Goal: Contribute content: Add original content to the website for others to see

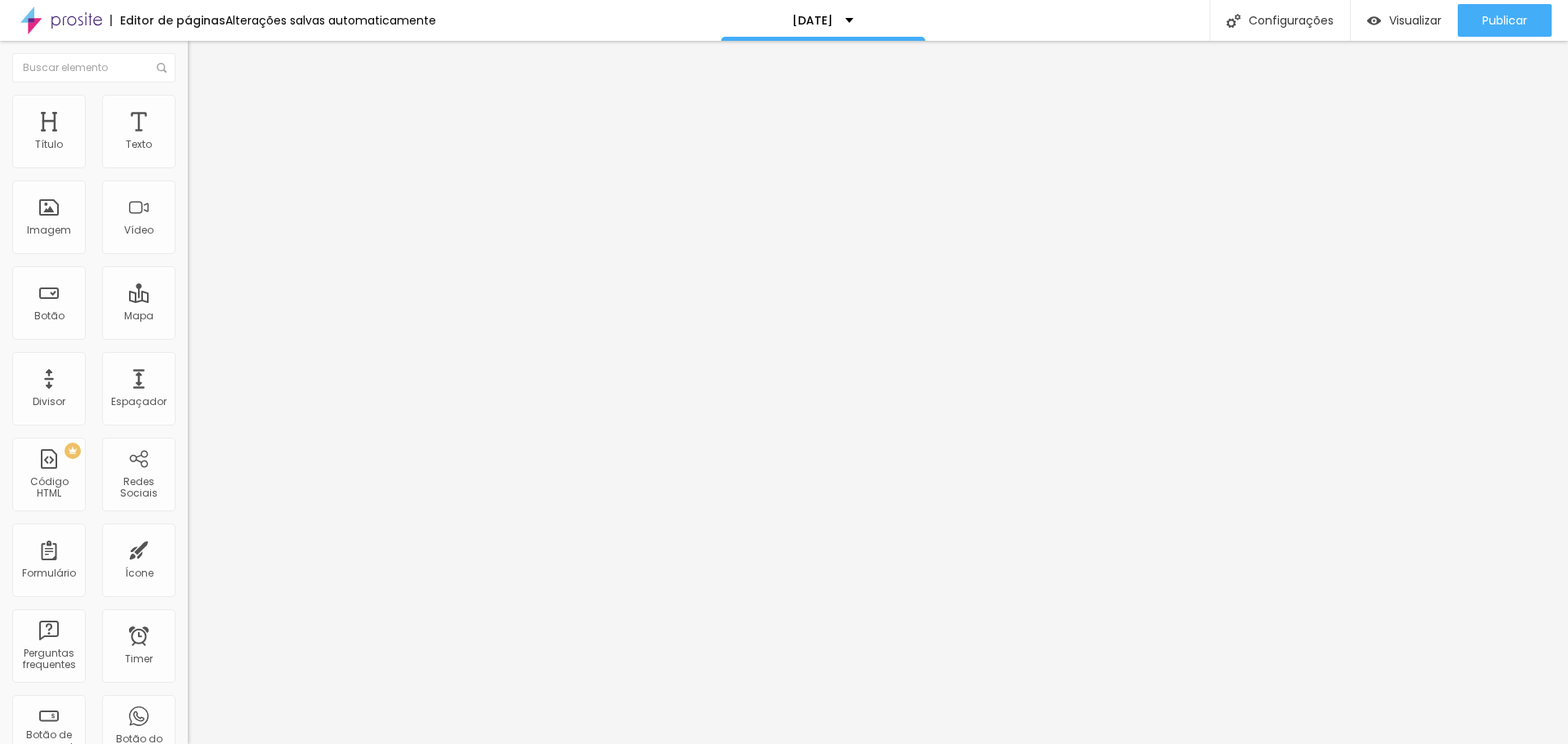
click at [276, 137] on img at bounding box center [281, 132] width 10 height 10
click at [188, 140] on span "Adicionar imagem" at bounding box center [241, 134] width 105 height 14
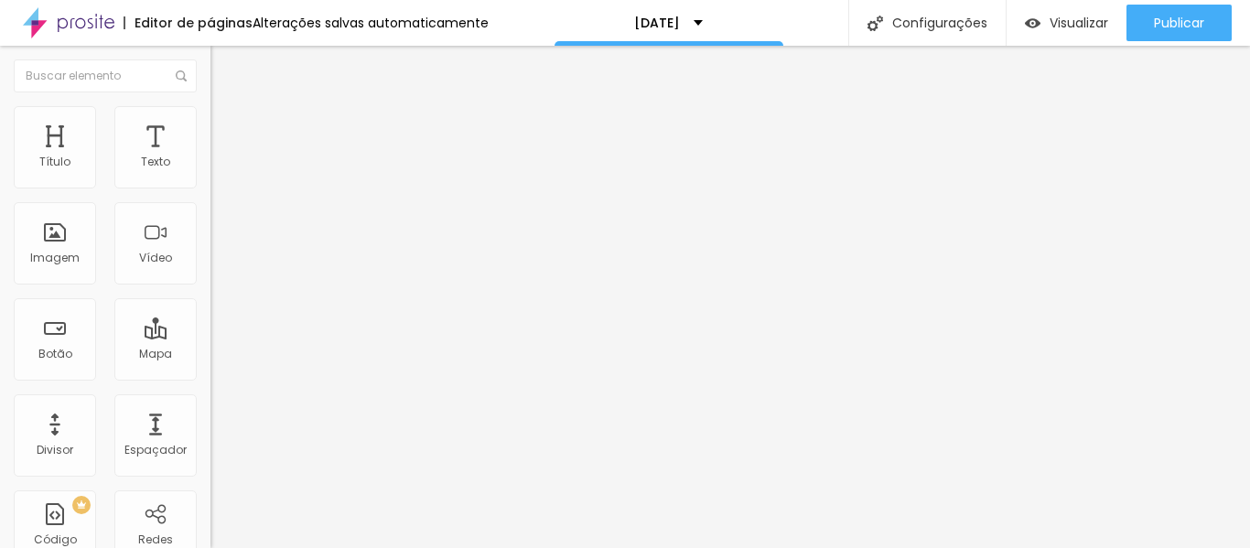
click at [211, 156] on div "Adicionar imagem" at bounding box center [316, 149] width 211 height 13
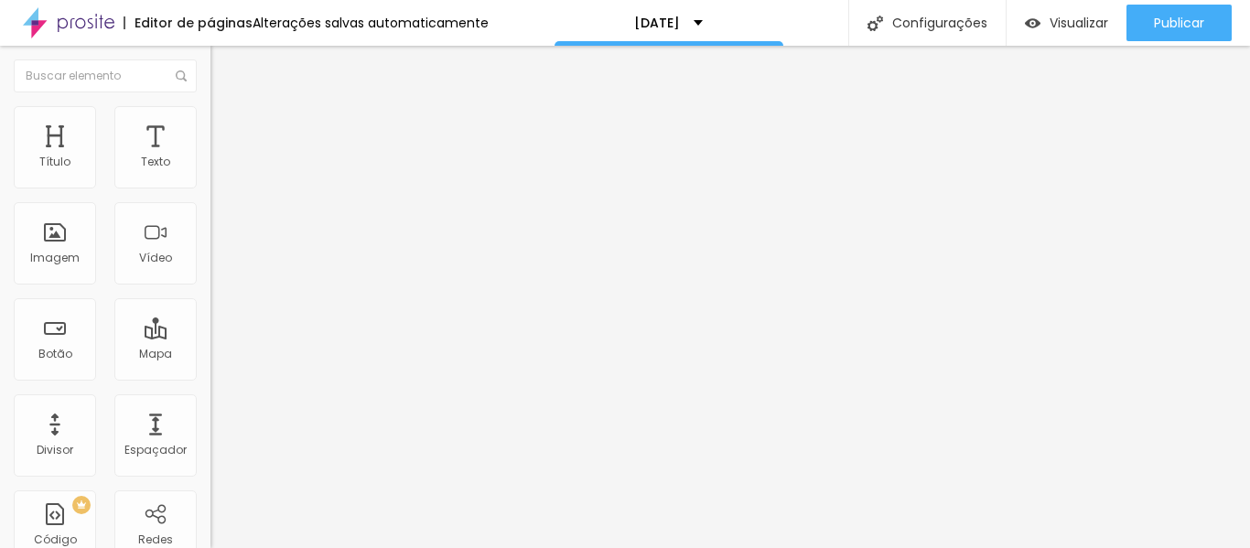
click at [211, 157] on span "Adicionar imagem" at bounding box center [270, 150] width 118 height 16
drag, startPoint x: 132, startPoint y: 458, endPoint x: 272, endPoint y: 471, distance: 140.7
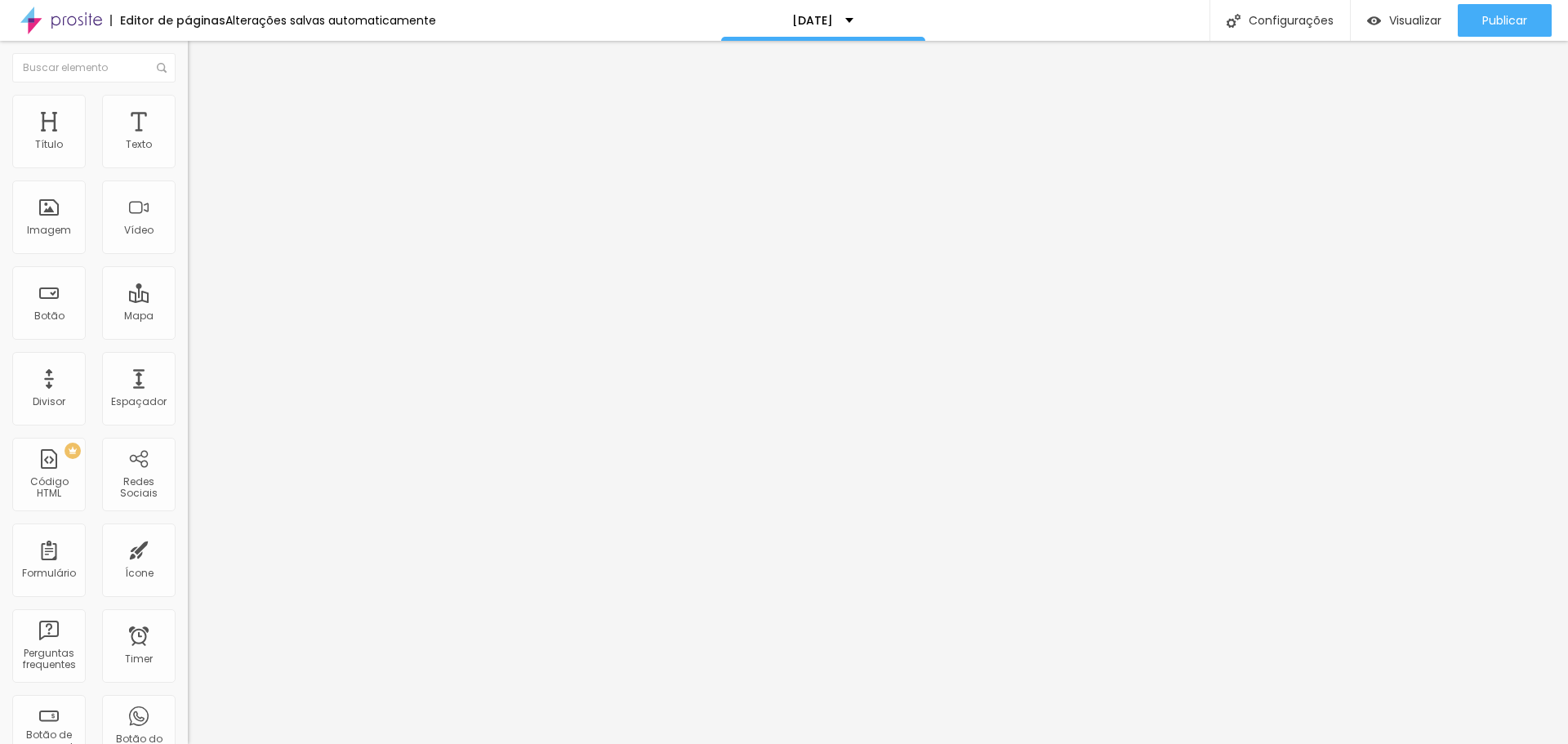
click at [188, 149] on span "Encaixotado" at bounding box center [219, 142] width 63 height 14
click at [188, 174] on span "Completo" at bounding box center [213, 167] width 50 height 14
click at [188, 107] on li "Estilo" at bounding box center [282, 103] width 188 height 16
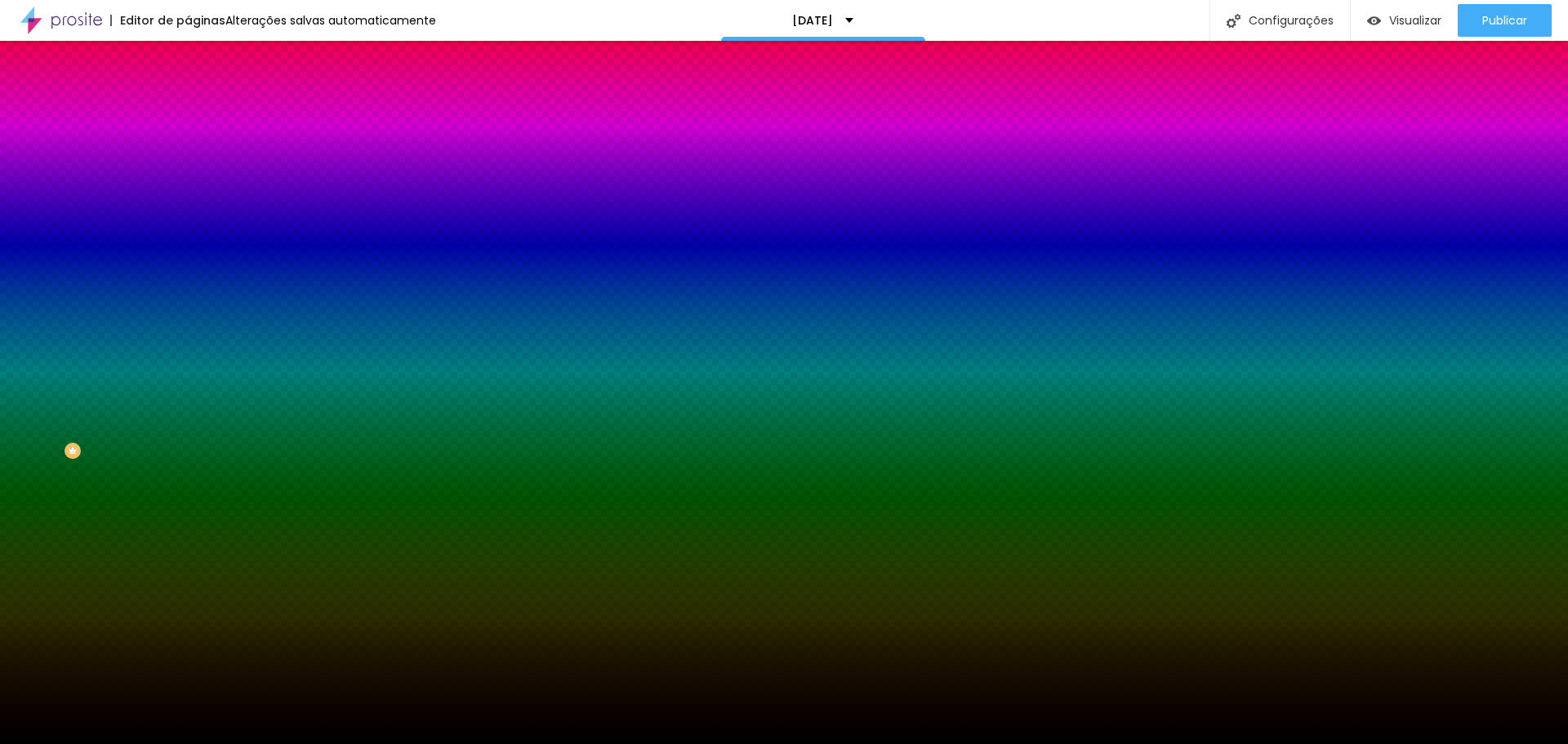
click at [188, 111] on img at bounding box center [195, 118] width 14 height 14
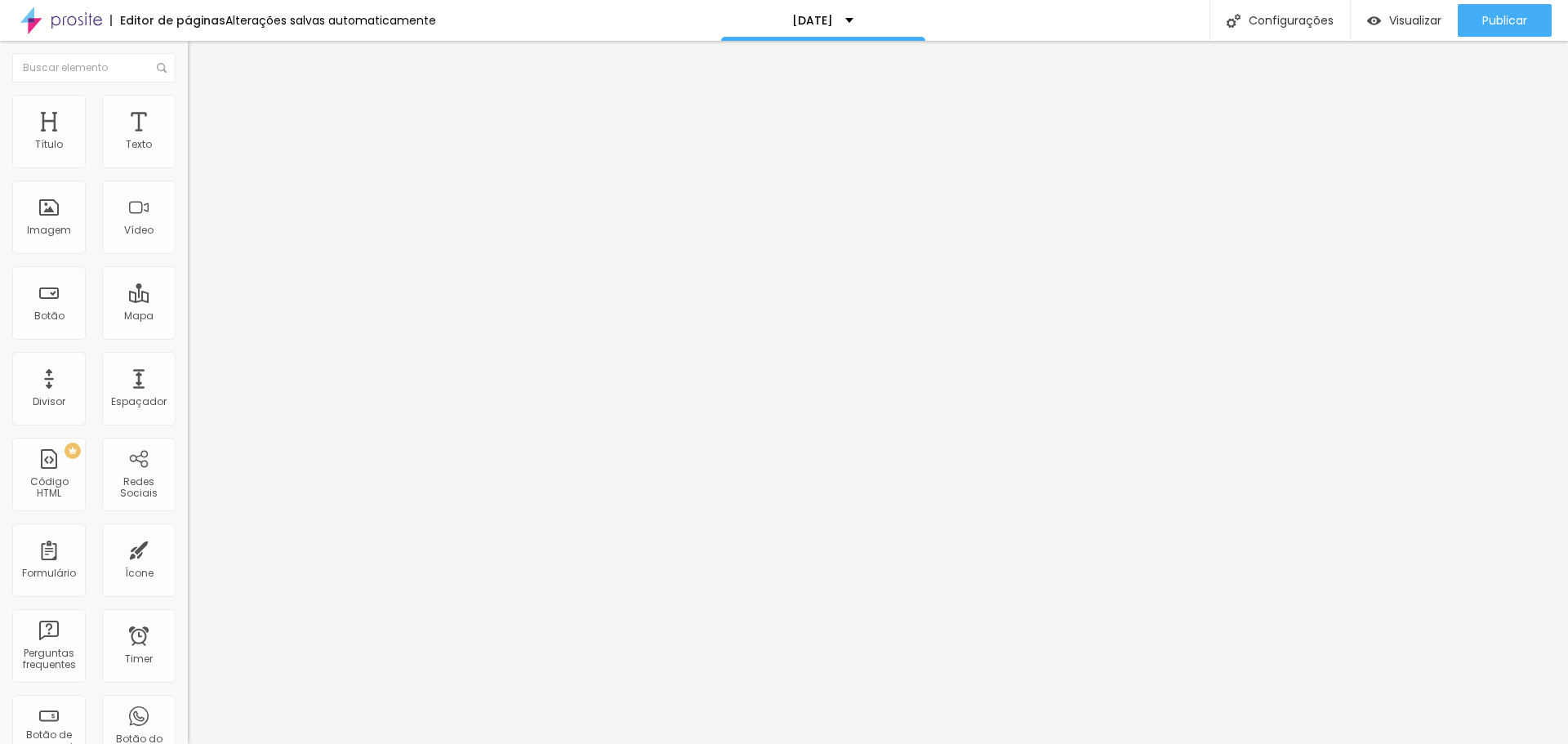
type input "5"
type input "10"
type input "15"
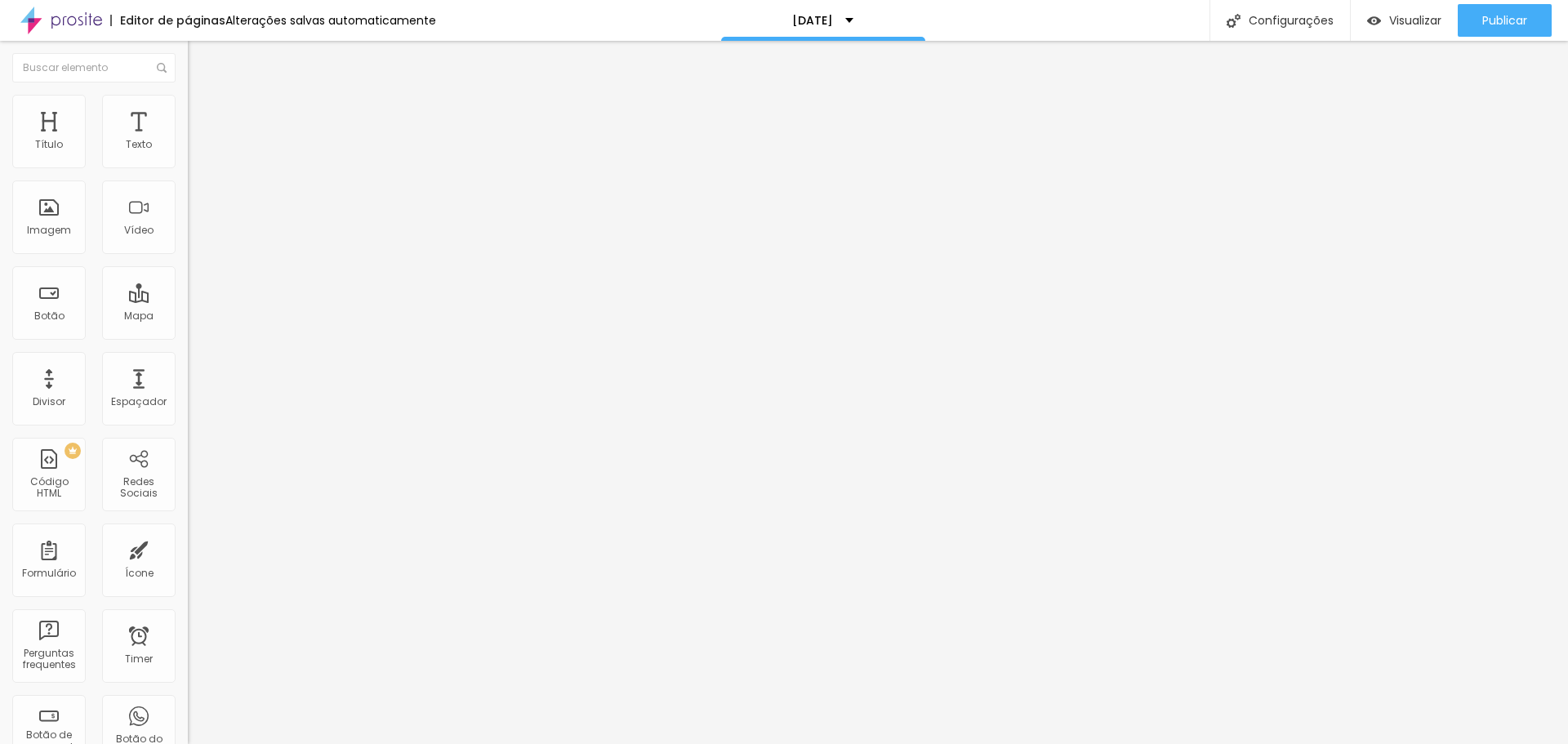
type input "15"
type input "20"
type input "25"
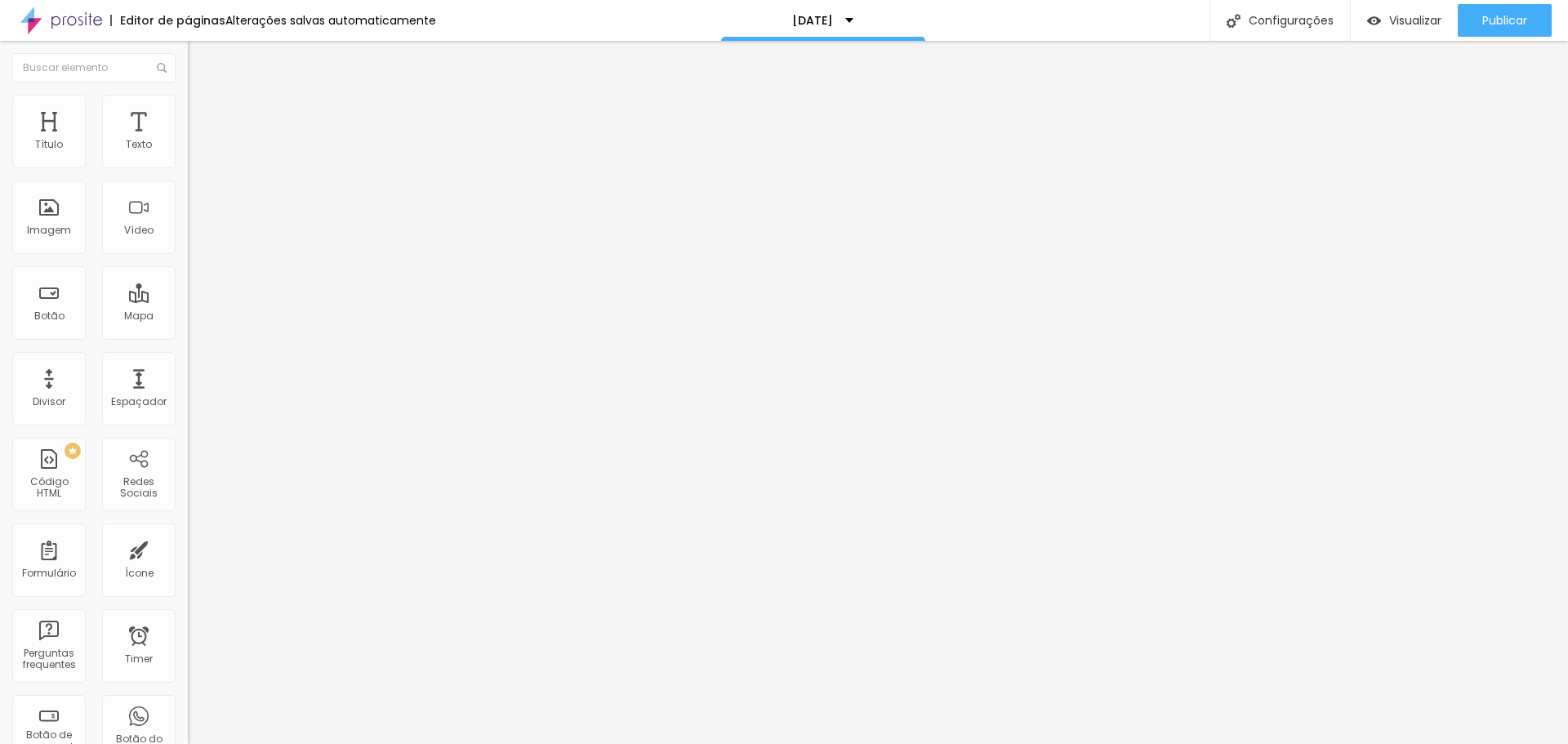
type input "20"
drag, startPoint x: 41, startPoint y: 161, endPoint x: 54, endPoint y: 188, distance: 30.0
type input "20"
click at [188, 317] on input "range" at bounding box center [241, 323] width 105 height 13
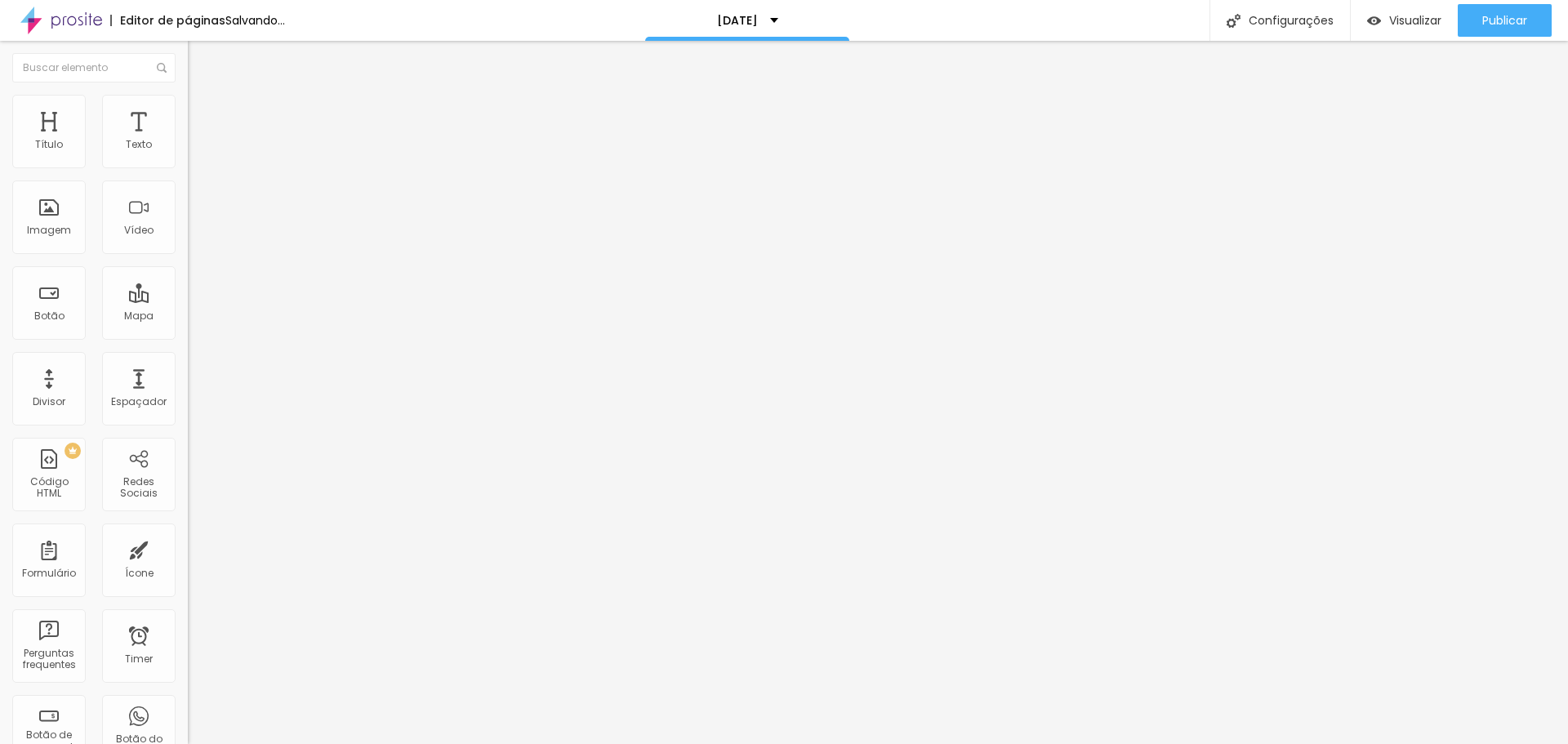
type input "44"
type input "108"
type input "192"
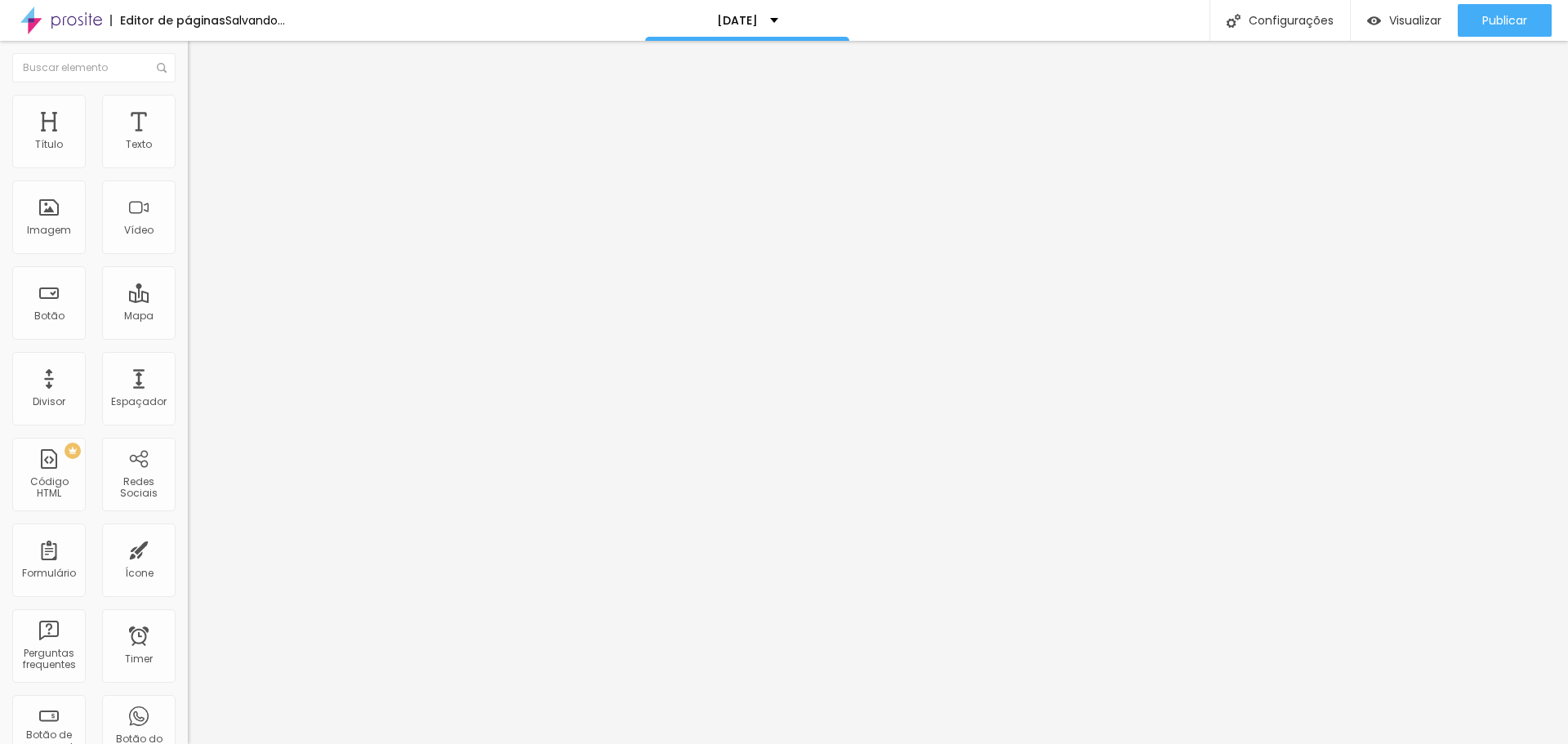
type input "192"
type input "276"
type input "371"
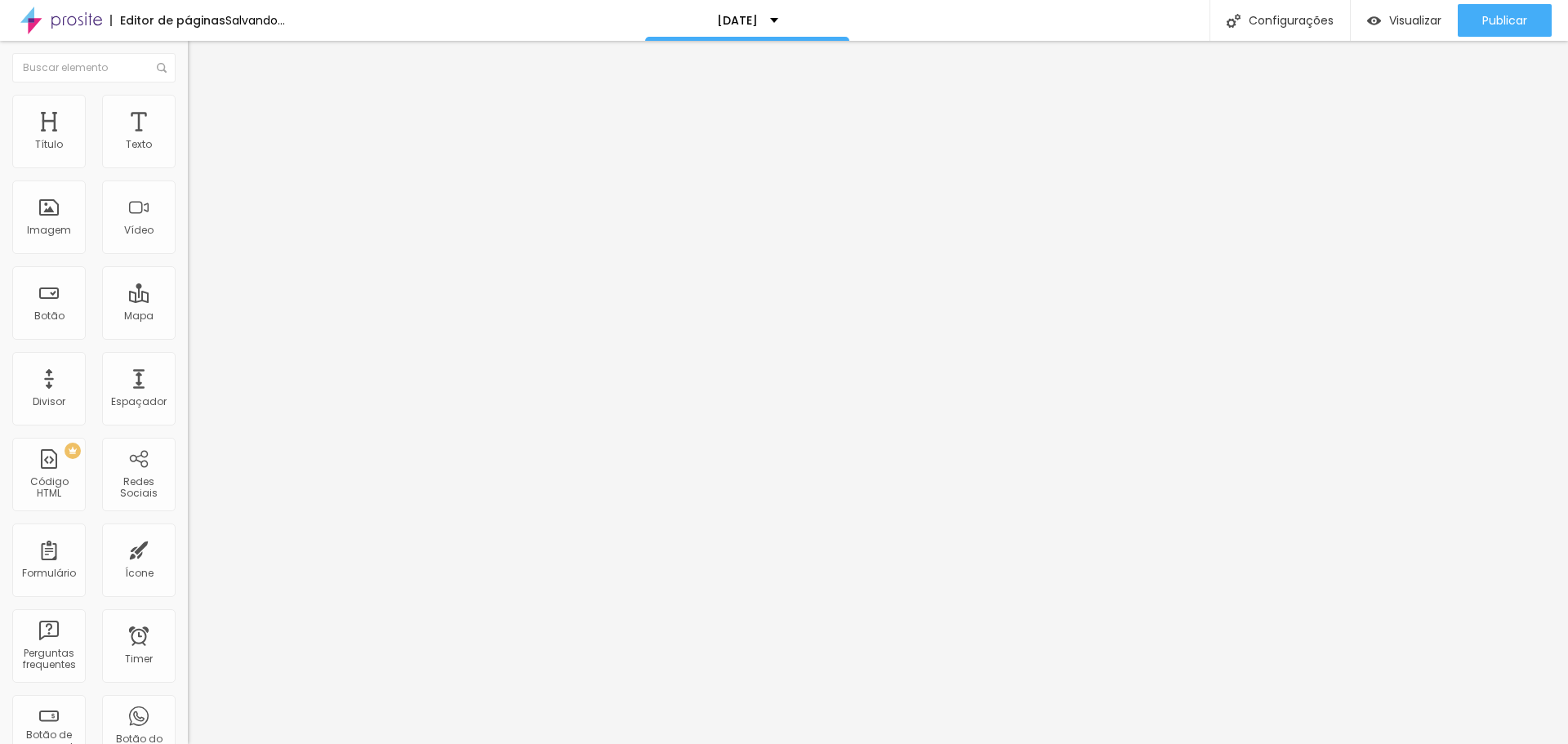
type input "387"
type input "392"
type input "397"
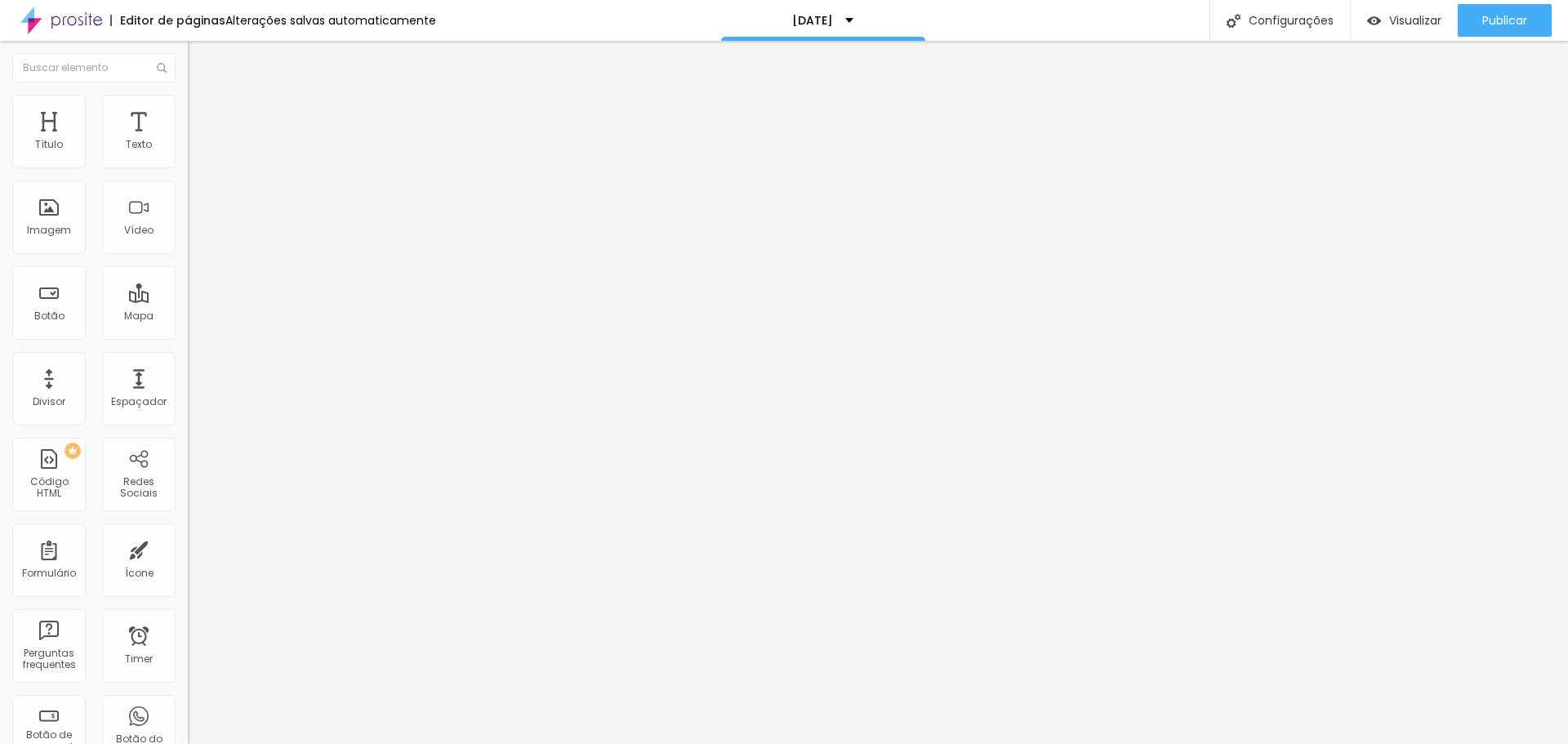
type input "397"
type input "376"
type input "345"
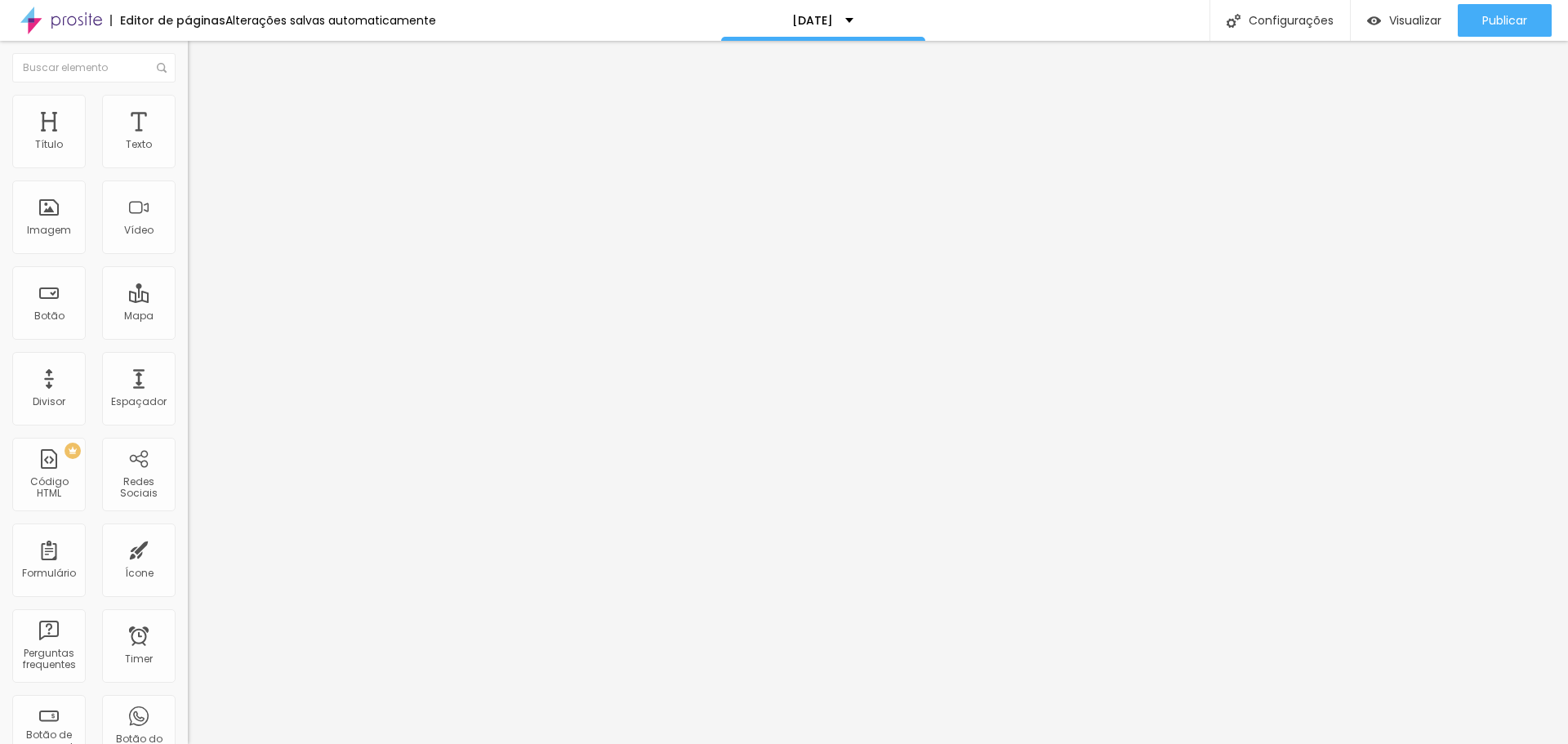
type input "308"
type input "276"
type input "245"
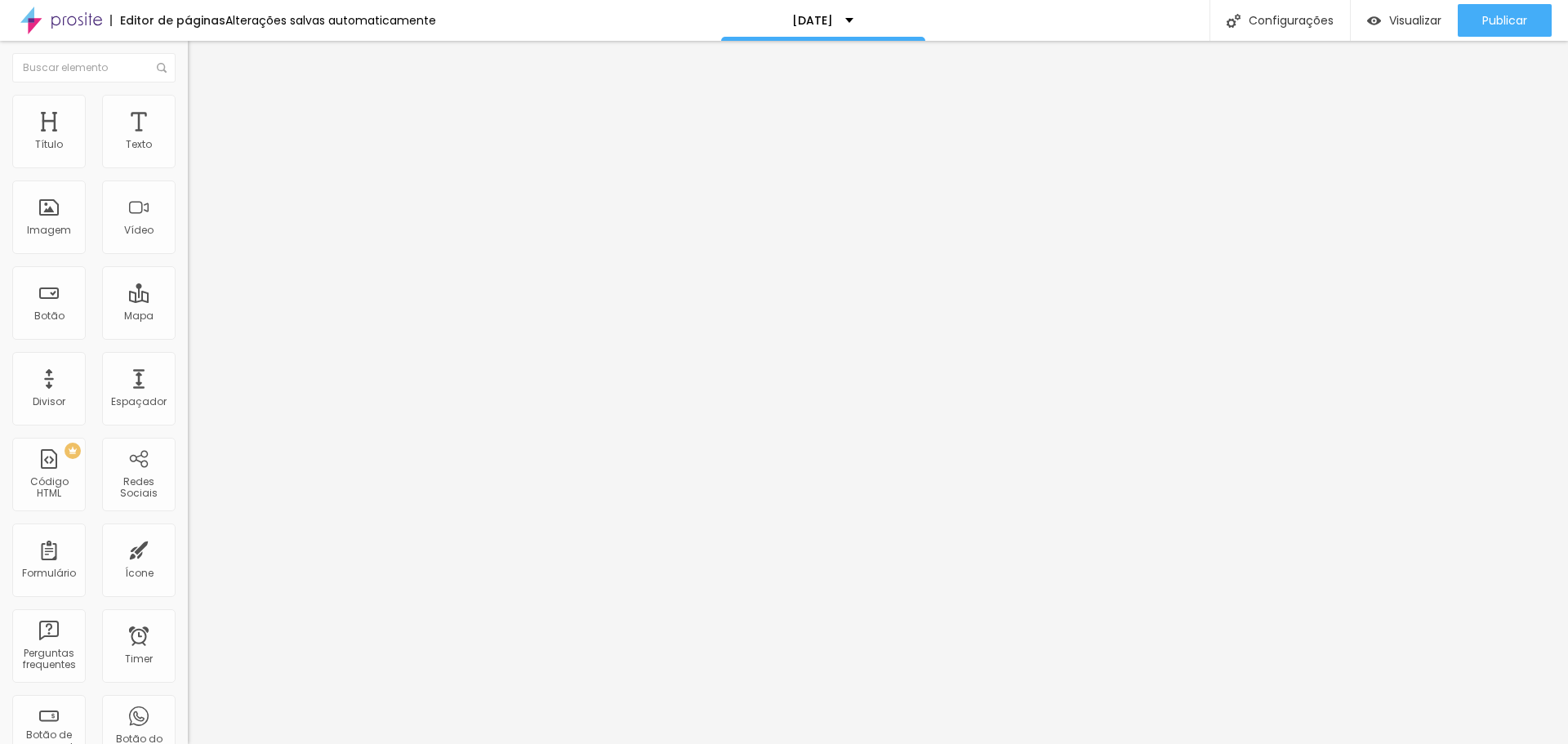
type input "245"
type input "218"
type input "181"
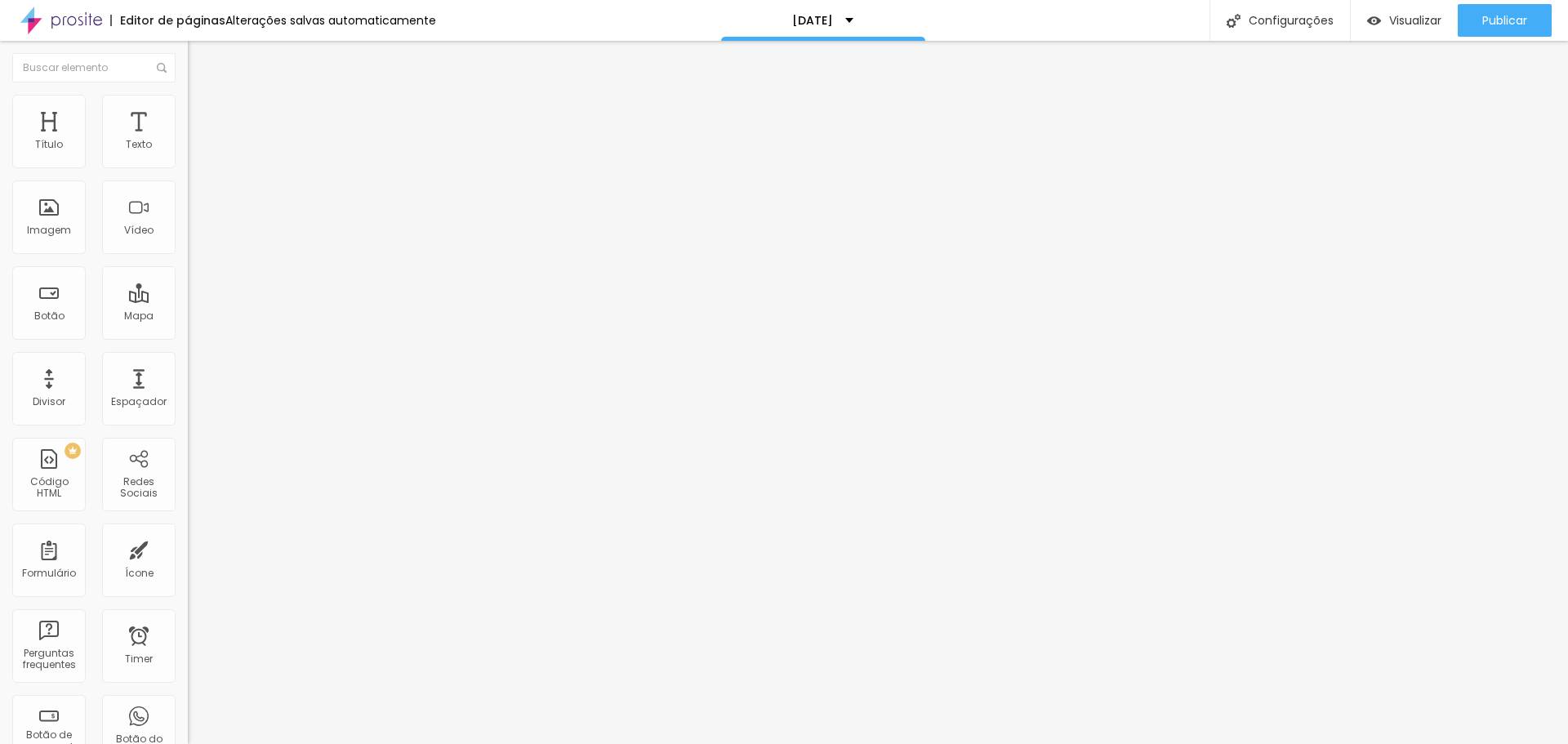
type input "160"
type input "144"
type input "129"
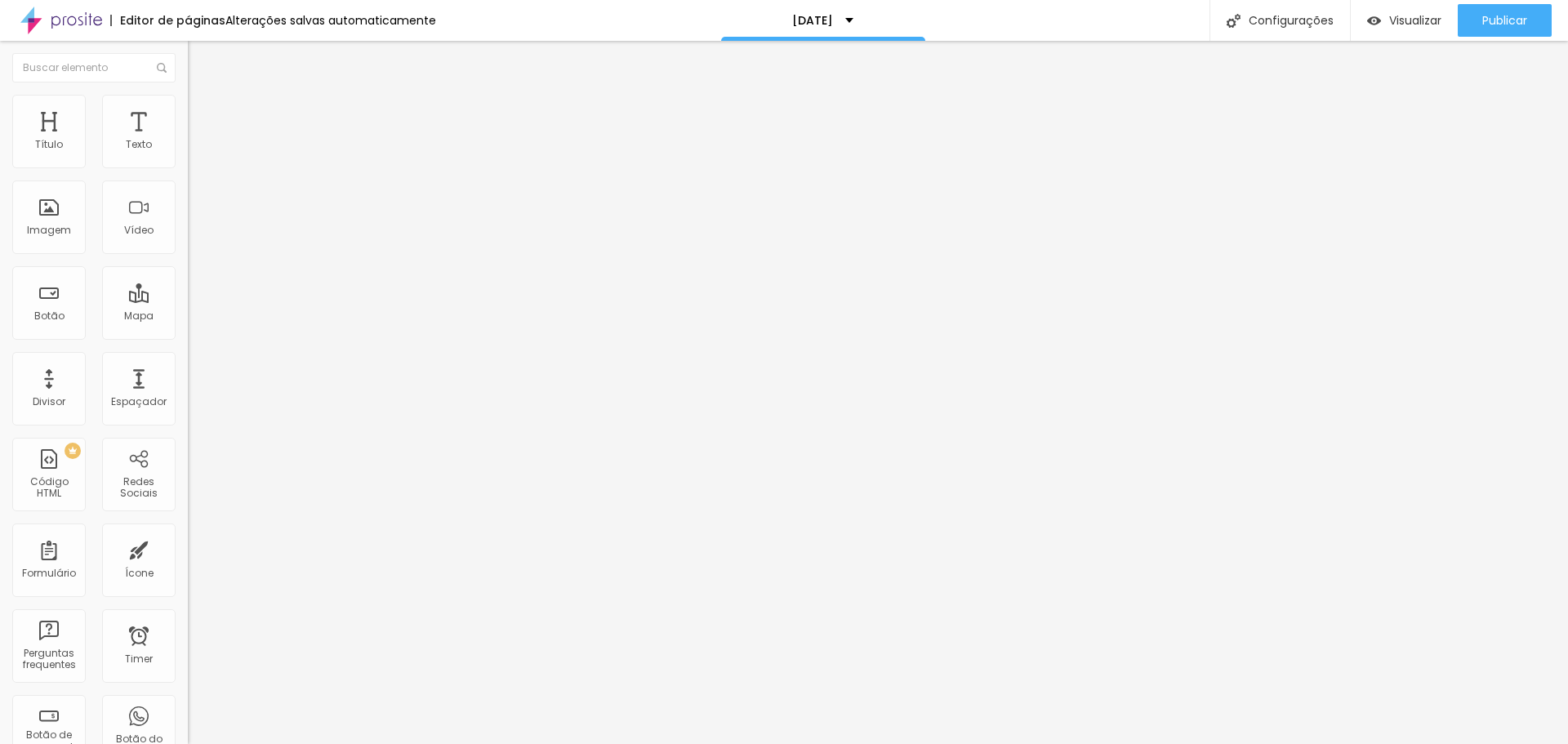
type input "129"
type input "118"
type input "108"
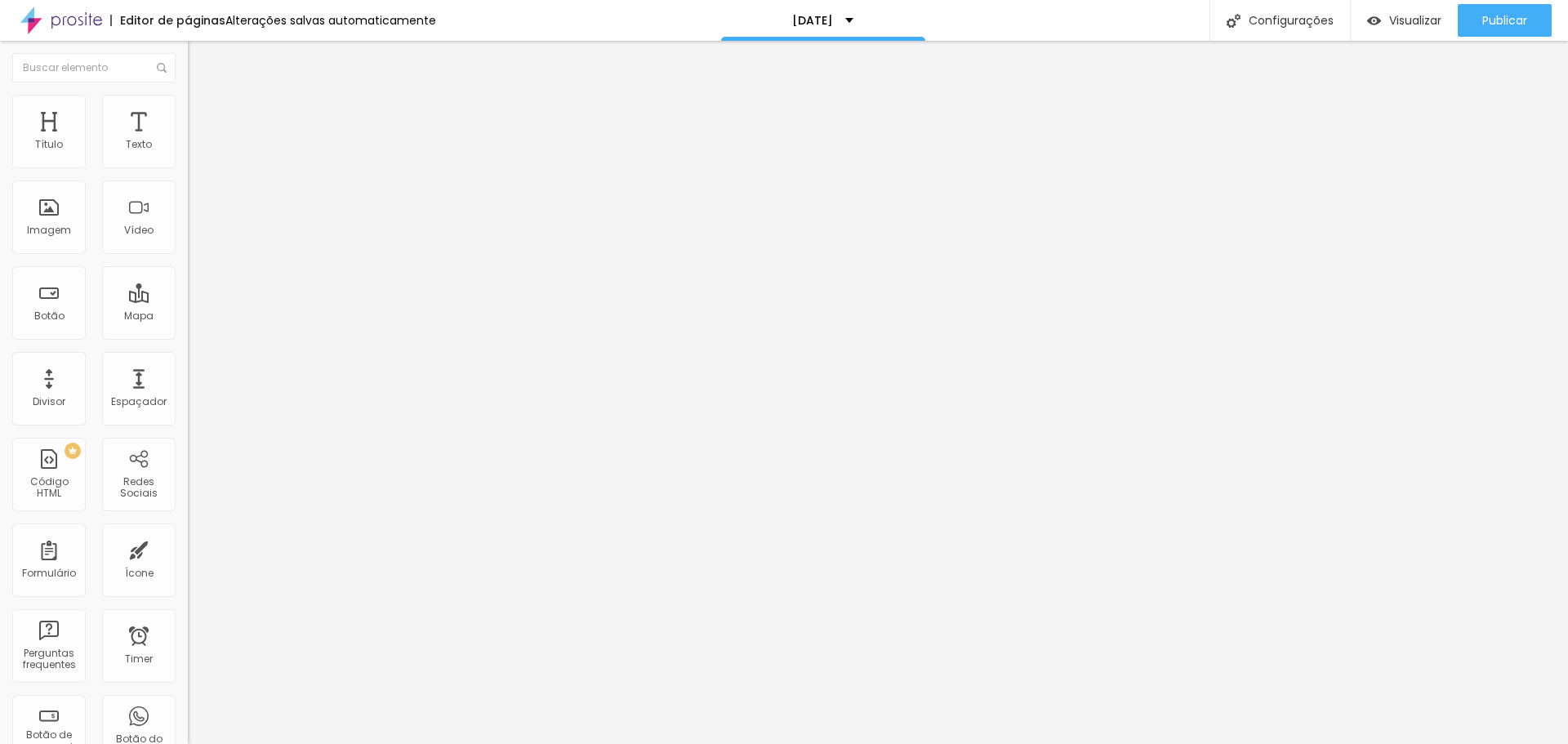
type input "86"
type input "76"
type input "65"
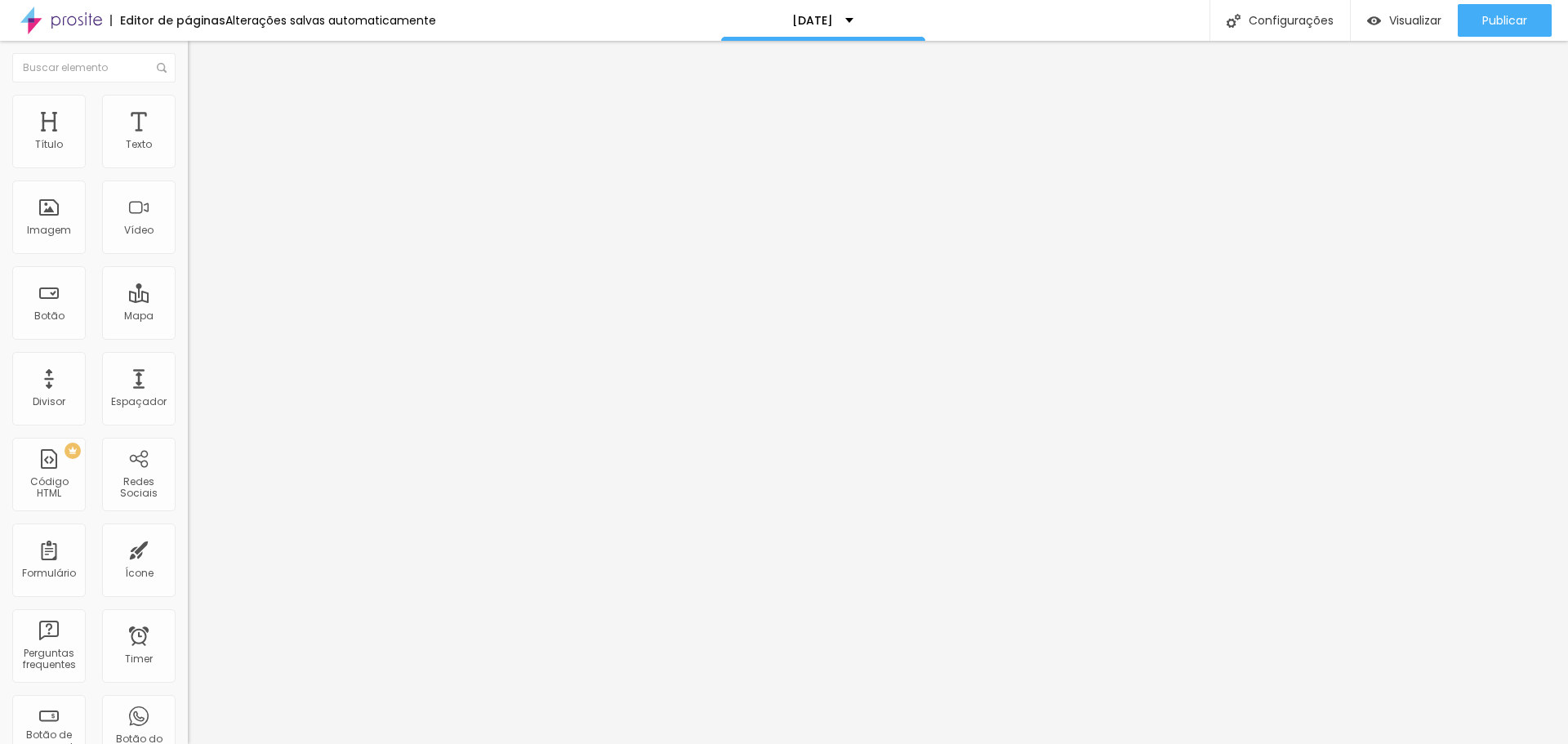
type input "65"
type input "55"
type input "50"
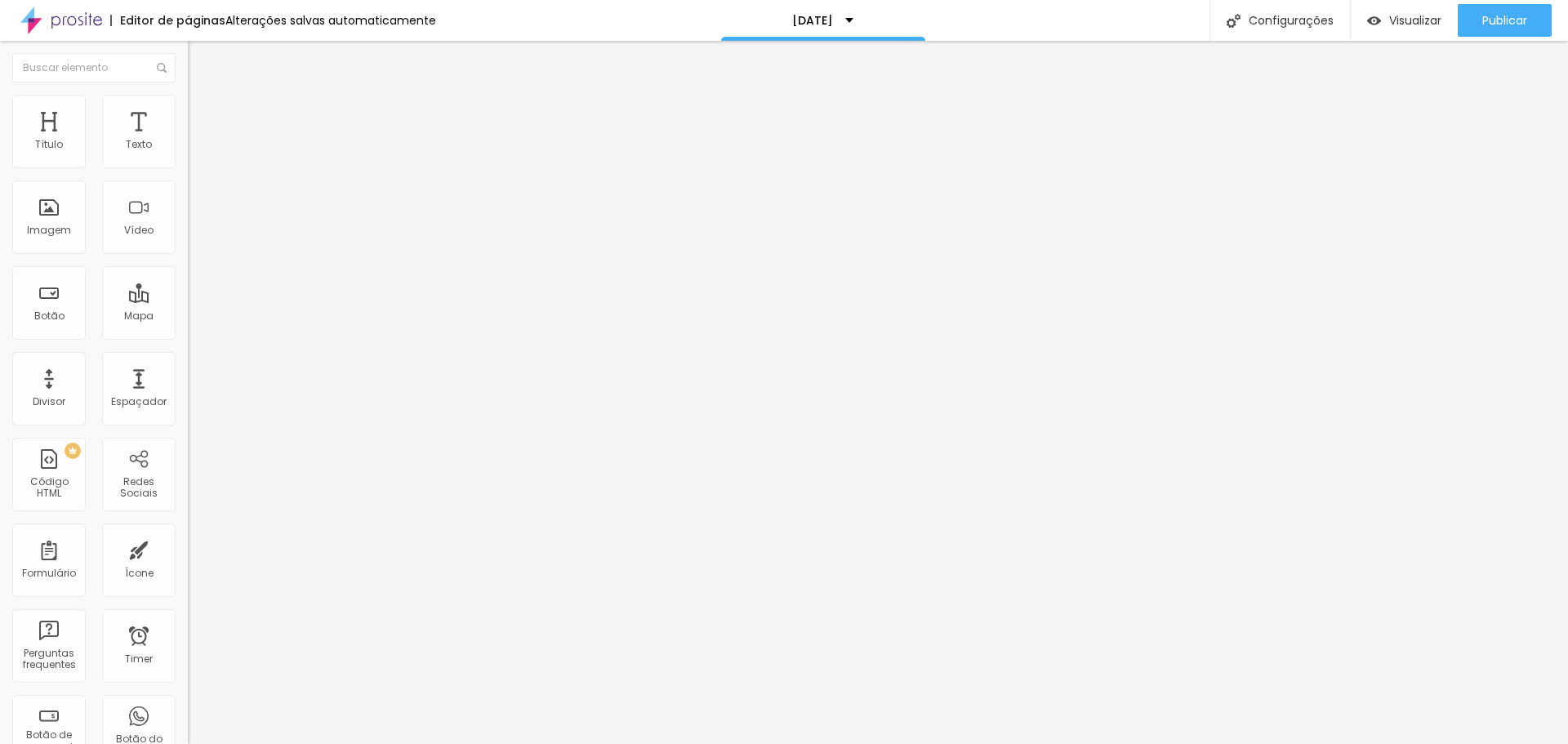
type input "44"
type input "39"
type input "34"
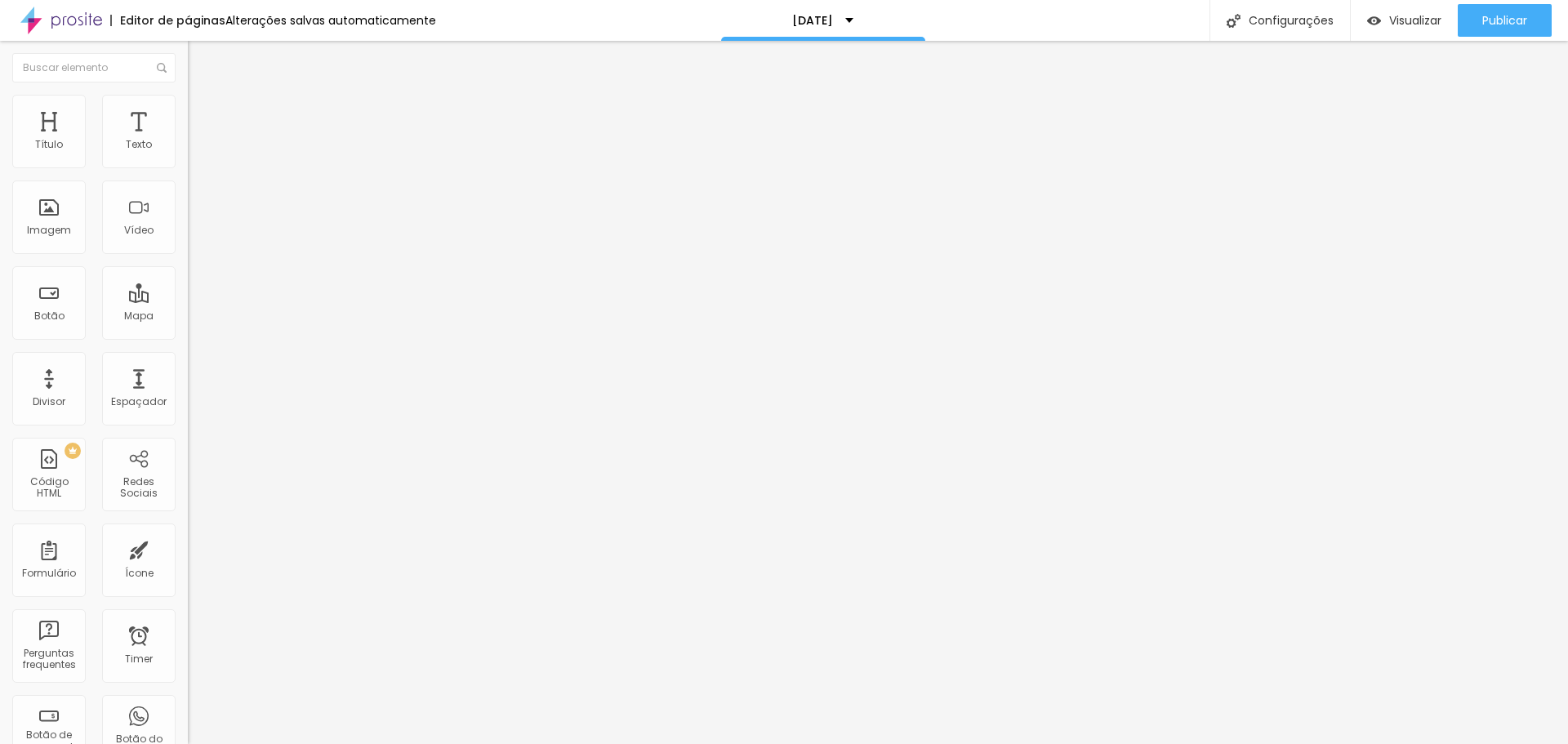
type input "34"
type input "23"
type input "18"
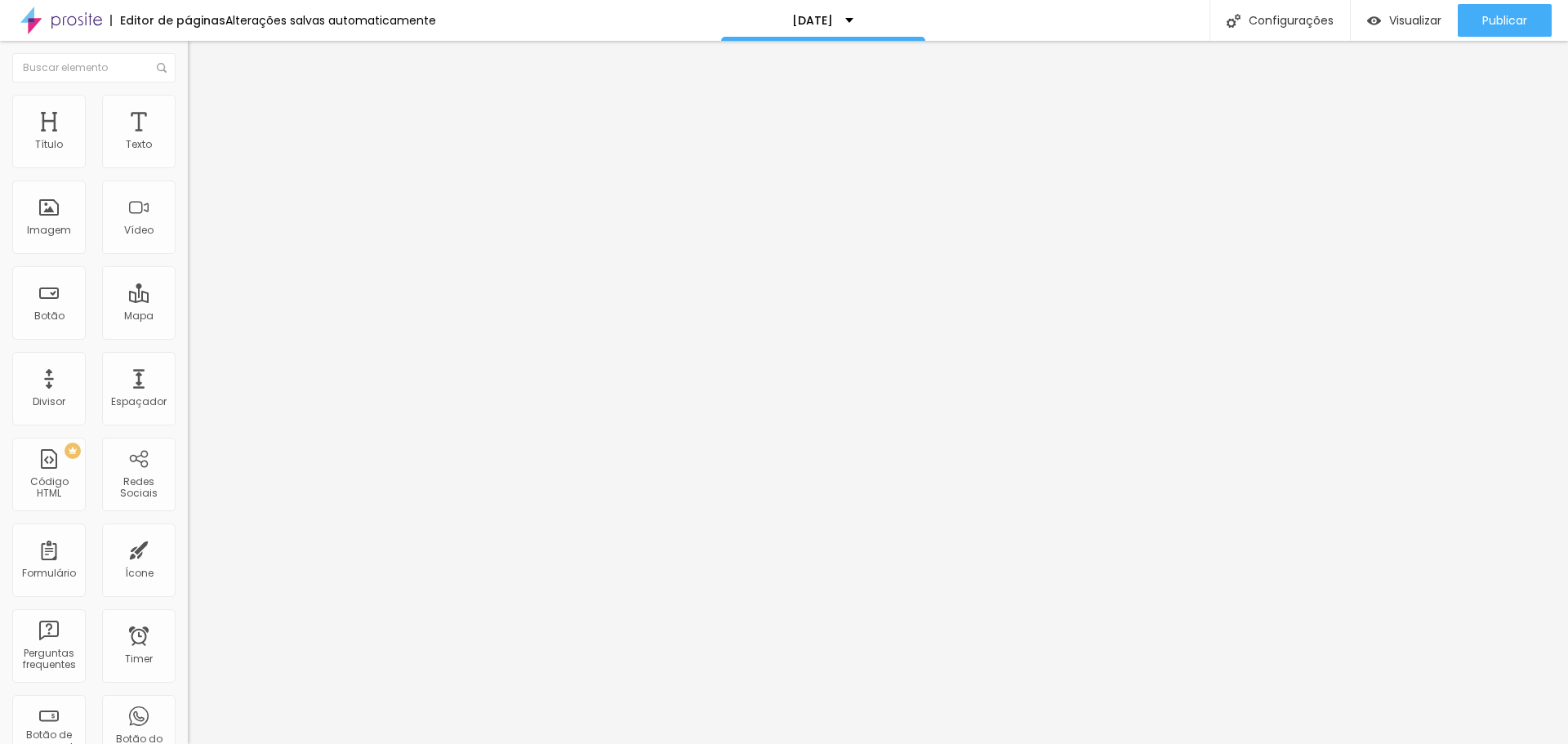
type input "13"
type input "7"
type input "2"
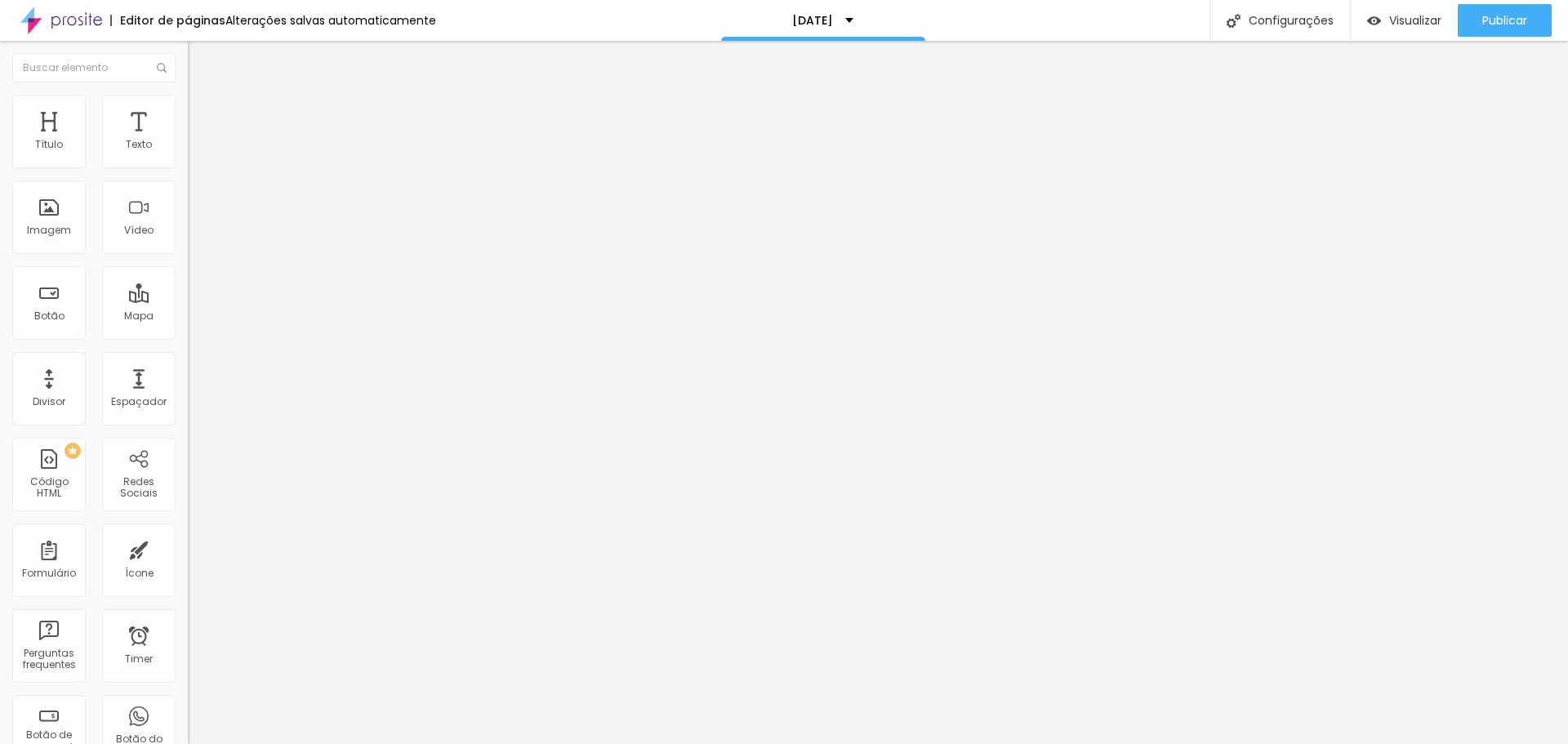
type input "2"
type input "0"
drag, startPoint x: 39, startPoint y: 194, endPoint x: 36, endPoint y: 202, distance: 8.5
type input "0"
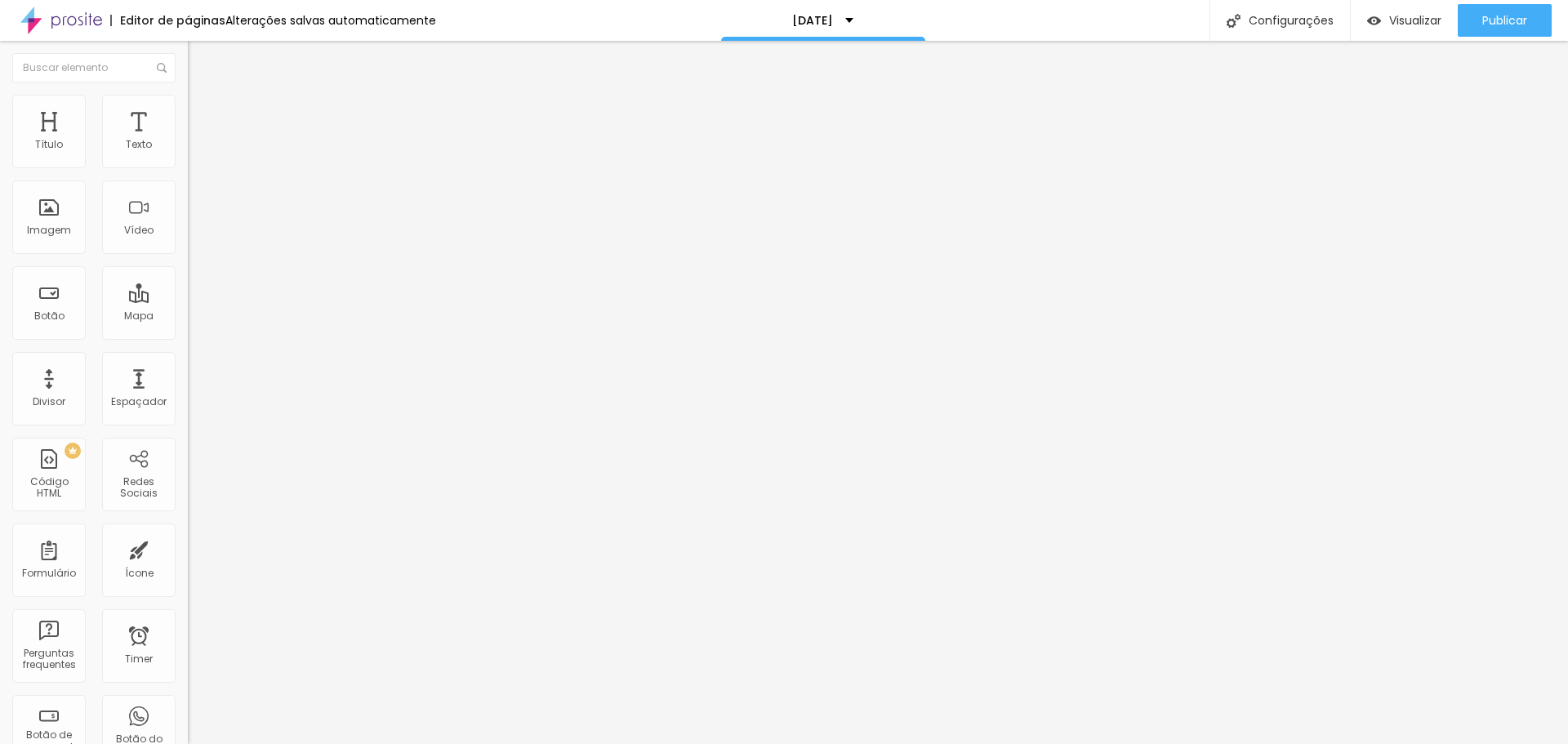
click at [188, 548] on input "range" at bounding box center [241, 554] width 105 height 13
click at [188, 256] on span "16:9 Cinema" at bounding box center [219, 249] width 62 height 14
click at [188, 281] on span "Padrão" at bounding box center [206, 274] width 37 height 14
click at [188, 299] on div "Original" at bounding box center [282, 293] width 188 height 10
click at [202, 110] on span "Estilo" at bounding box center [215, 106] width 25 height 14
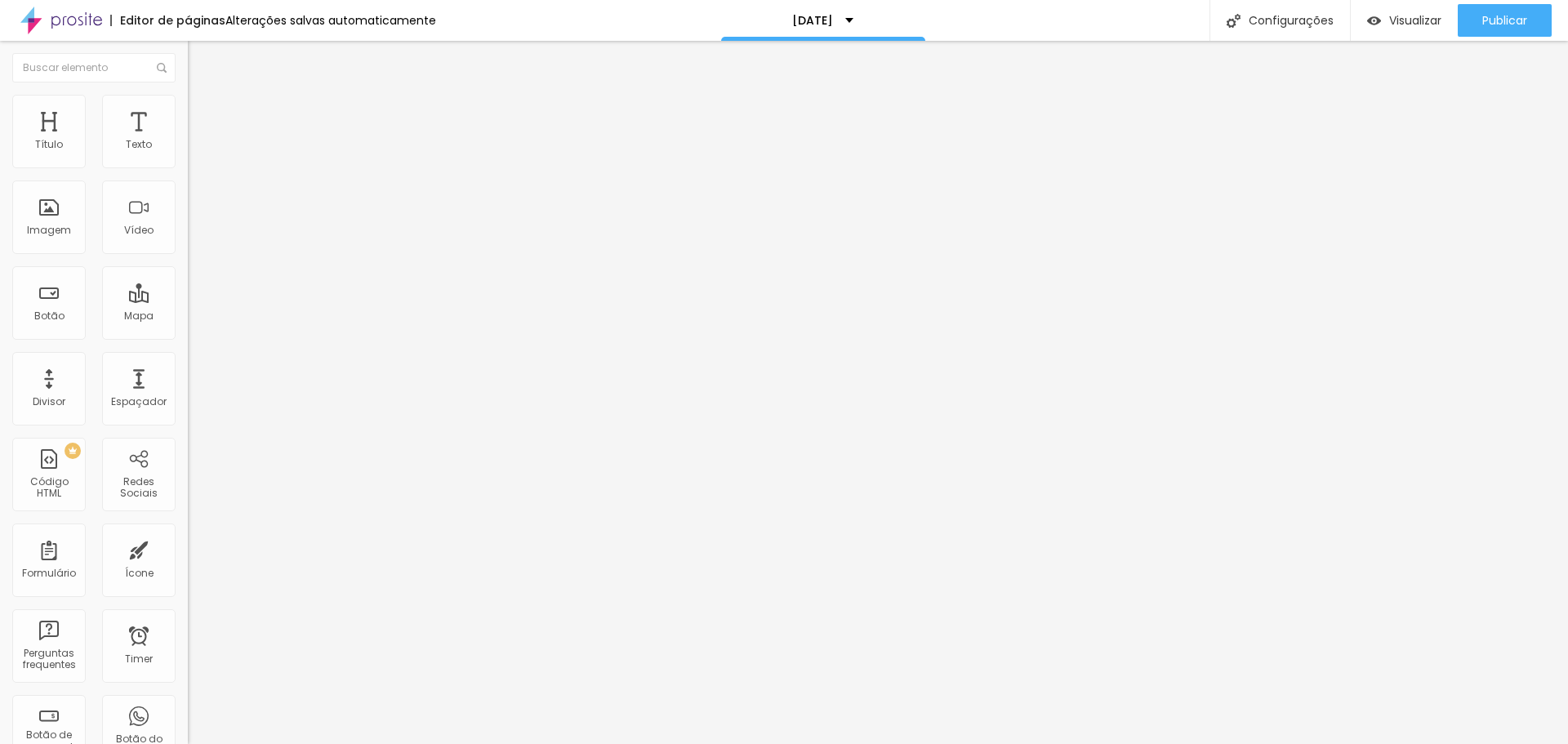
type input "10"
type input "21"
type input "30"
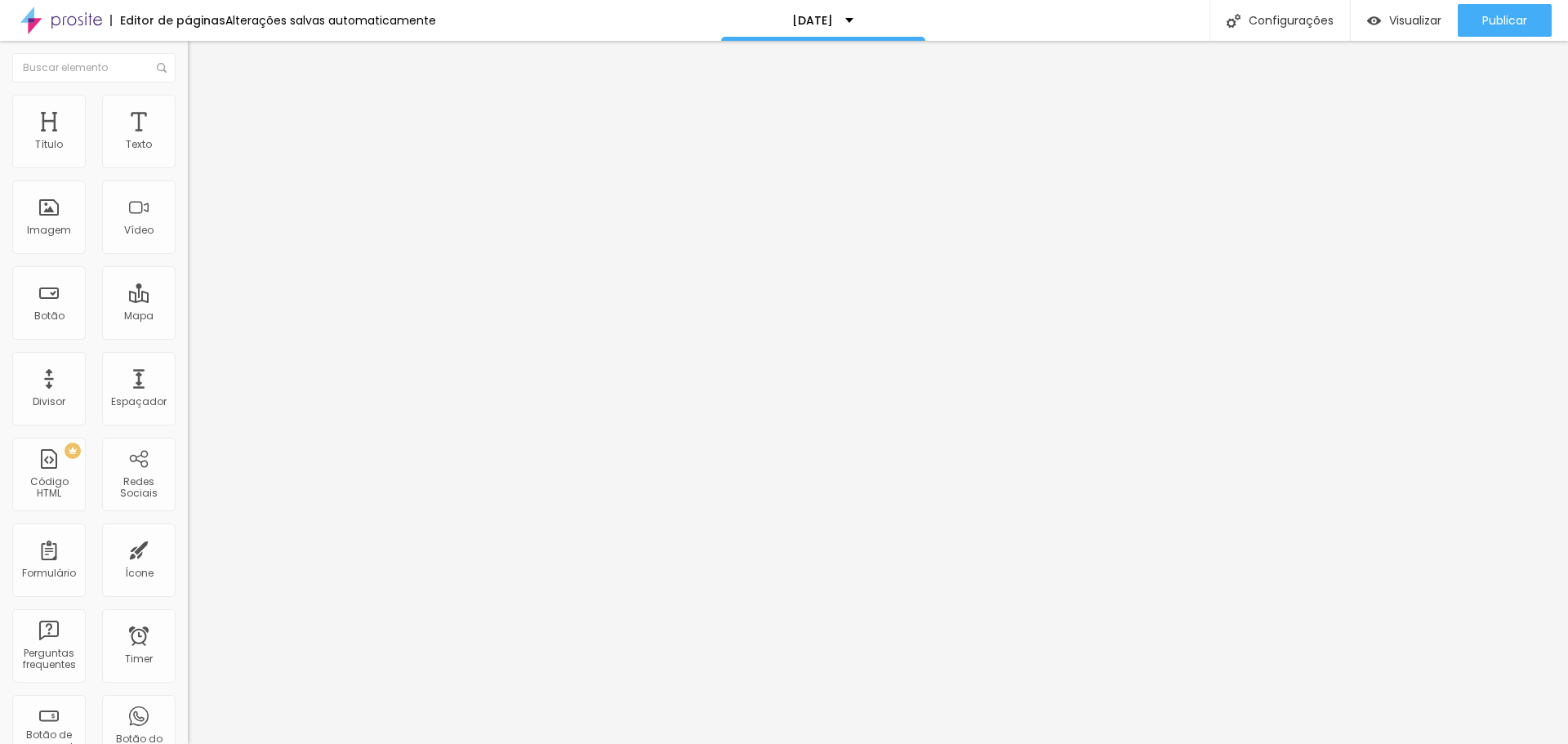
type input "30"
type input "43"
type input "49"
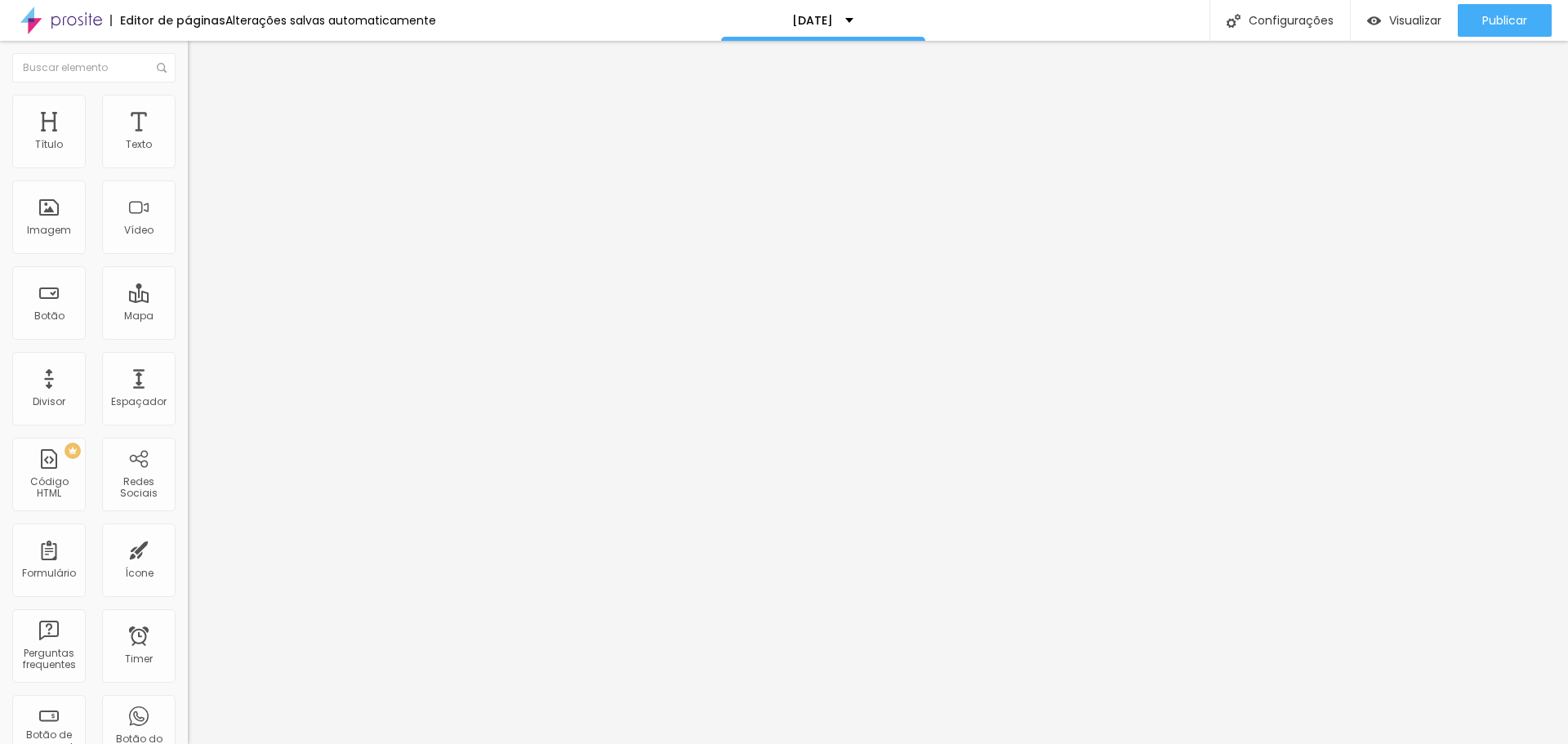
type input "51"
type input "54"
type input "63"
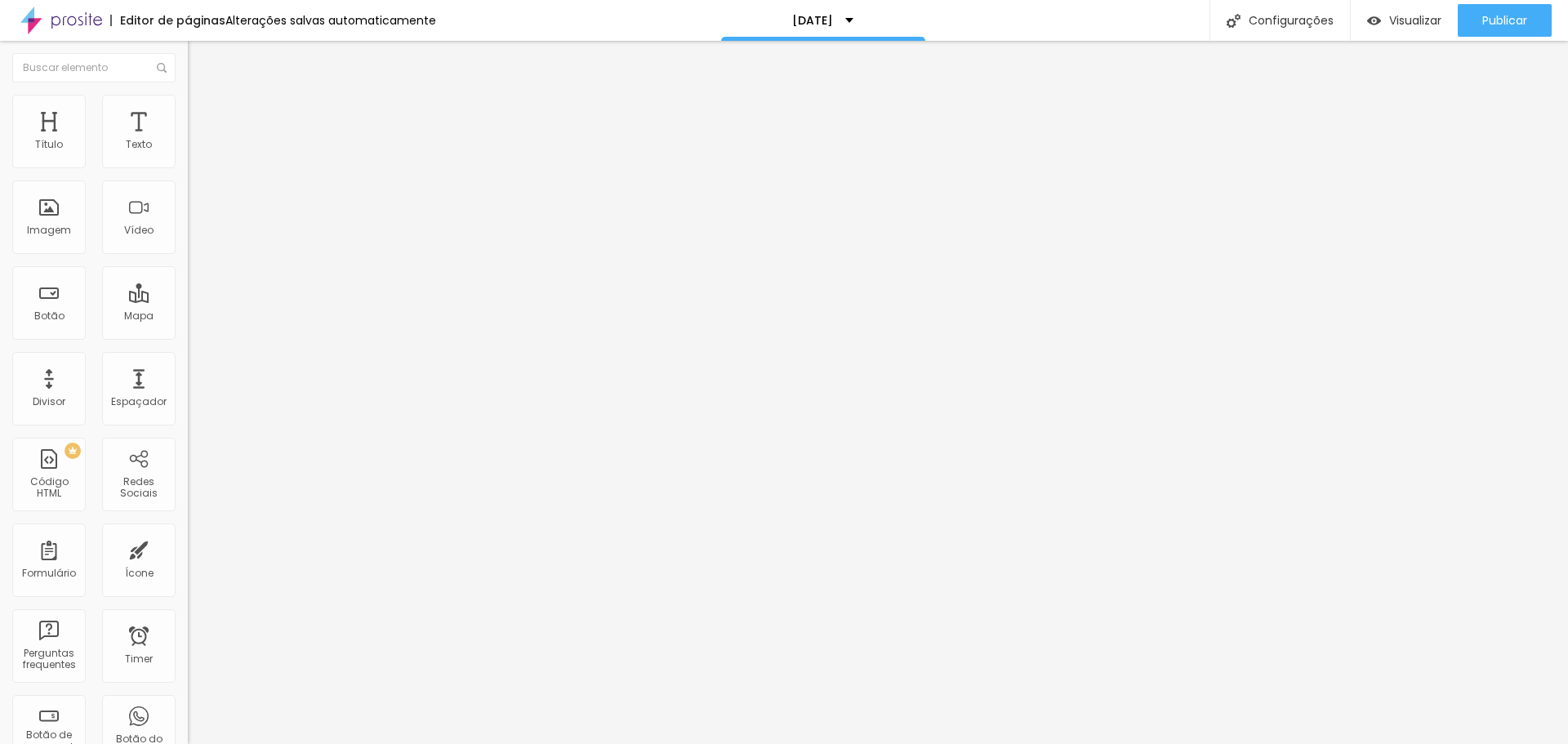
type input "63"
type input "69"
type input "77"
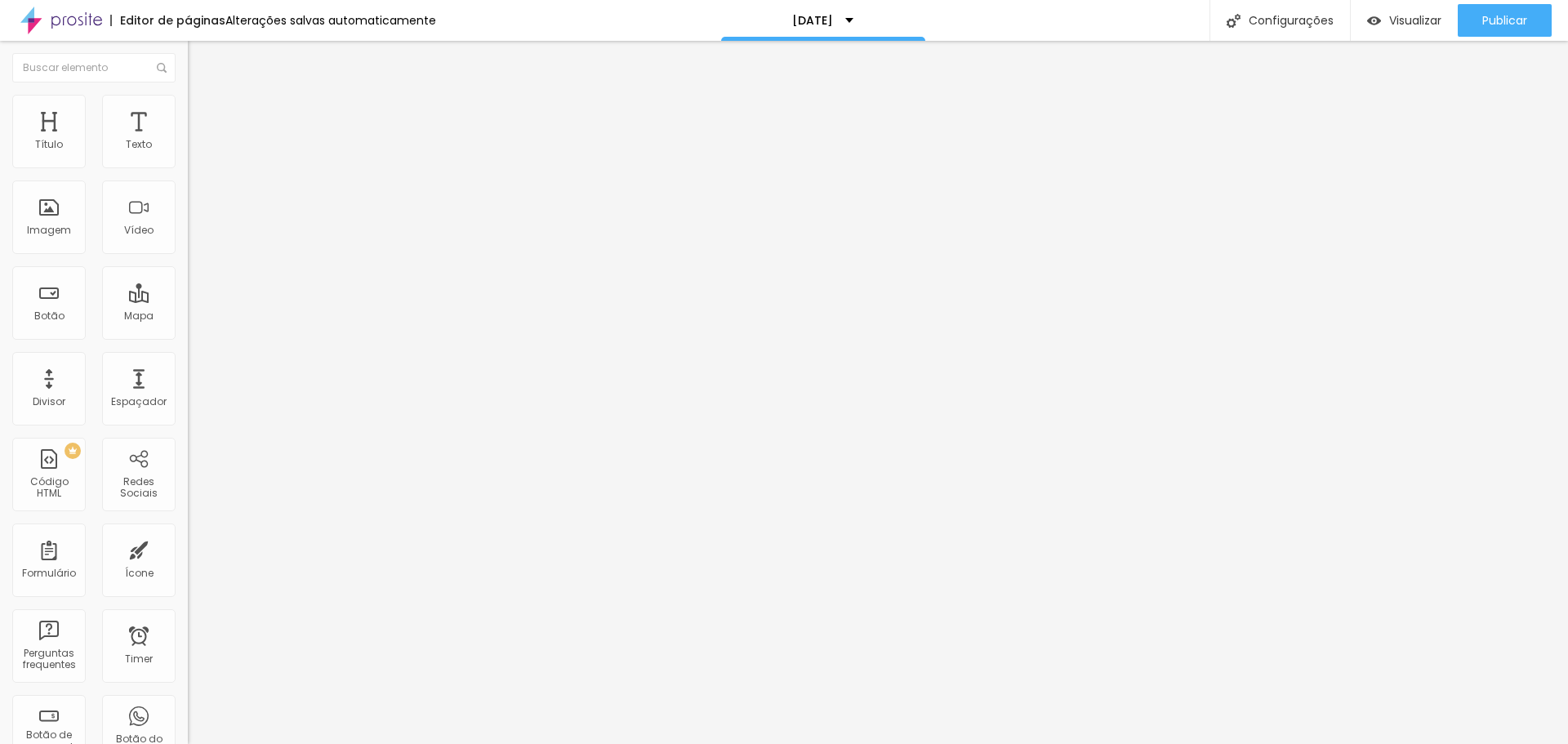
type input "82"
type input "86"
type input "89"
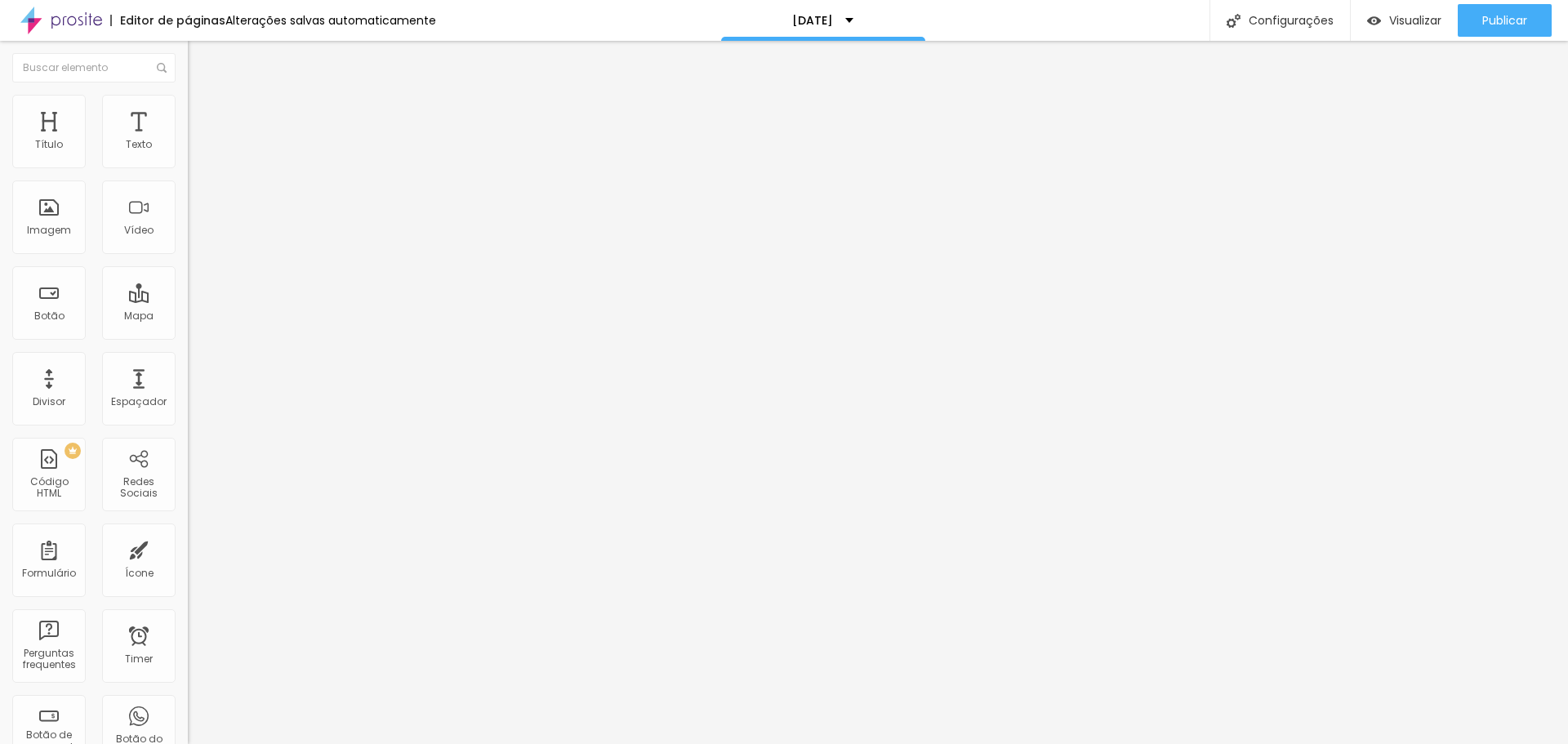
type input "89"
type input "95"
type input "100"
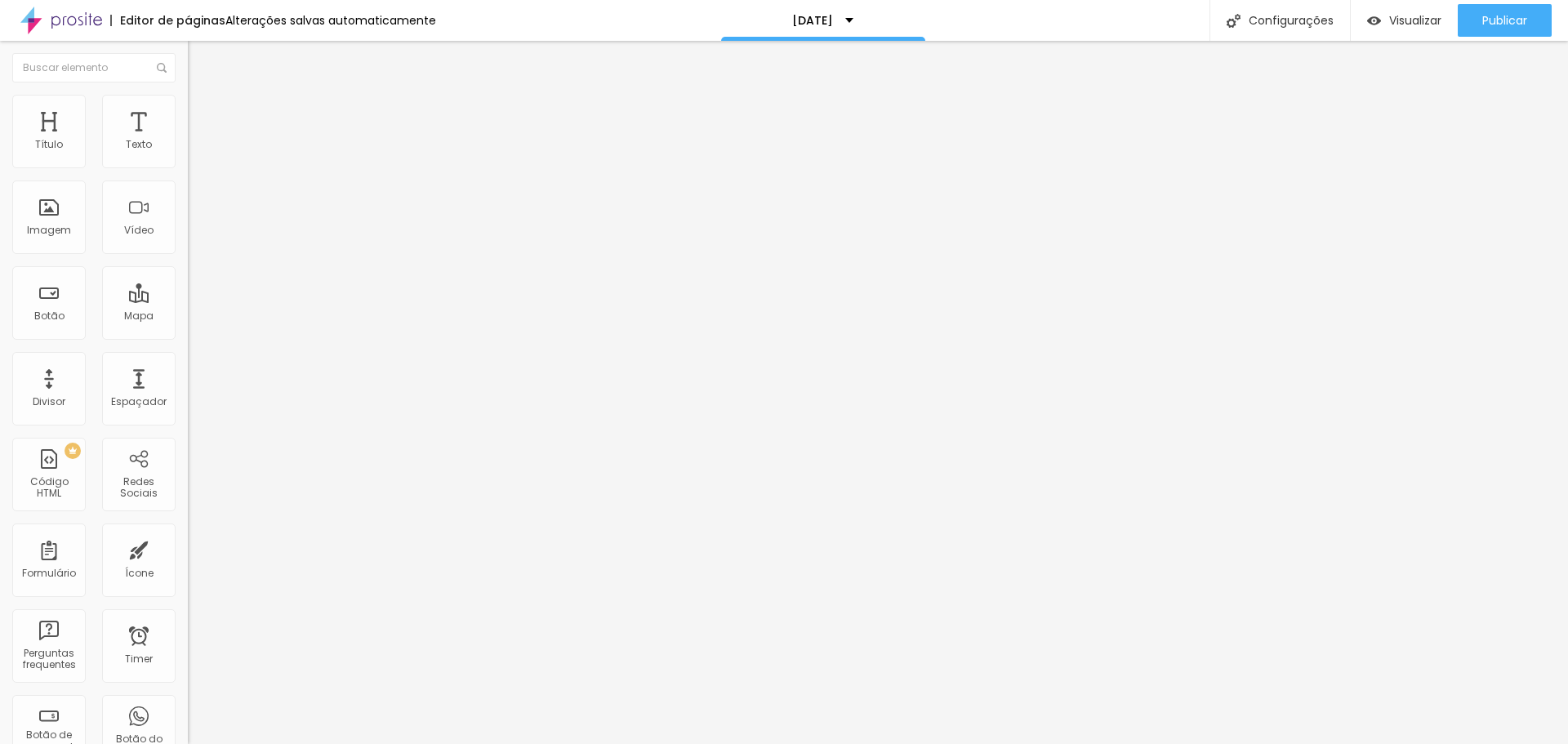
type input "104"
type input "107"
type input "109"
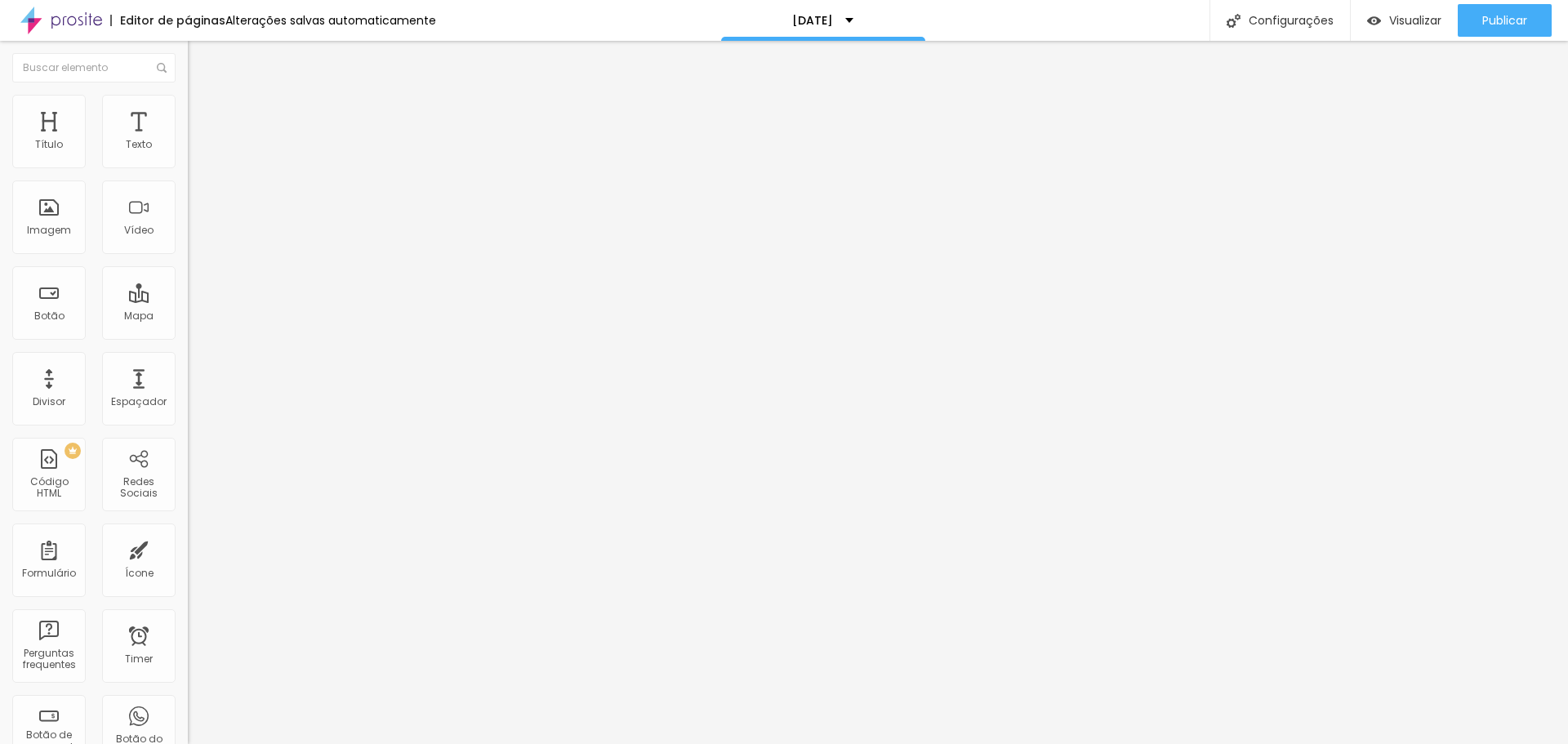
type input "109"
drag, startPoint x: 40, startPoint y: 207, endPoint x: 92, endPoint y: 207, distance: 52.0
click at [188, 359] on input "range" at bounding box center [241, 365] width 105 height 13
type input "100"
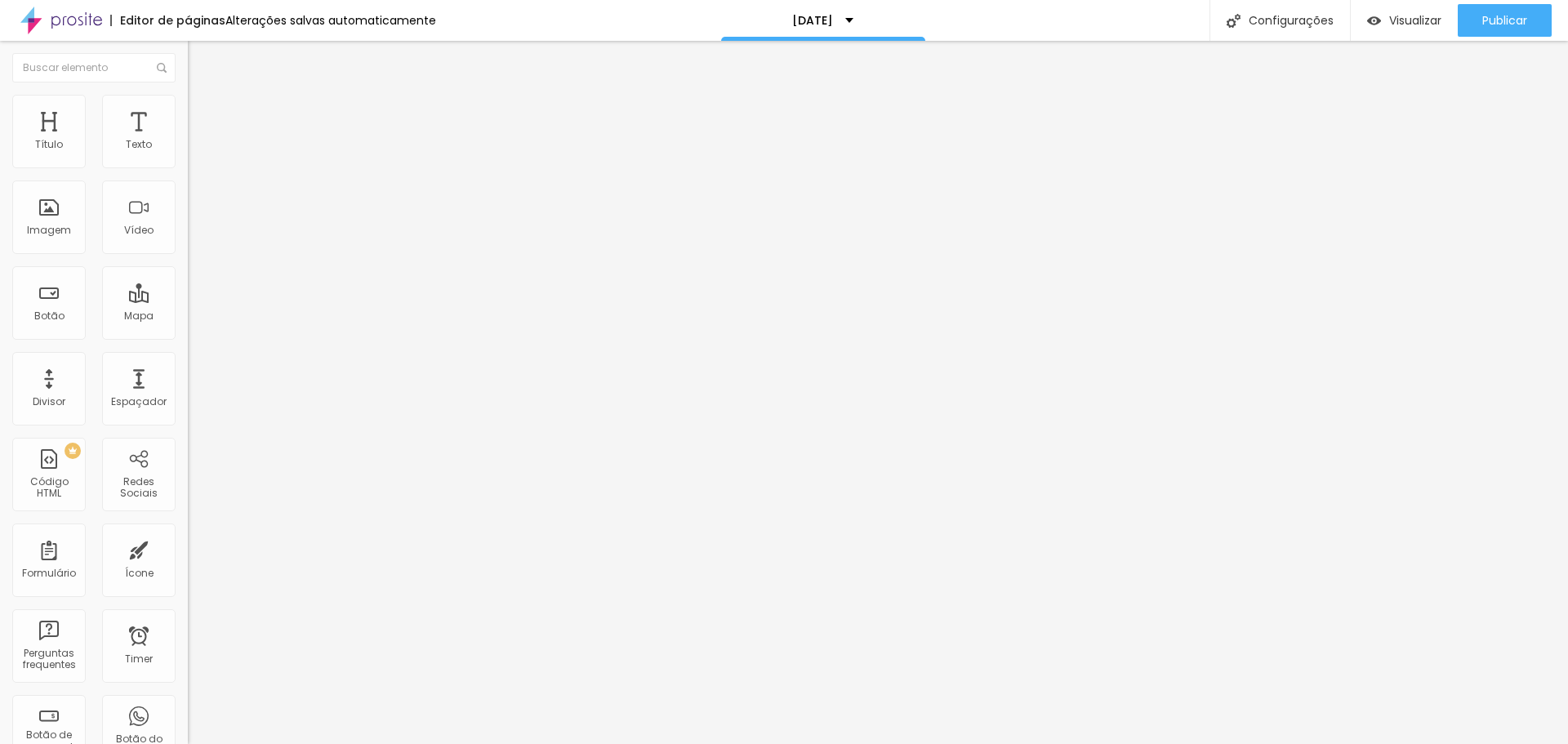
type input "99"
type input "97"
type input "92"
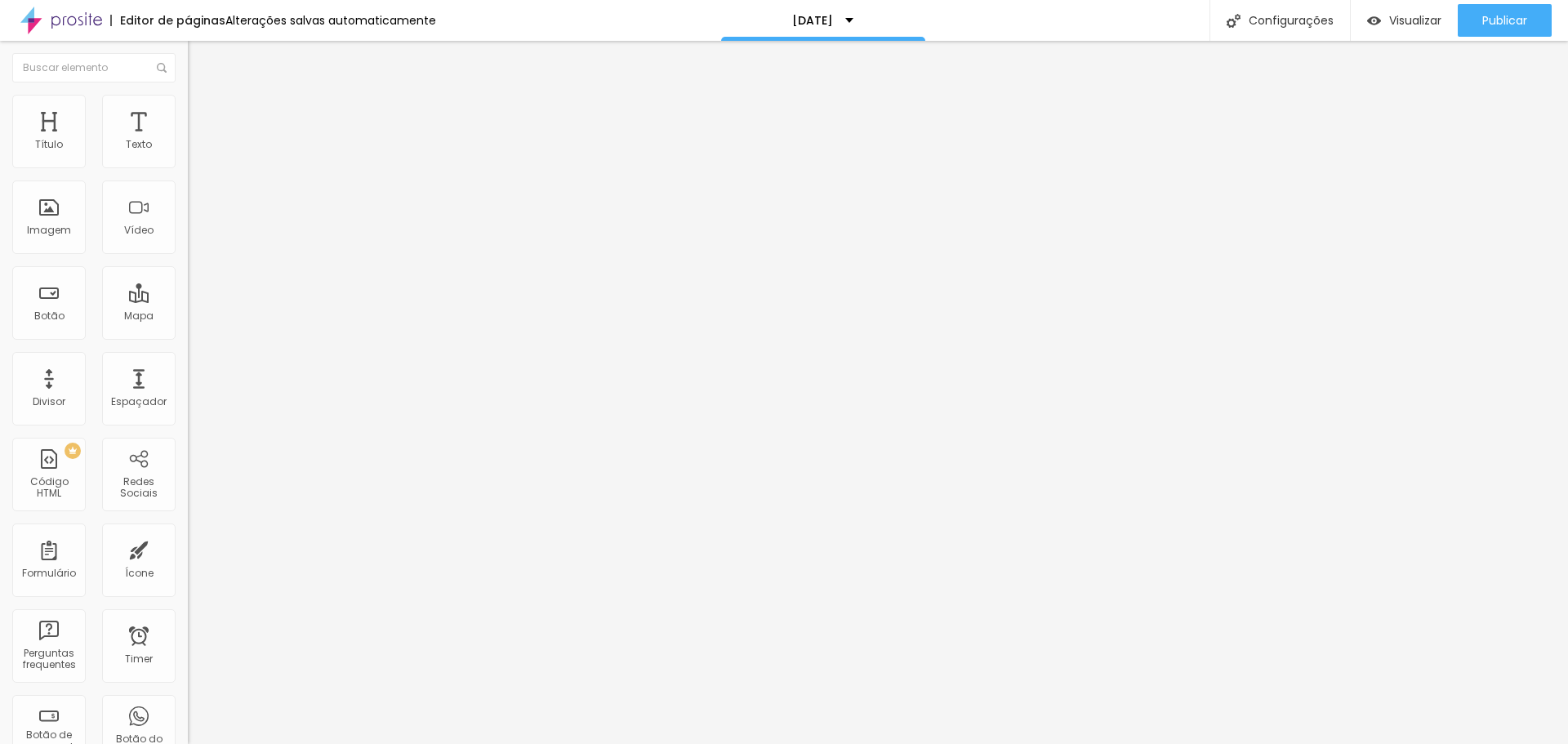
type input "92"
type input "82"
type input "76"
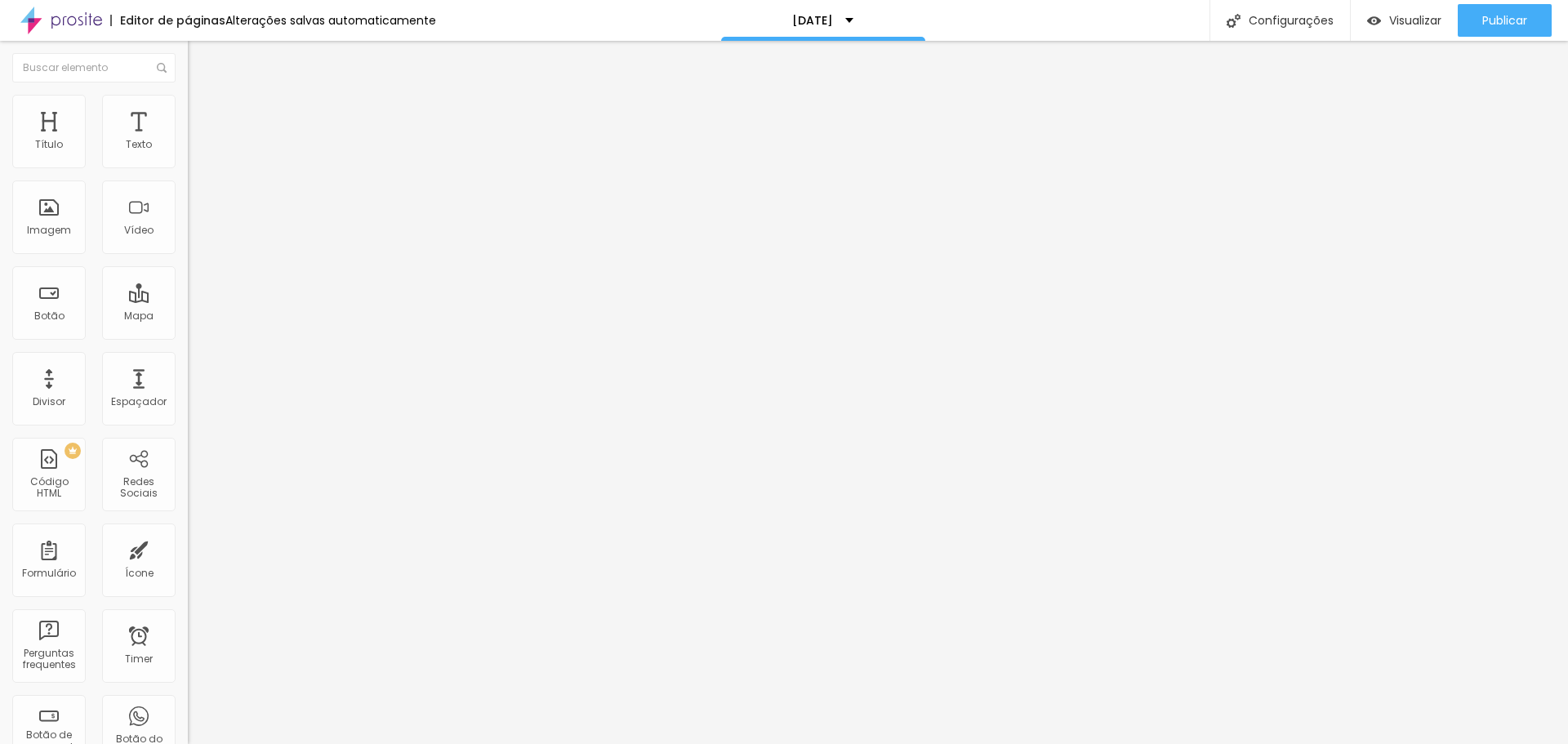
type input "69"
type input "64"
type input "61"
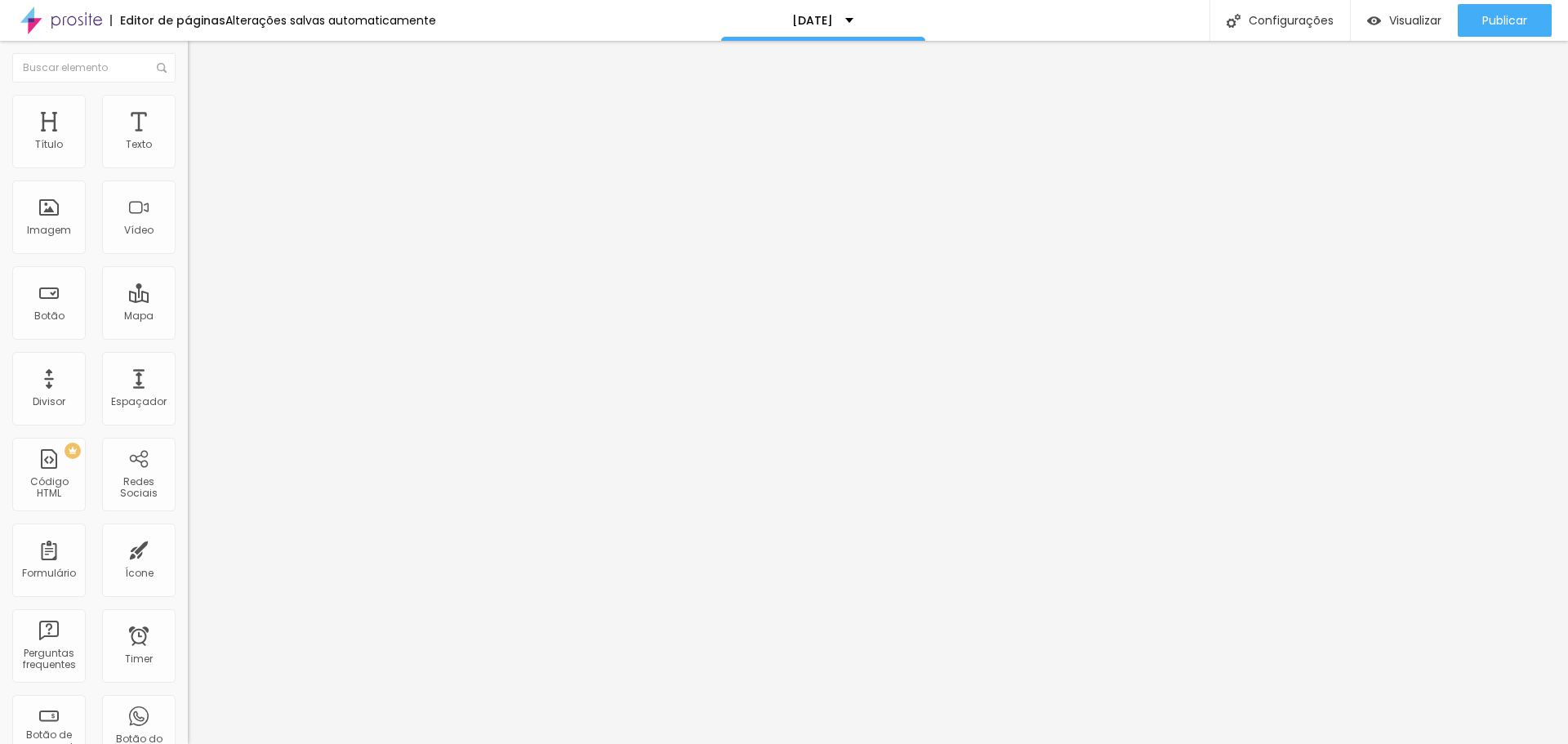
type input "61"
type input "59"
type input "58"
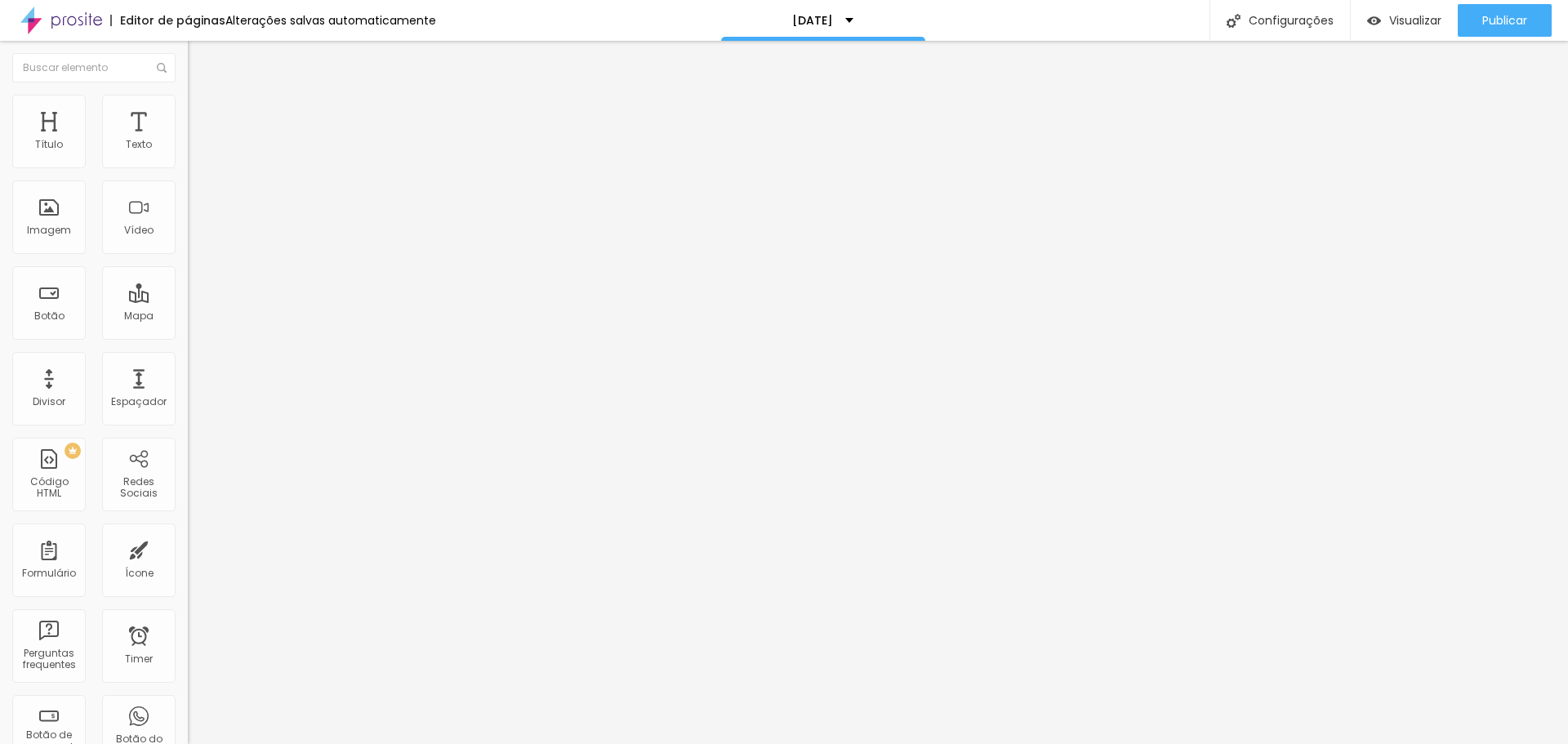
type input "53"
type input "48"
type input "33"
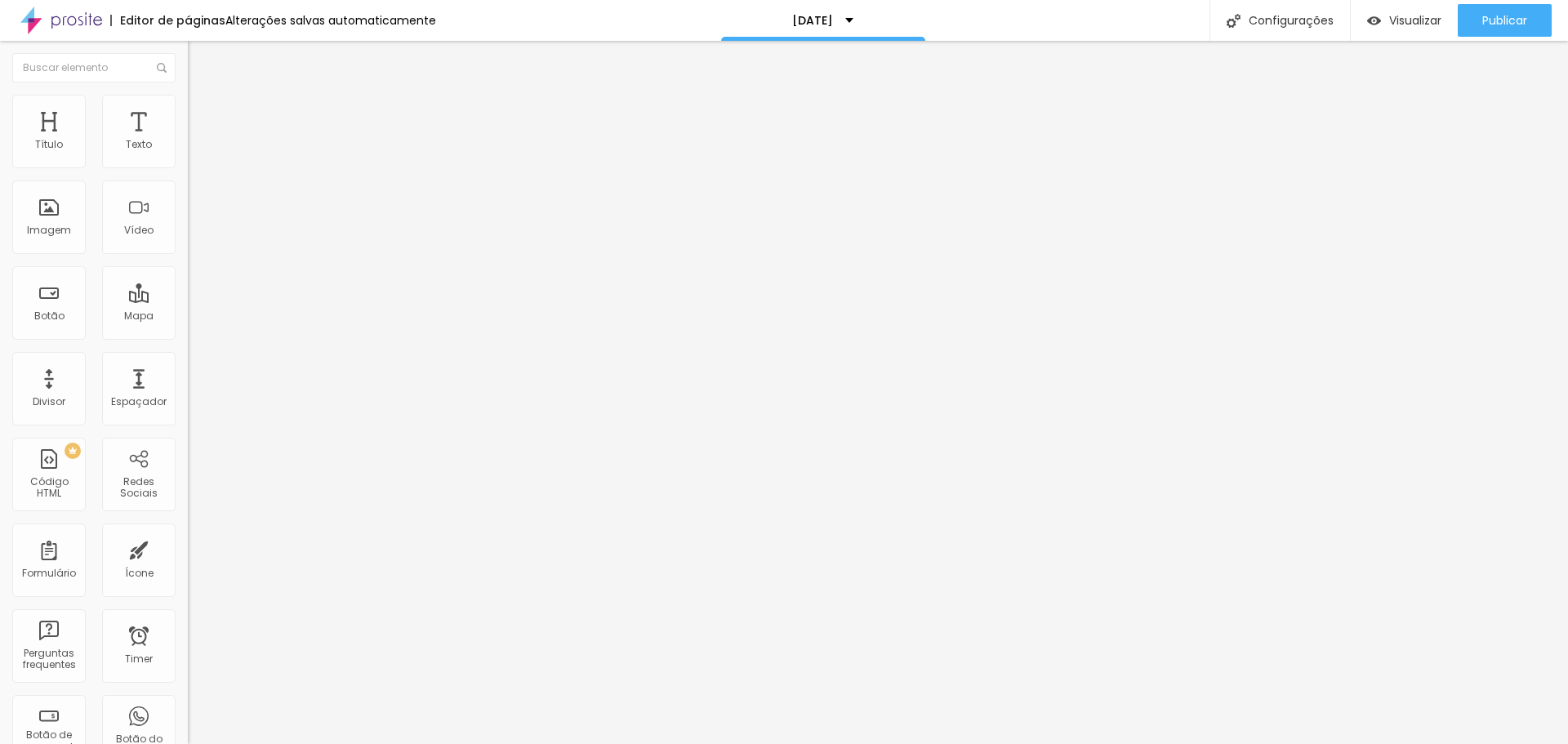
type input "33"
type input "16"
type input "11"
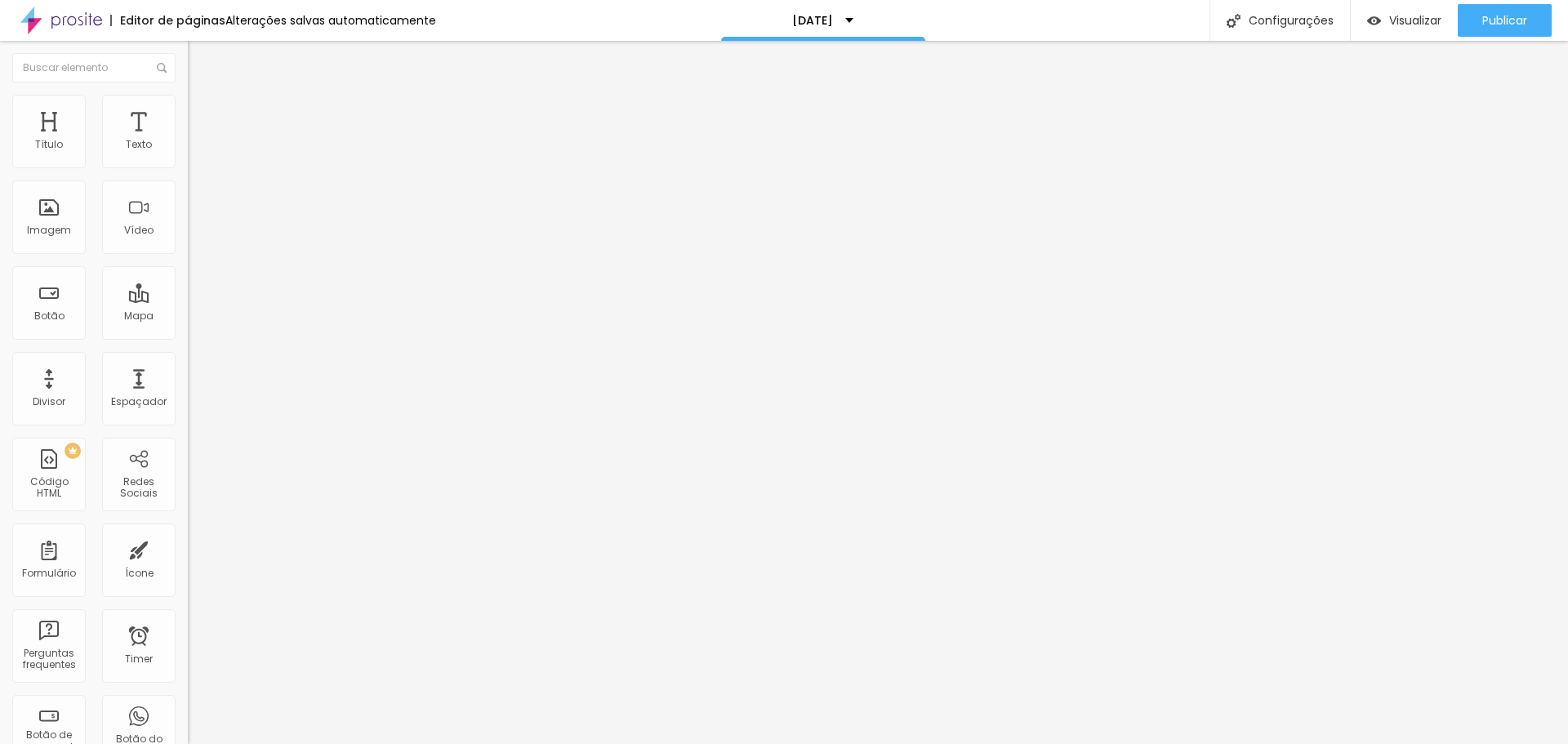
type input "10"
type input "7"
type input "5"
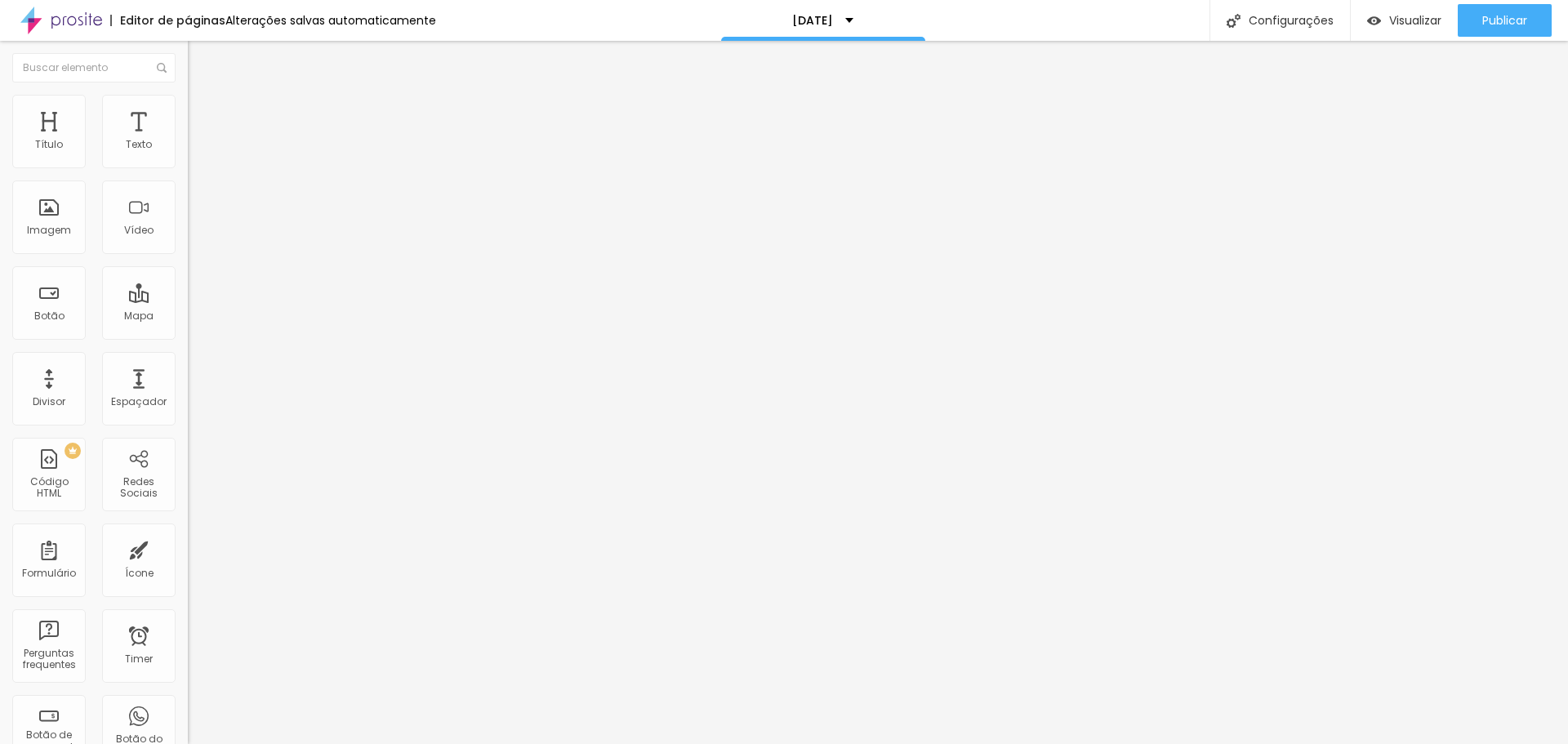
type input "5"
type input "3"
type input "0"
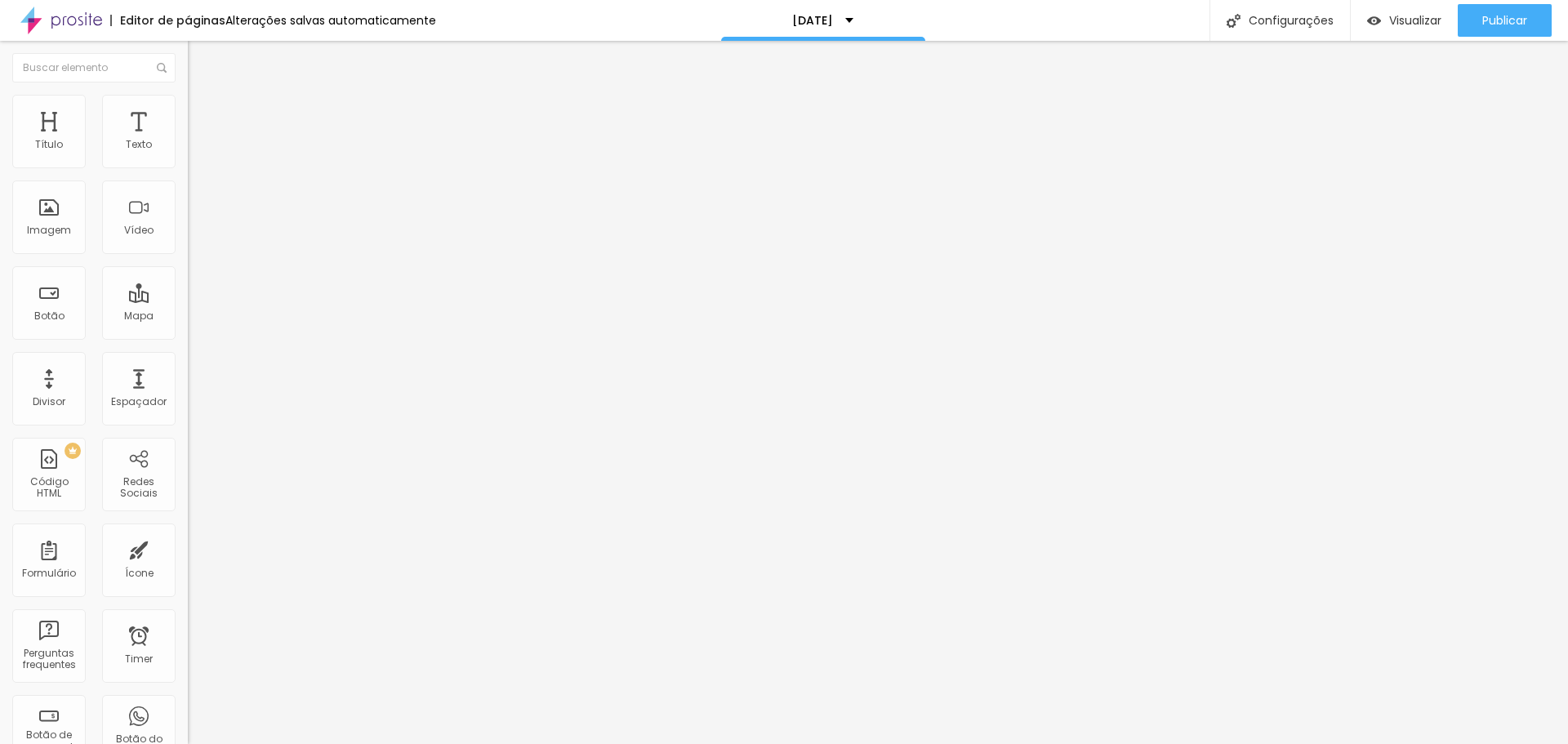
drag, startPoint x: 89, startPoint y: 208, endPoint x: 23, endPoint y: 210, distance: 66.0
type input "0"
click at [188, 359] on input "range" at bounding box center [241, 365] width 105 height 13
type input "65"
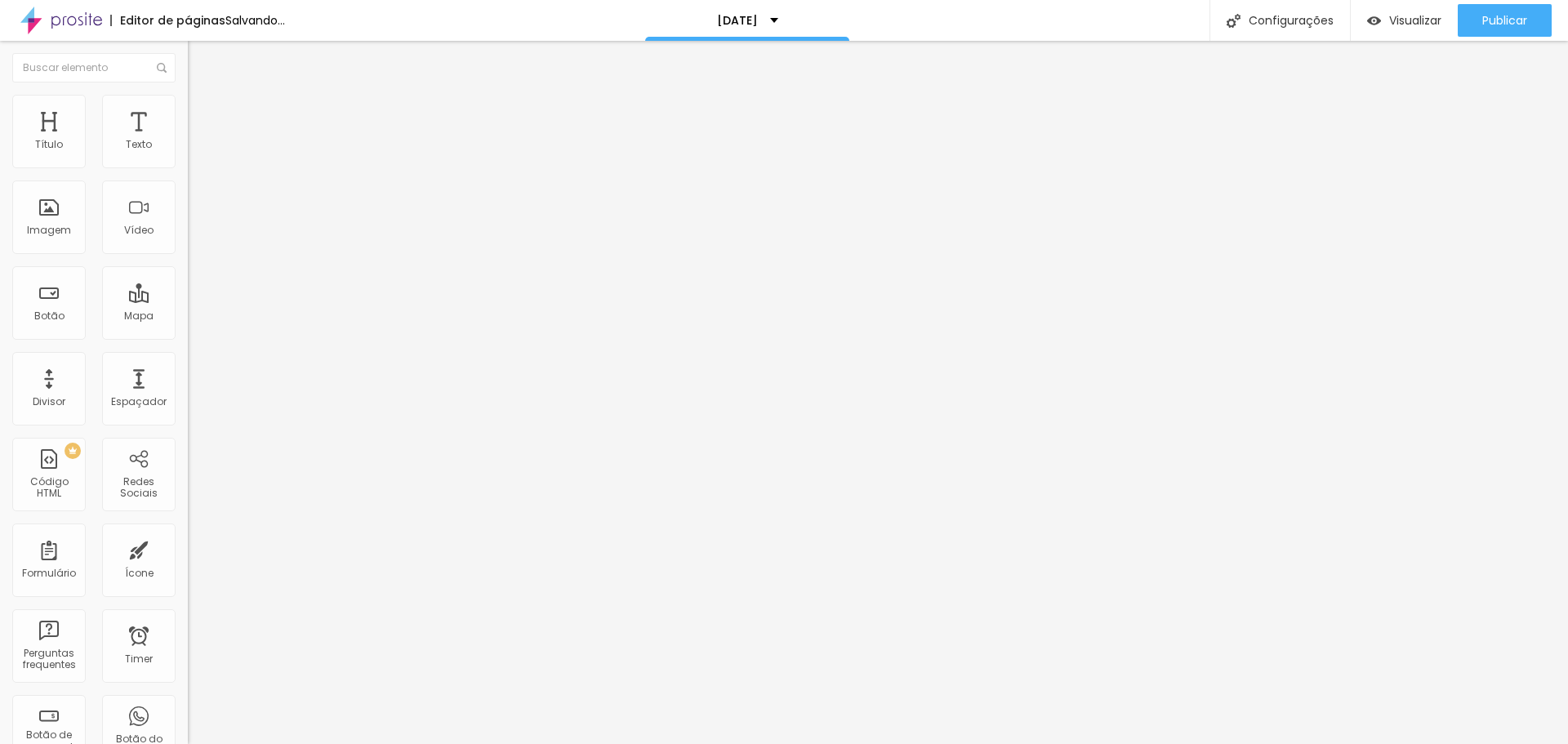
click at [188, 168] on input "range" at bounding box center [241, 161] width 105 height 13
type input "40"
type input "45"
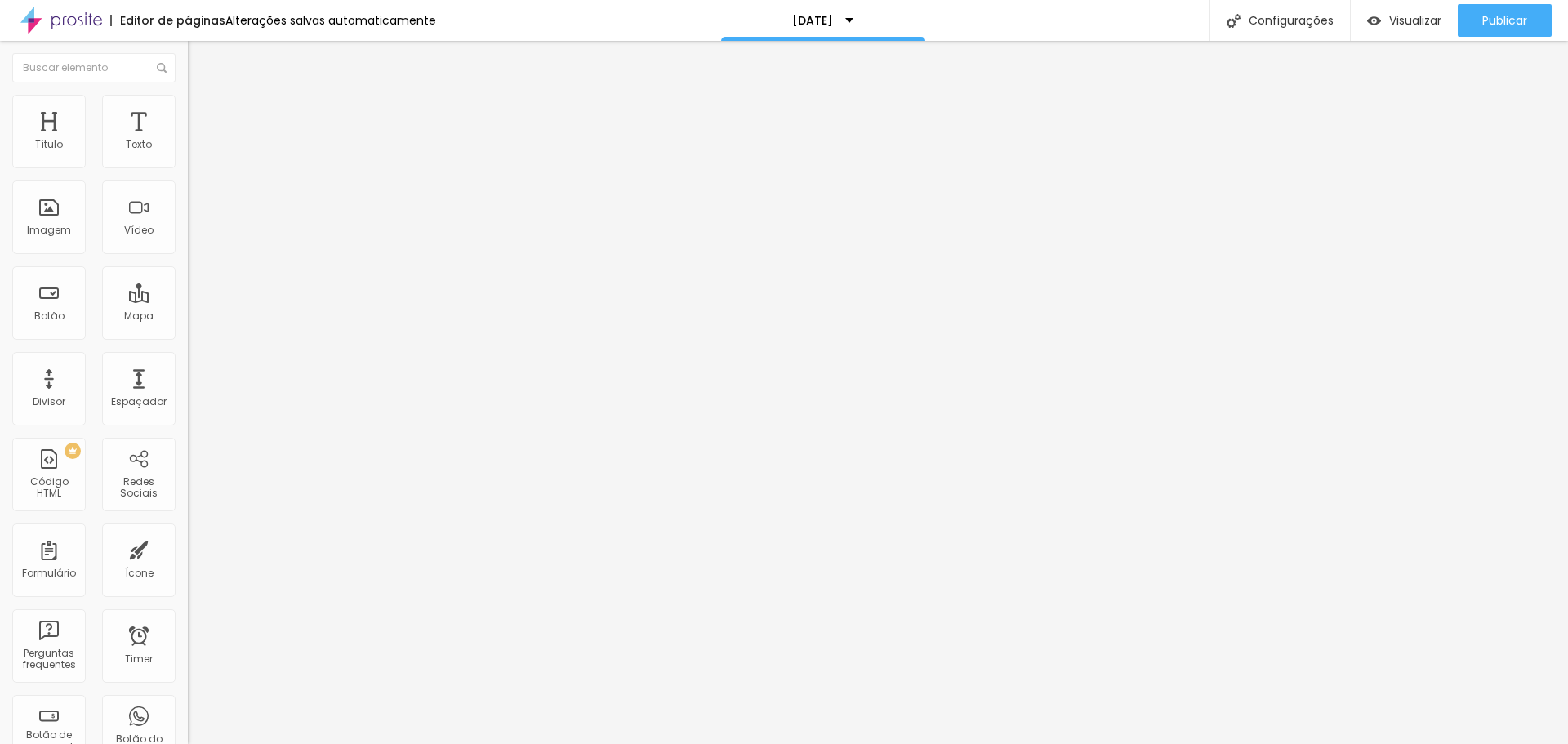
type input "50"
type input "55"
drag, startPoint x: 68, startPoint y: 178, endPoint x: 96, endPoint y: 178, distance: 28.0
type input "55"
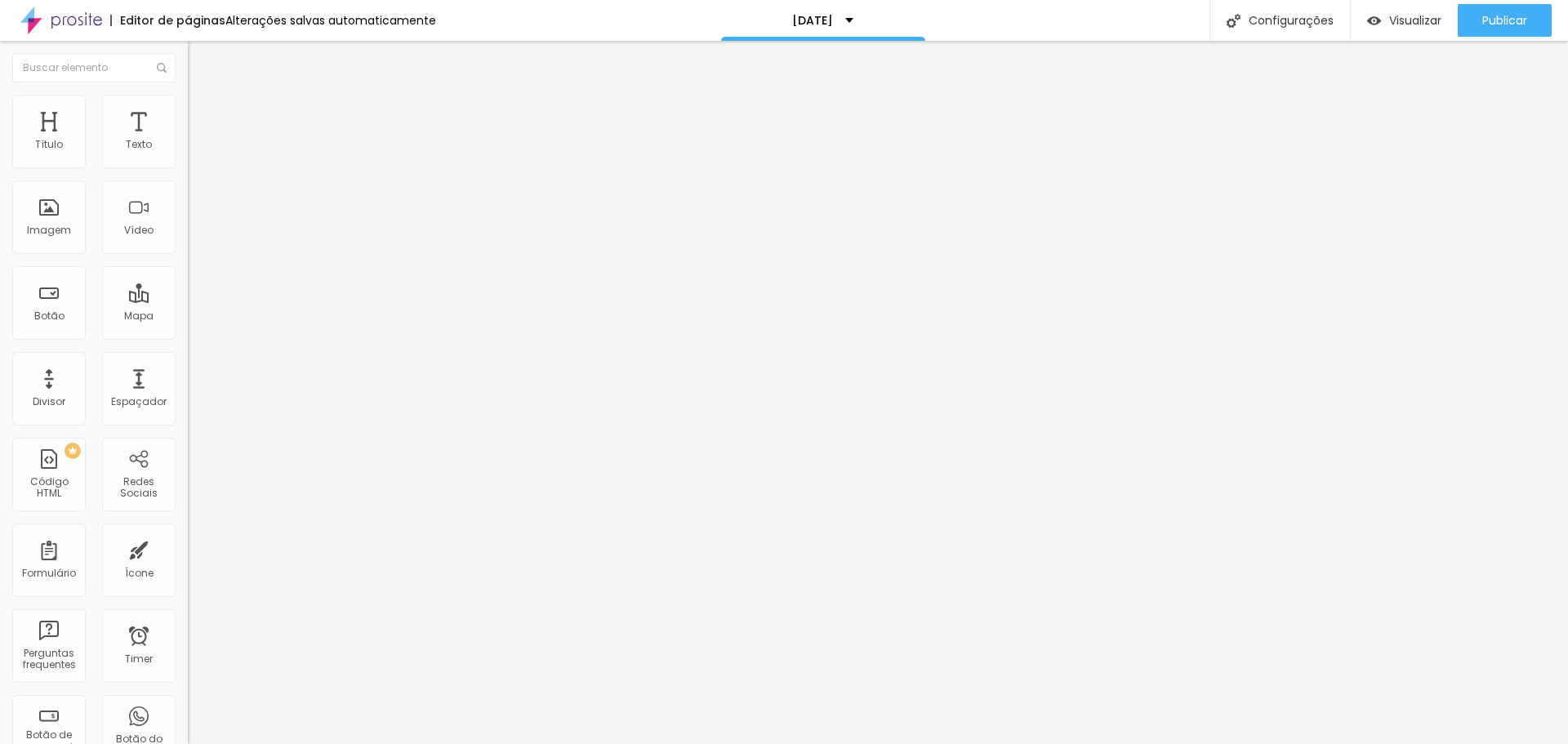
click at [188, 168] on input "range" at bounding box center [241, 161] width 105 height 13
click at [188, 111] on li "Avançado" at bounding box center [282, 119] width 188 height 16
click at [188, 103] on img at bounding box center [195, 102] width 14 height 14
click at [194, 422] on icon "button" at bounding box center [200, 427] width 12 height 12
click at [188, 93] on img at bounding box center [195, 86] width 14 height 14
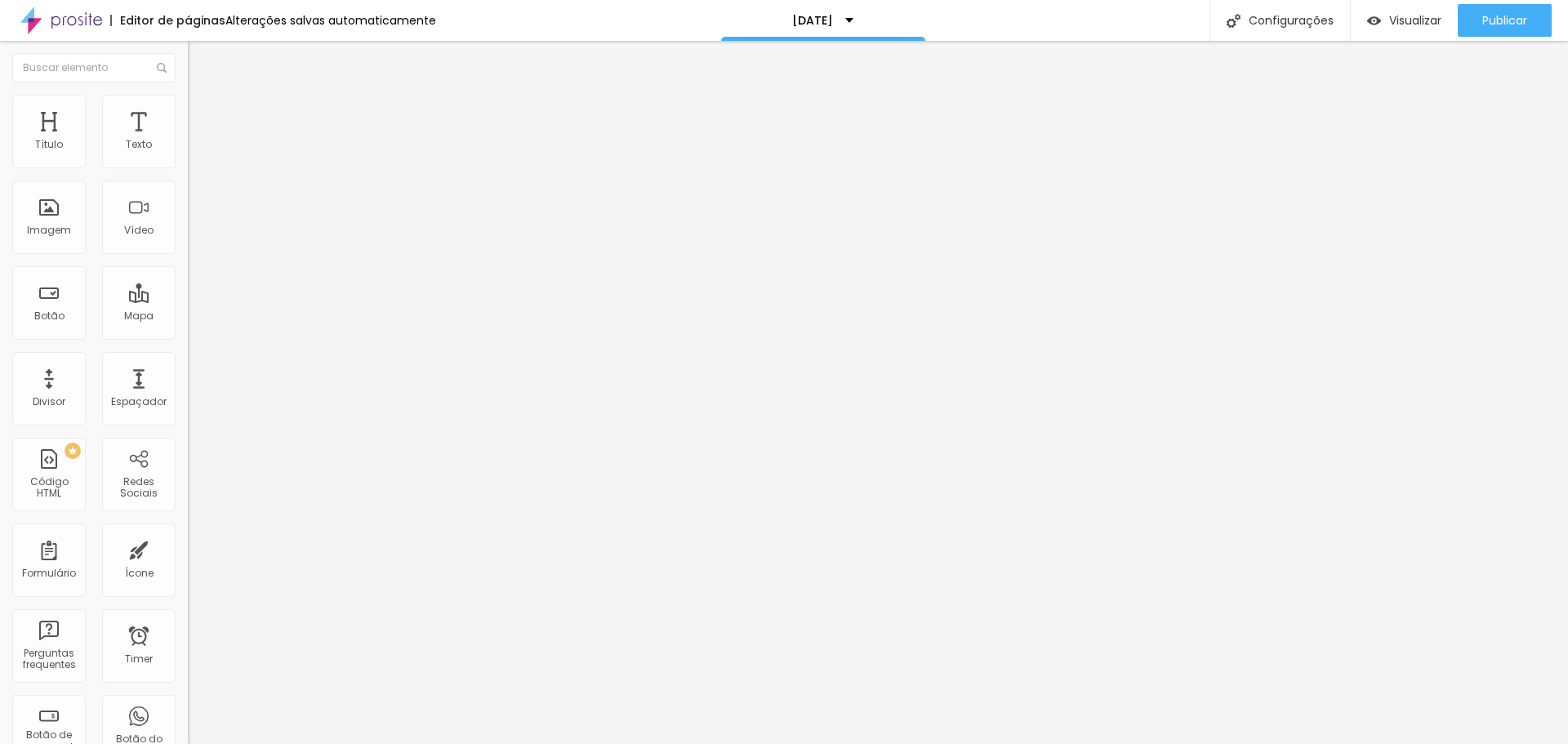
click at [188, 53] on button "Editar Imagem" at bounding box center [282, 60] width 188 height 37
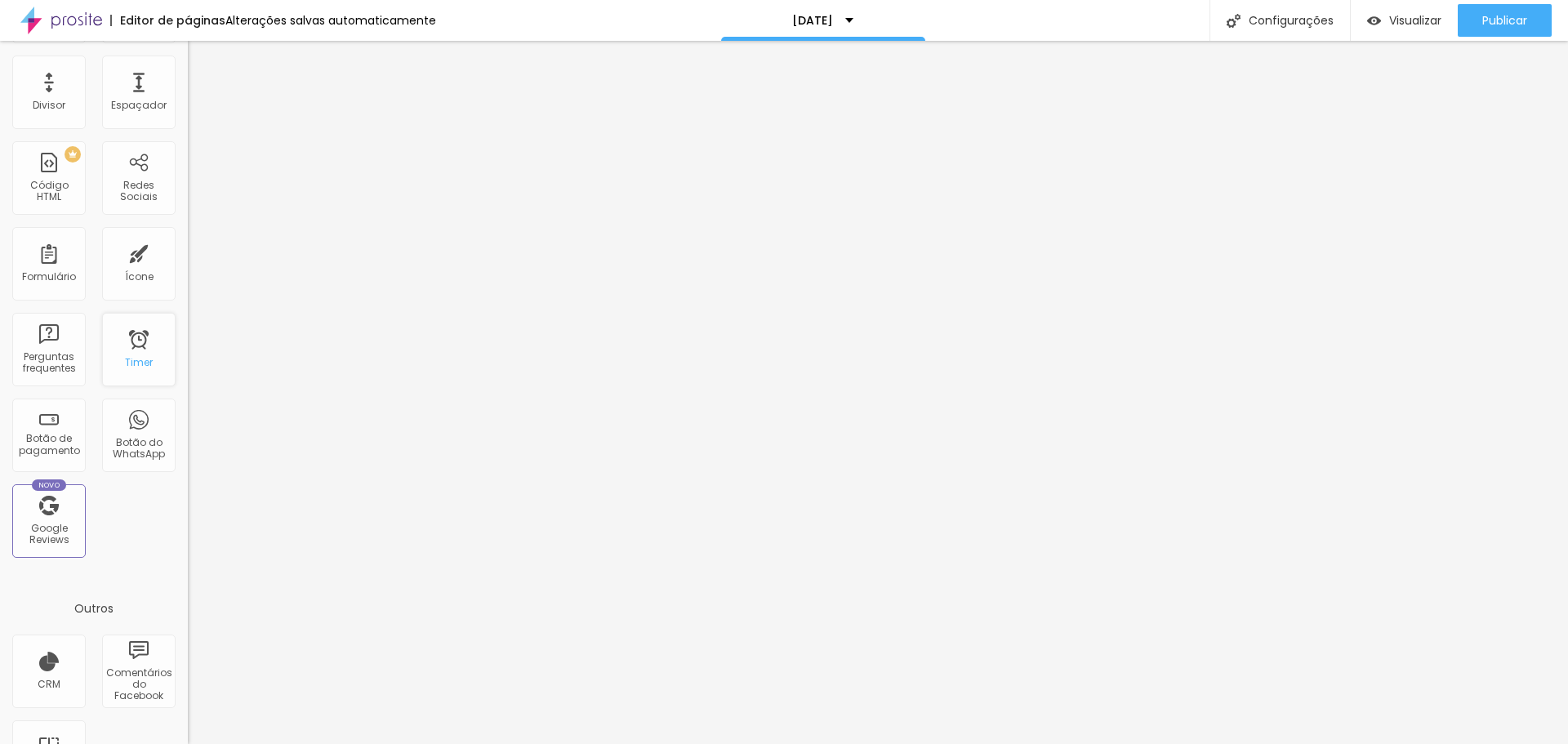
scroll to position [359, 0]
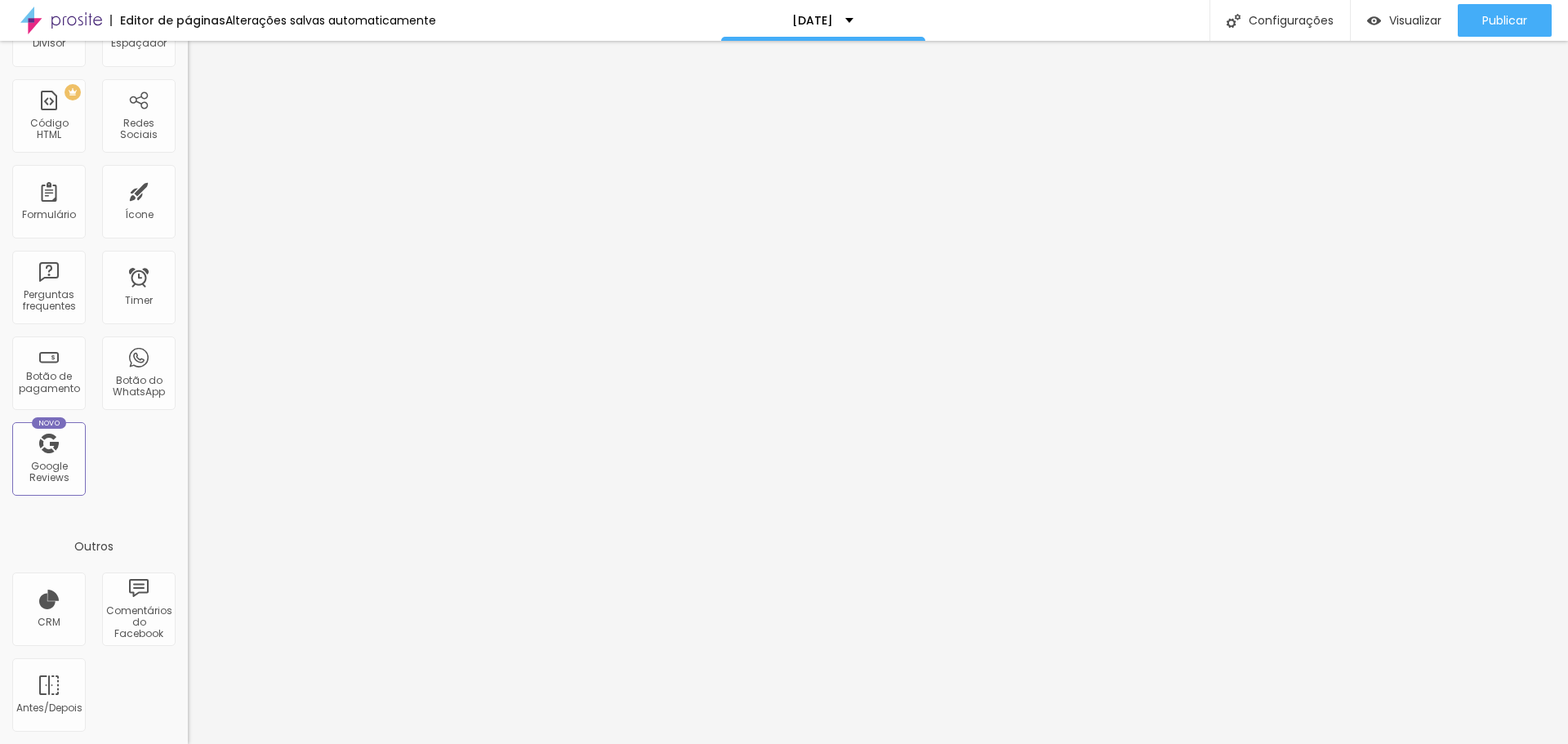
click at [281, 743] on div at bounding box center [784, 754] width 1568 height 0
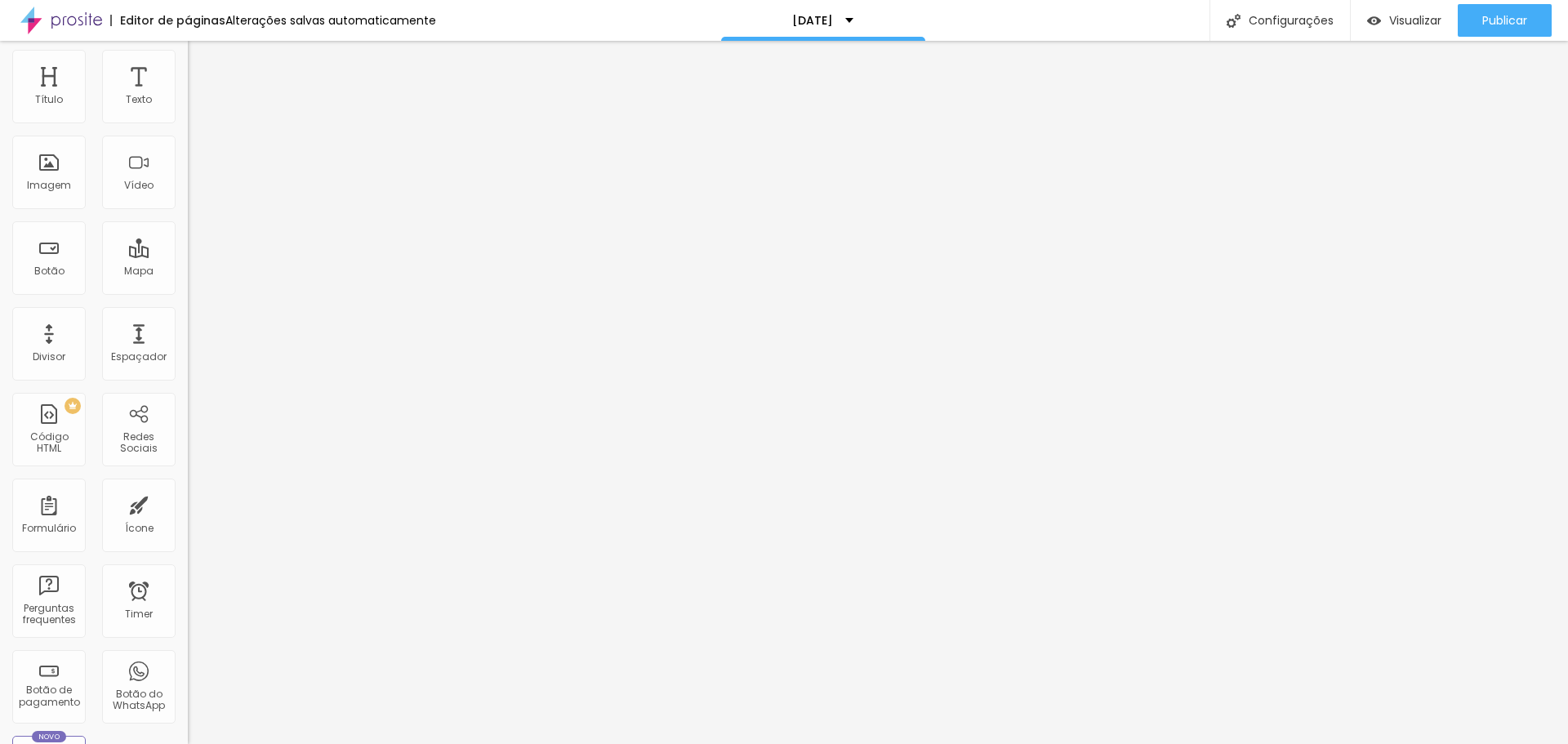
scroll to position [0, 0]
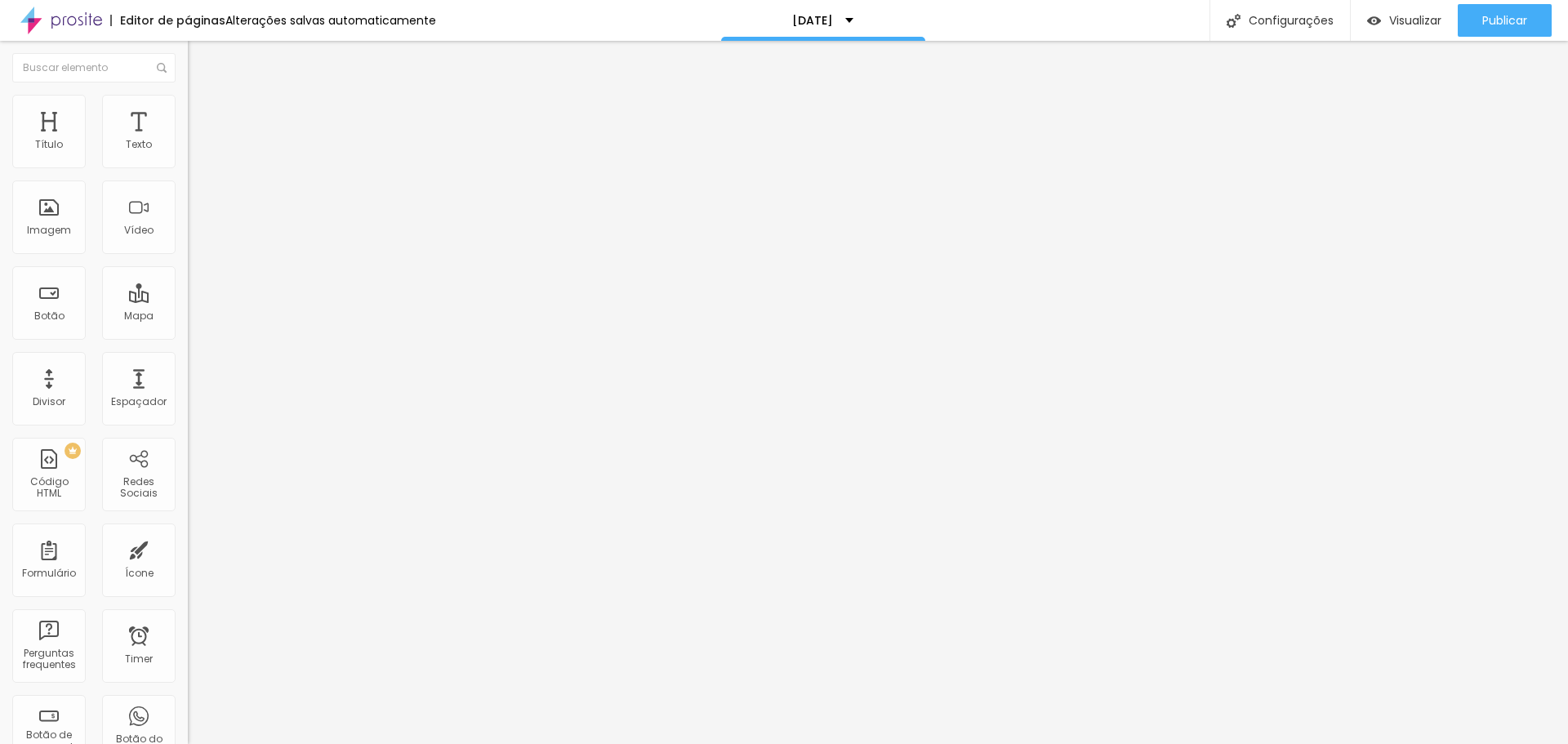
click at [188, 111] on img at bounding box center [195, 118] width 14 height 14
click at [188, 108] on li "Estilo" at bounding box center [282, 103] width 188 height 16
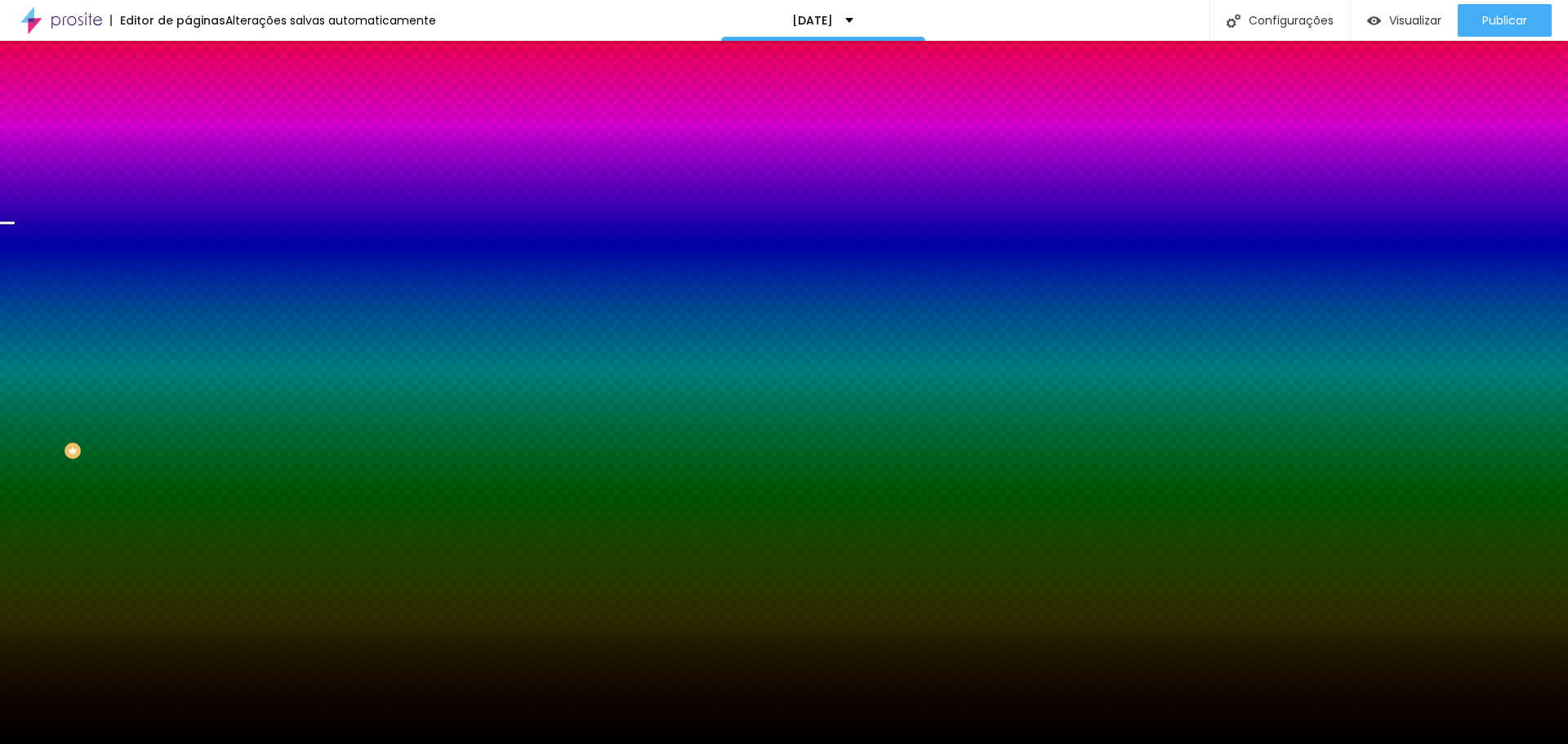
click at [276, 147] on img at bounding box center [281, 142] width 10 height 10
click at [188, 222] on div at bounding box center [282, 222] width 188 height 0
drag, startPoint x: 144, startPoint y: 415, endPoint x: 145, endPoint y: 429, distance: 14.0
click at [145, 429] on div at bounding box center [784, 372] width 1568 height 744
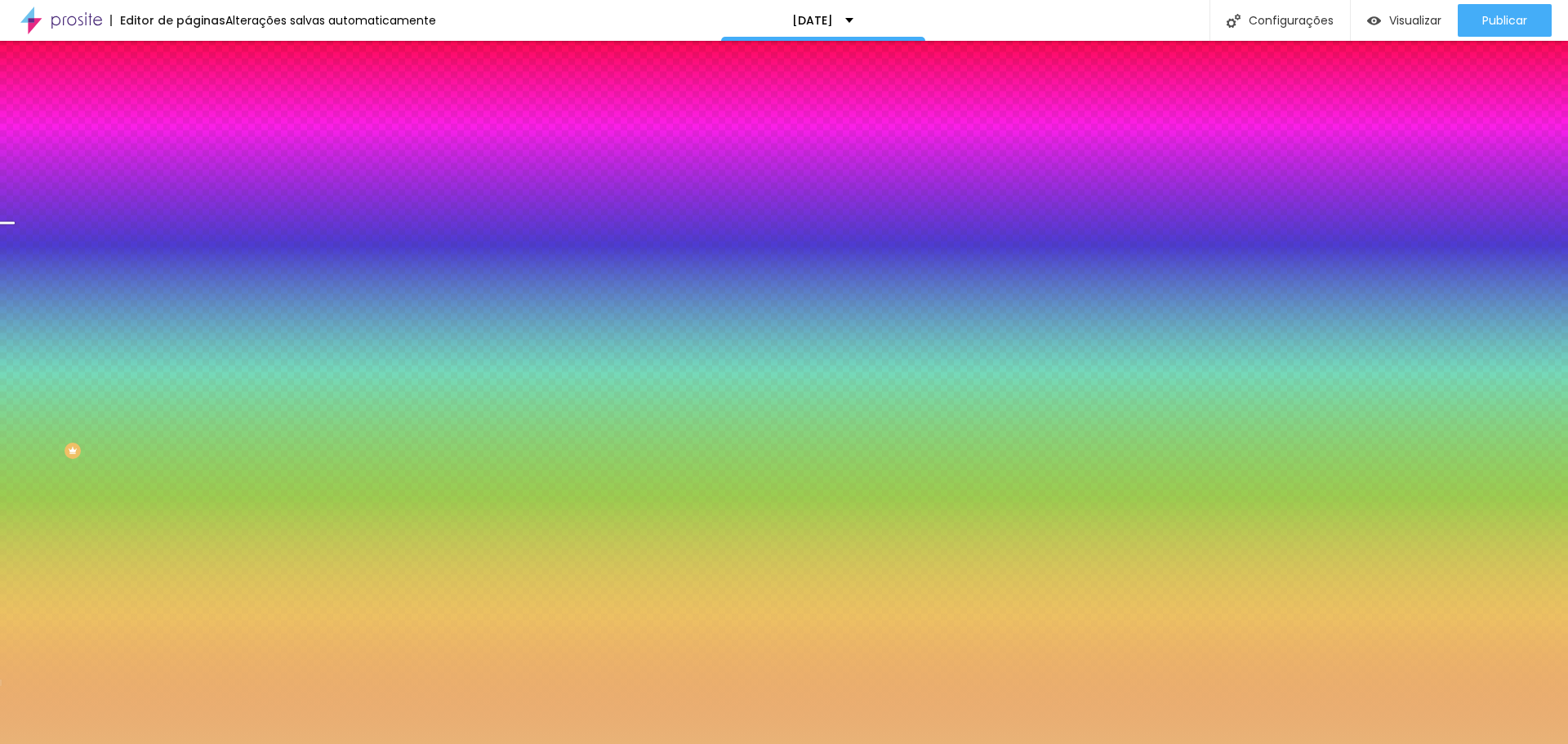
type input "#E9B377"
drag, startPoint x: 69, startPoint y: 343, endPoint x: 80, endPoint y: 325, distance: 21.1
click at [80, 325] on div at bounding box center [784, 372] width 1568 height 744
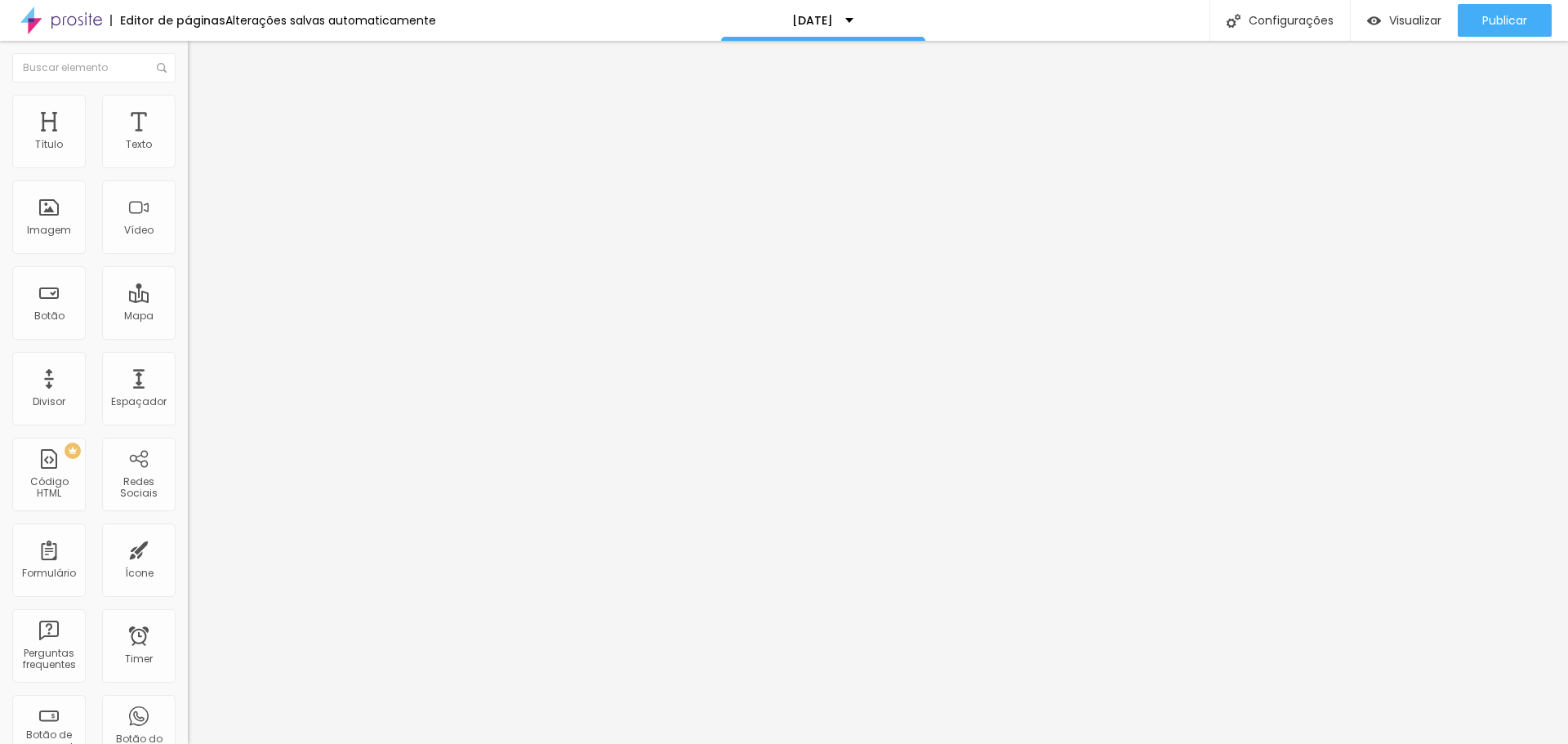
click at [188, 103] on img at bounding box center [195, 102] width 14 height 14
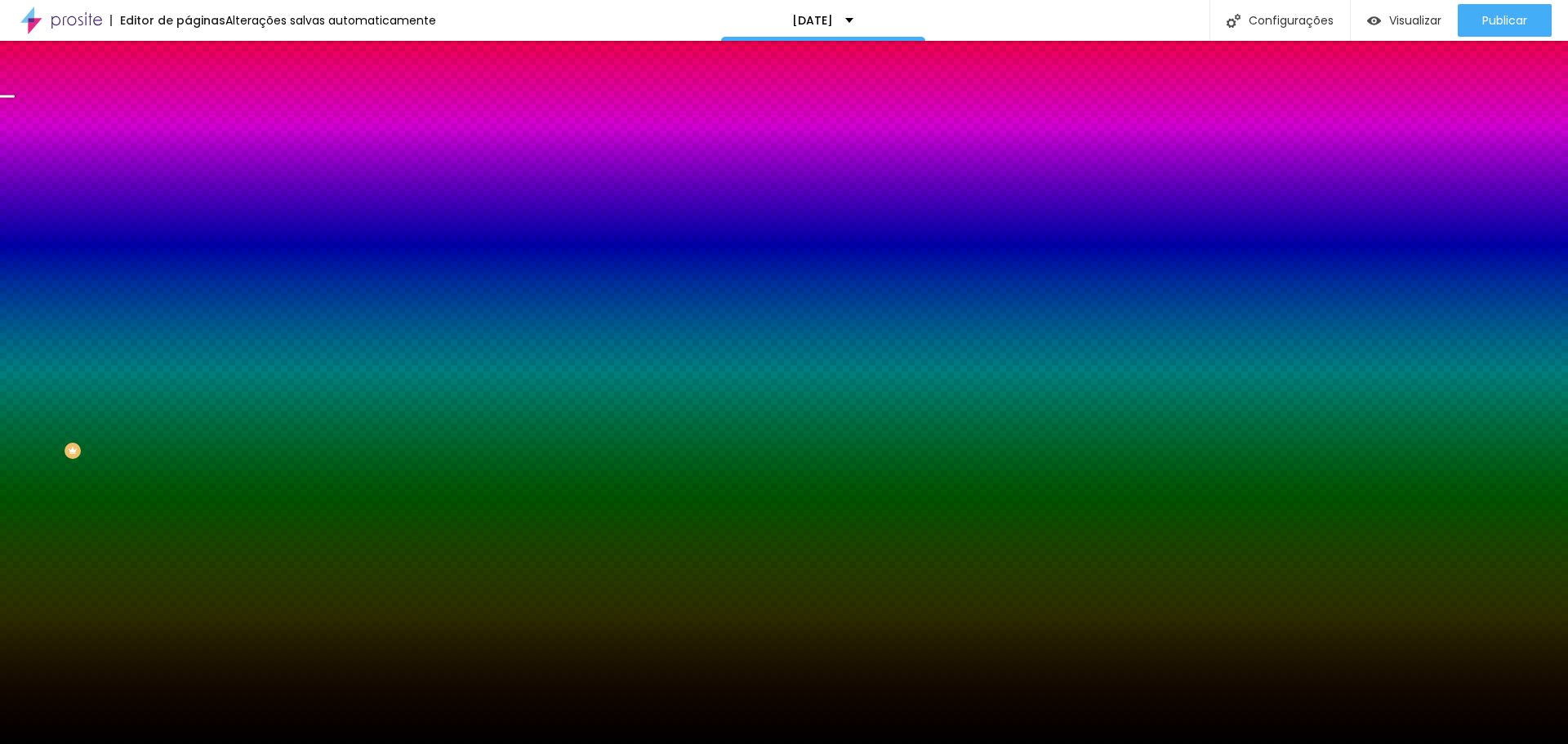
click at [276, 147] on img at bounding box center [281, 142] width 10 height 10
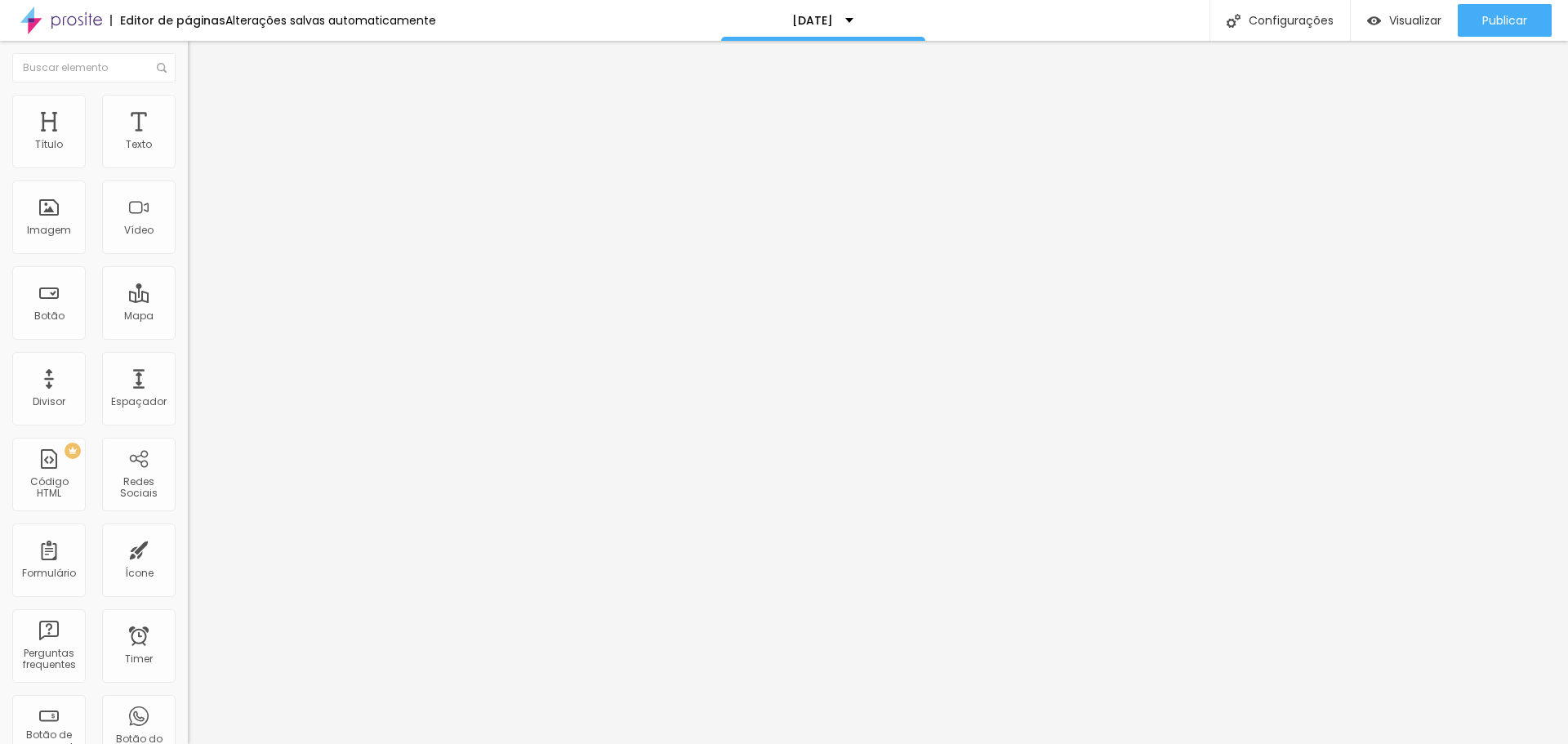
click at [188, 100] on ul "Conteúdo Estilo Avançado" at bounding box center [282, 103] width 188 height 49
click at [188, 108] on li "Estilo" at bounding box center [282, 103] width 188 height 16
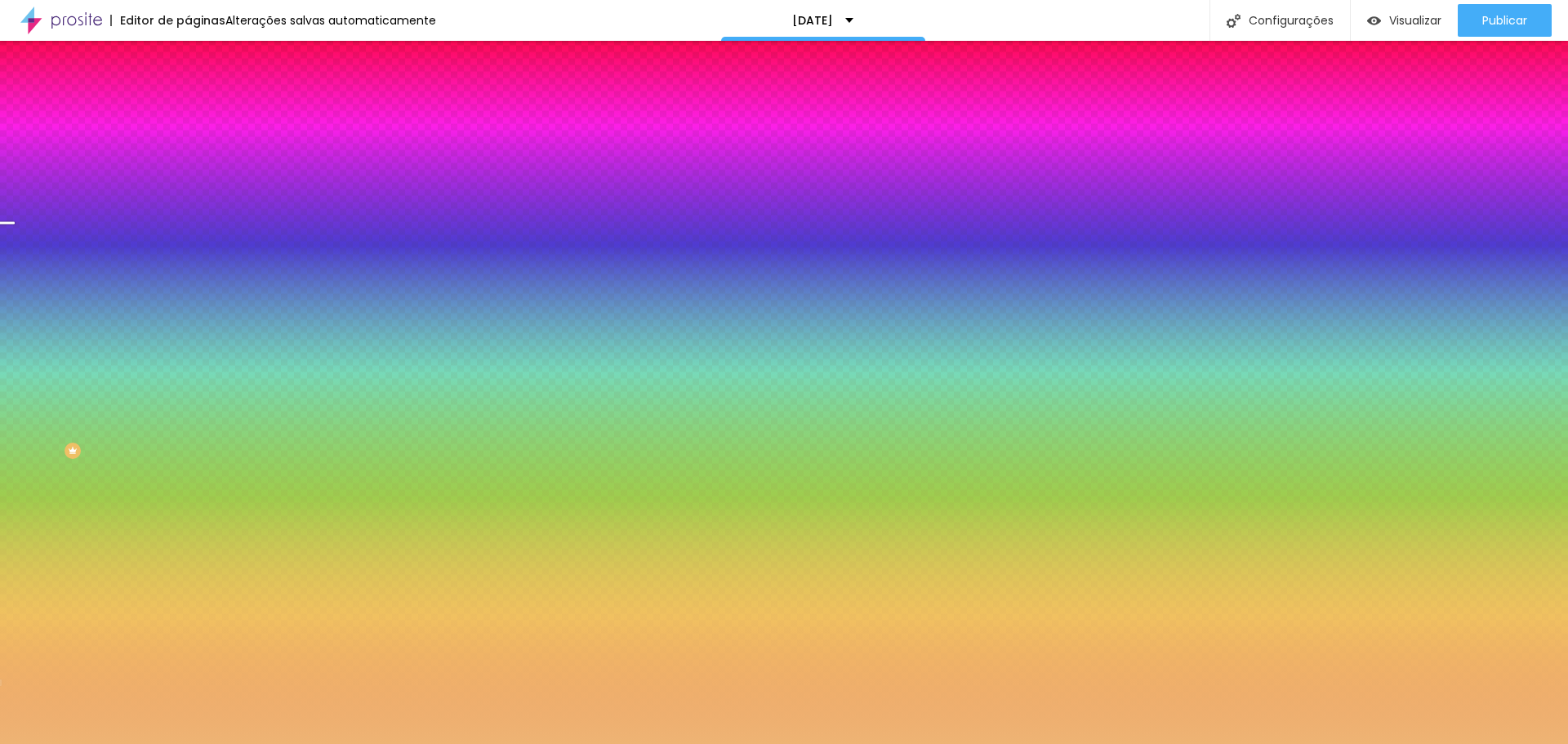
click at [188, 238] on input "#EEB474" at bounding box center [286, 230] width 196 height 16
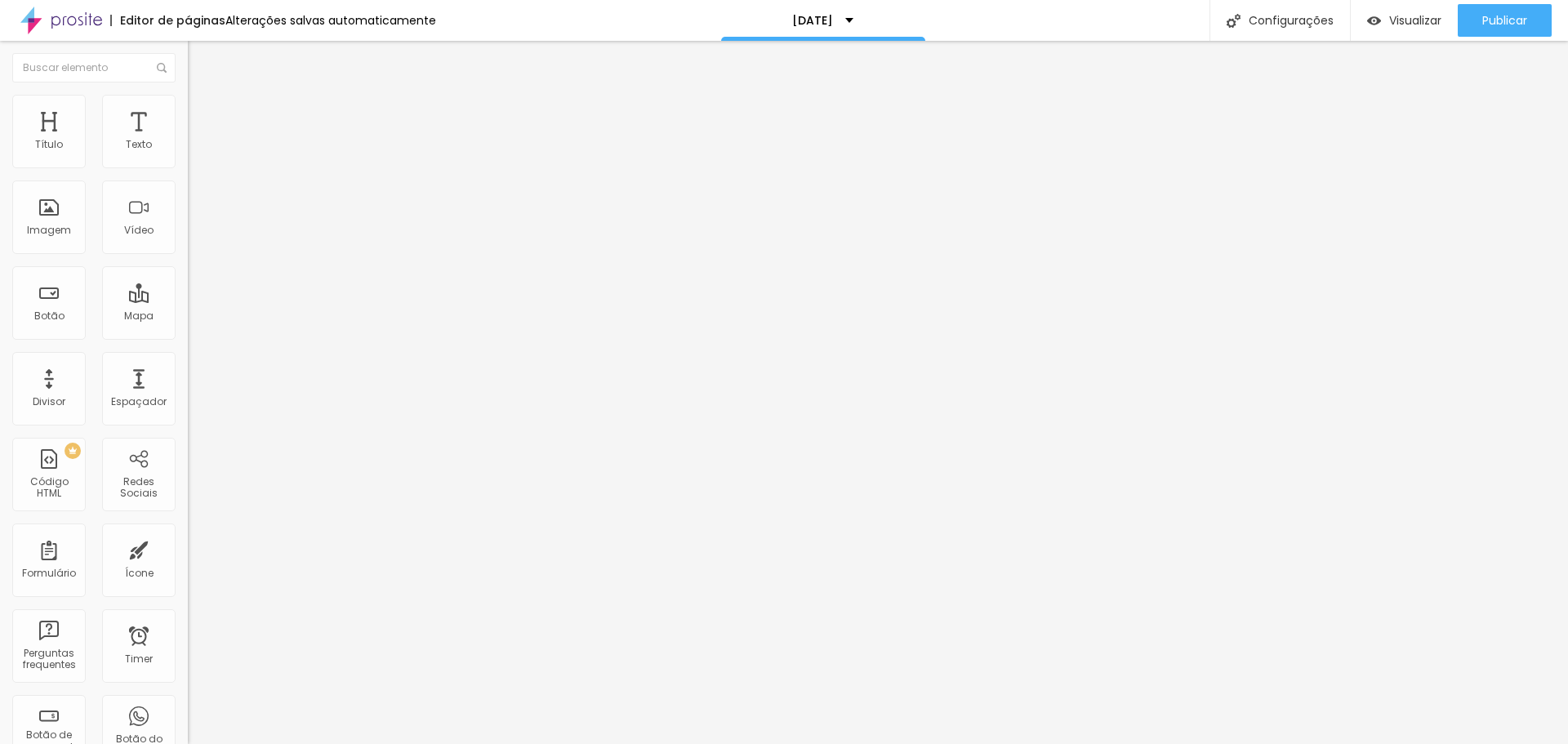
click at [202, 111] on span "Estilo" at bounding box center [215, 106] width 25 height 14
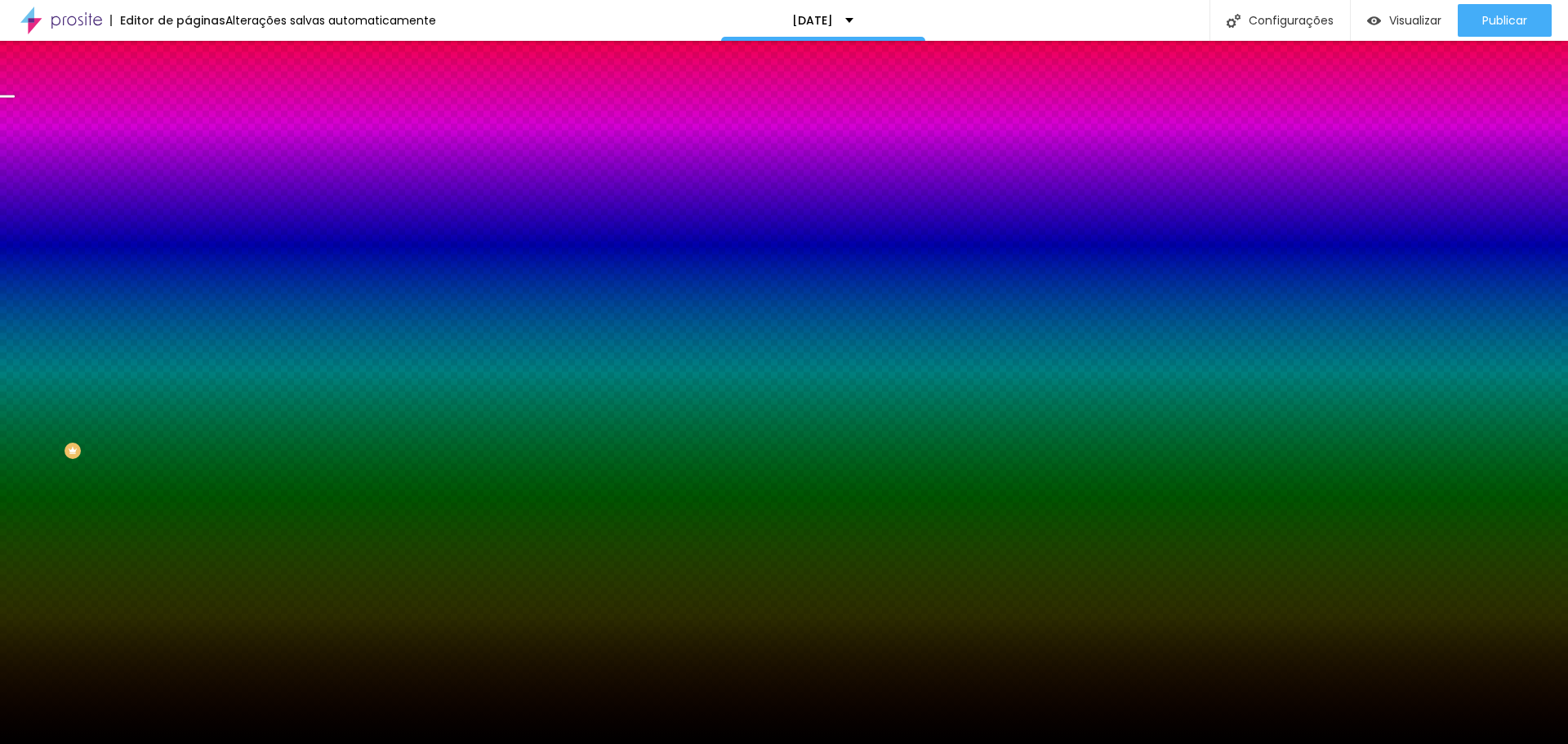
click at [188, 238] on input "#000000" at bounding box center [286, 230] width 196 height 16
paste input "EEB474"
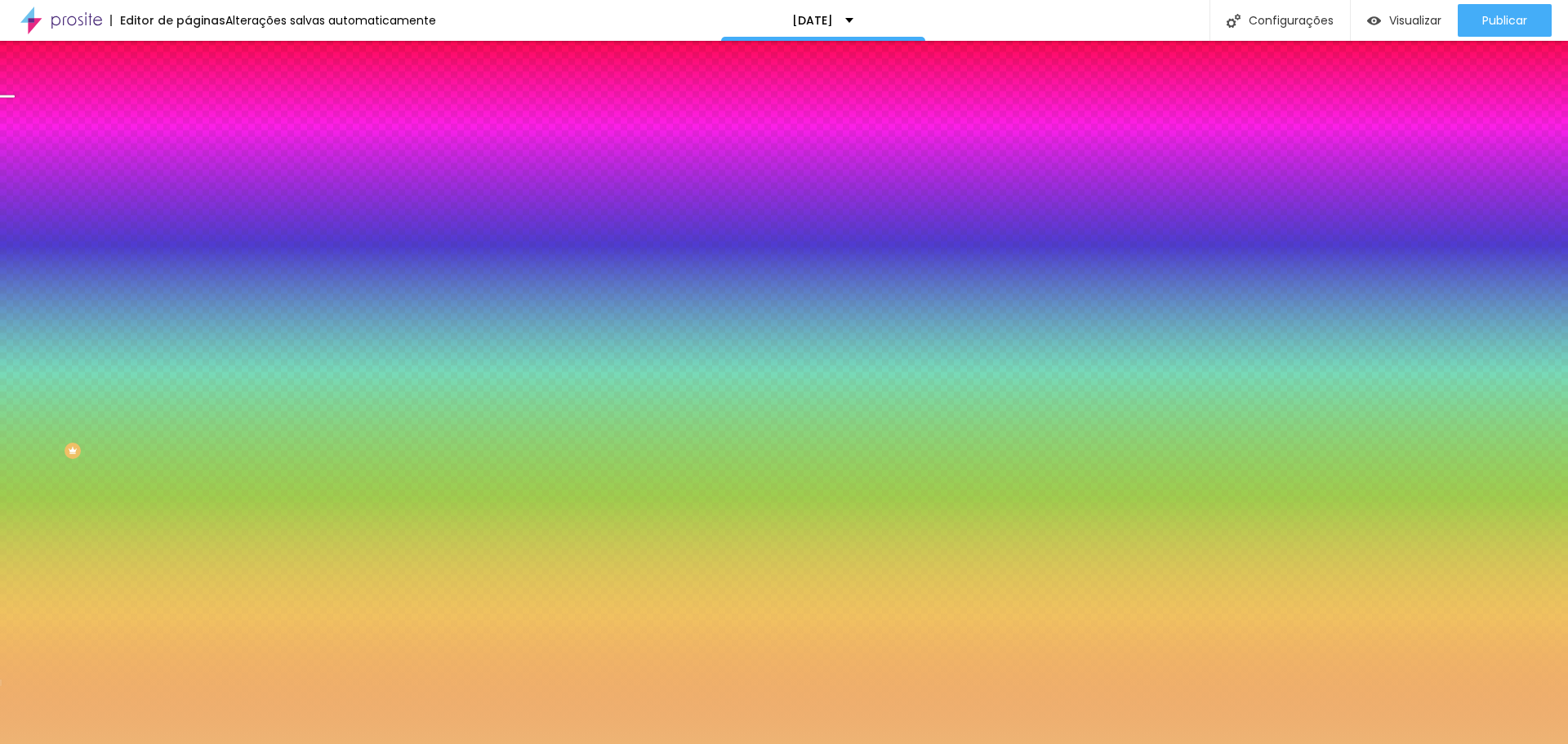
type input "#EEB474"
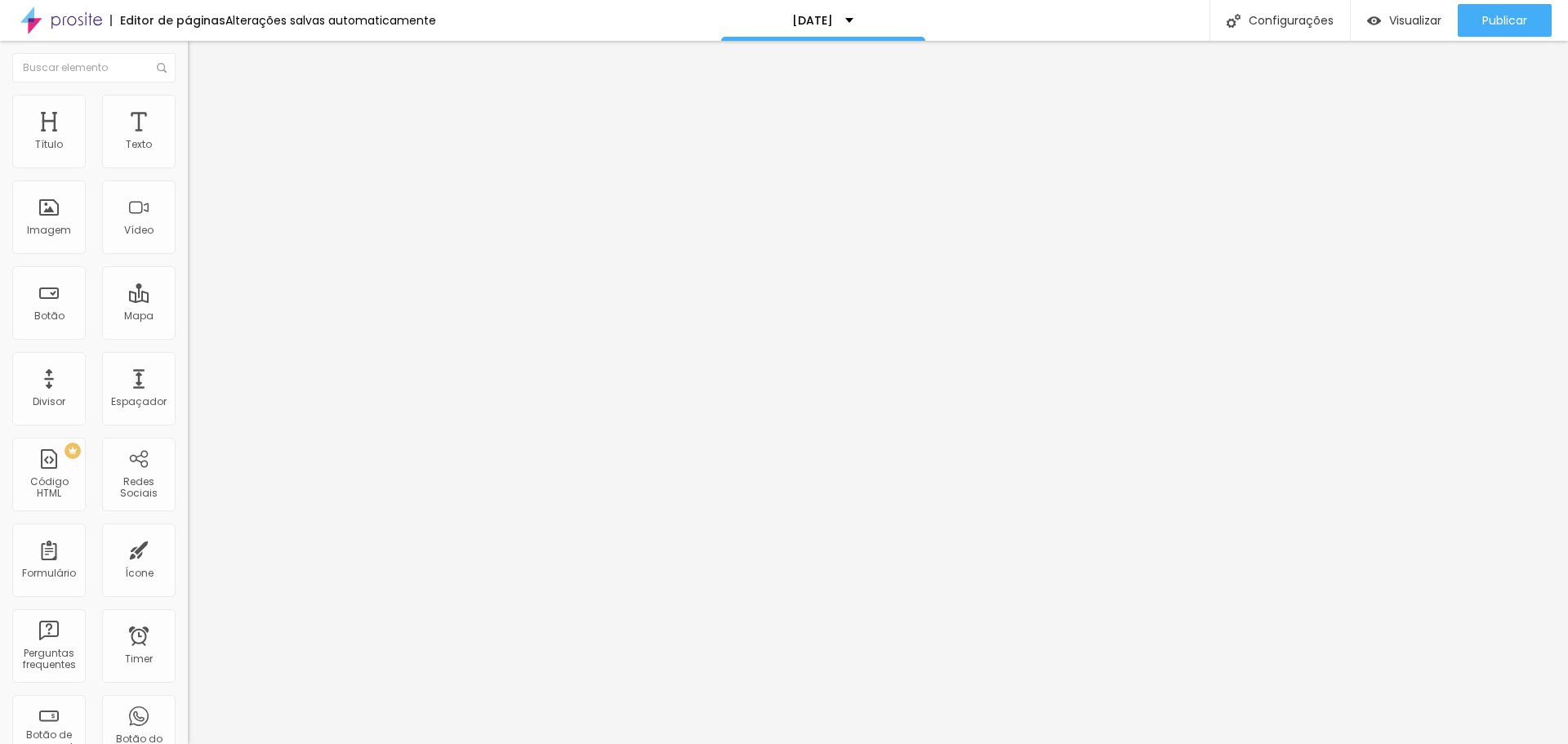
click at [188, 107] on li "Estilo" at bounding box center [282, 103] width 188 height 16
click at [188, 111] on img at bounding box center [195, 118] width 14 height 14
click at [188, 95] on li "Conteúdo" at bounding box center [282, 87] width 188 height 16
click at [202, 112] on span "Estilo" at bounding box center [215, 106] width 25 height 14
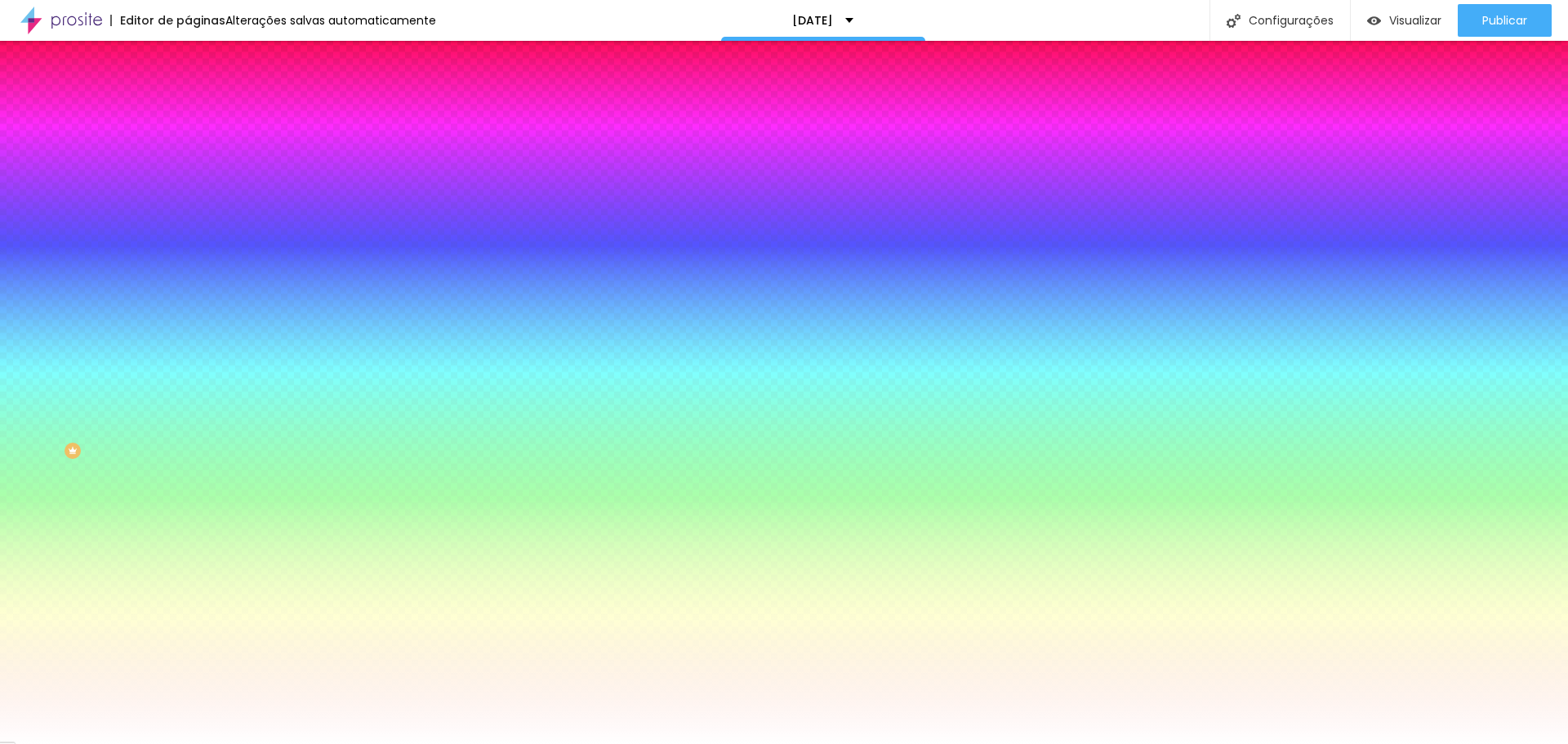
click at [188, 161] on input "#FFFFFF" at bounding box center [286, 164] width 196 height 16
paste input "EEB474"
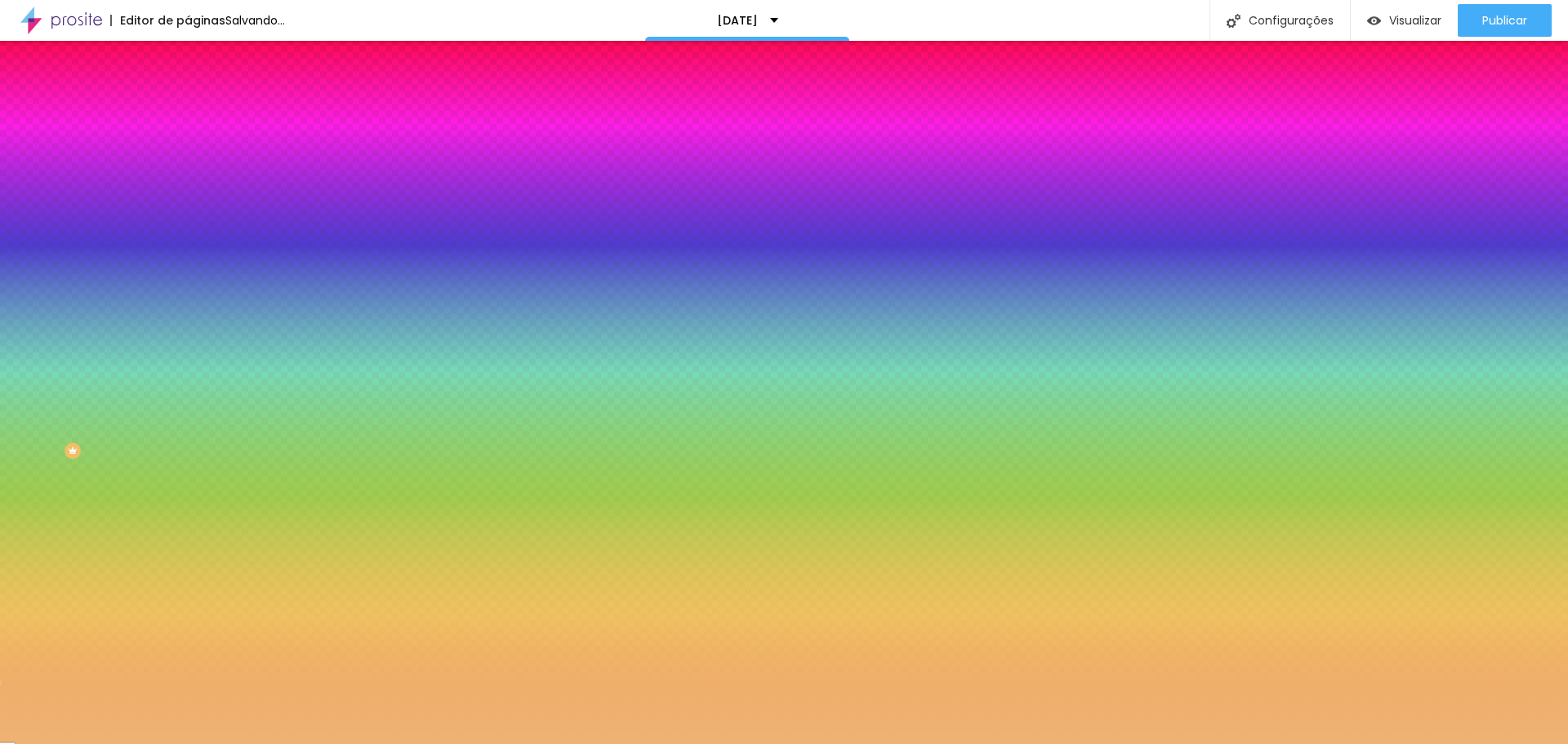
click at [188, 162] on input "#EEB474" at bounding box center [286, 164] width 196 height 16
click at [188, 156] on div at bounding box center [282, 156] width 188 height 0
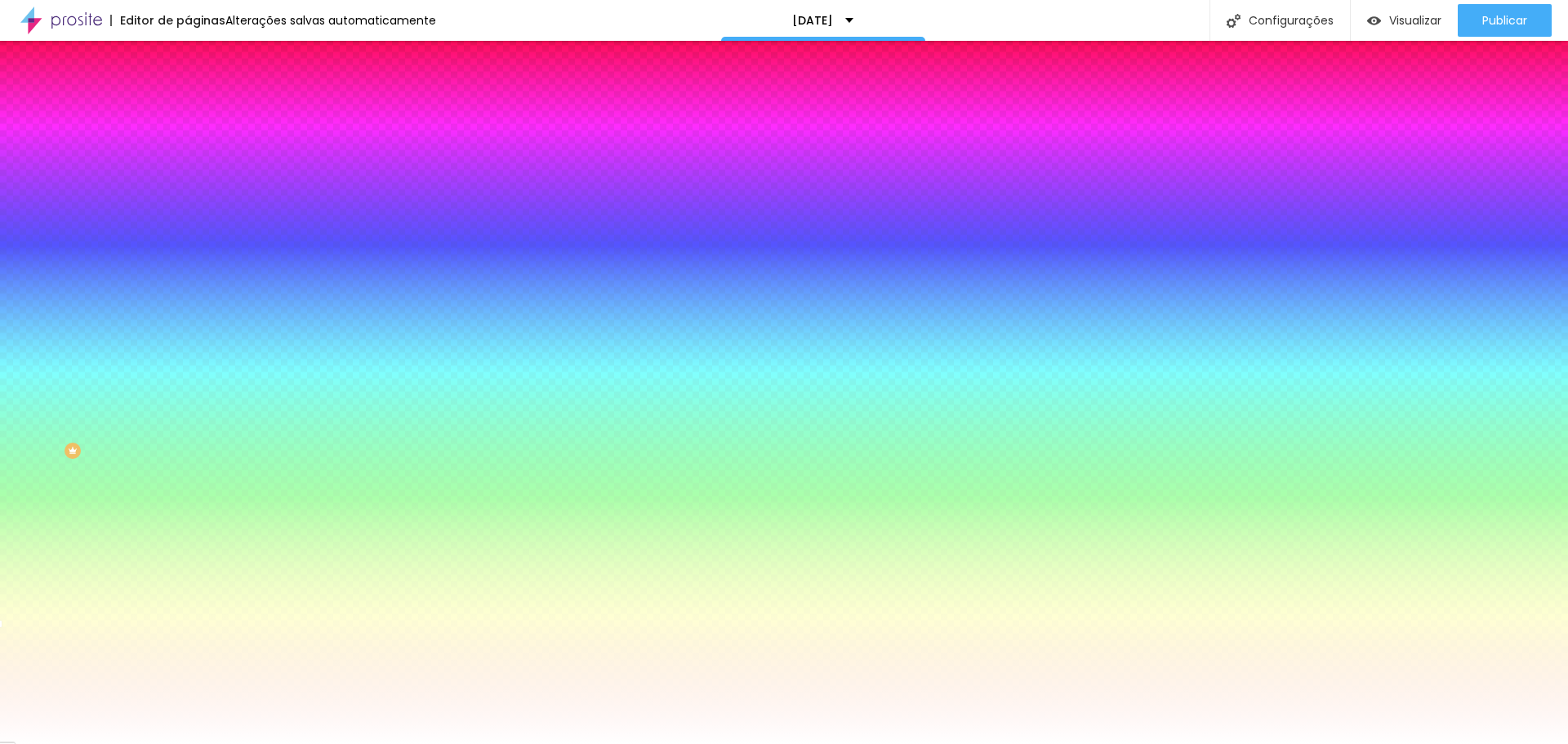
type input "#FFFFFF"
drag, startPoint x: 87, startPoint y: 254, endPoint x: 0, endPoint y: 157, distance: 130.3
click at [188, 157] on div "Cor de fundo Voltar ao padrão #FFFFFF 0 Borda arredondada" at bounding box center [282, 265] width 188 height 276
click at [188, 111] on img at bounding box center [195, 118] width 14 height 14
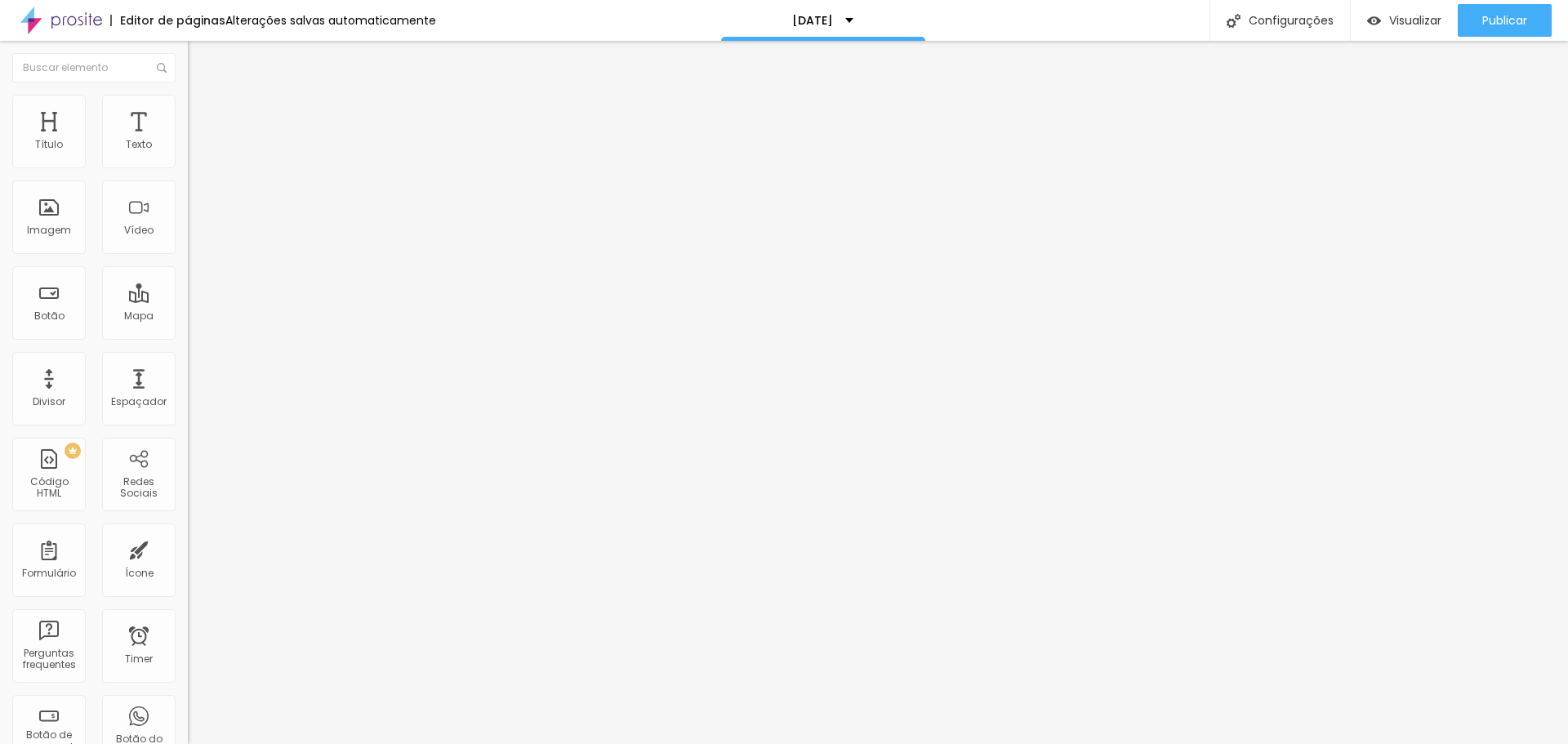
click at [202, 96] on span "Conteúdo" at bounding box center [227, 89] width 51 height 14
click at [188, 111] on li "Avançado" at bounding box center [282, 119] width 188 height 16
click at [188, 99] on img at bounding box center [195, 102] width 14 height 14
type input "153"
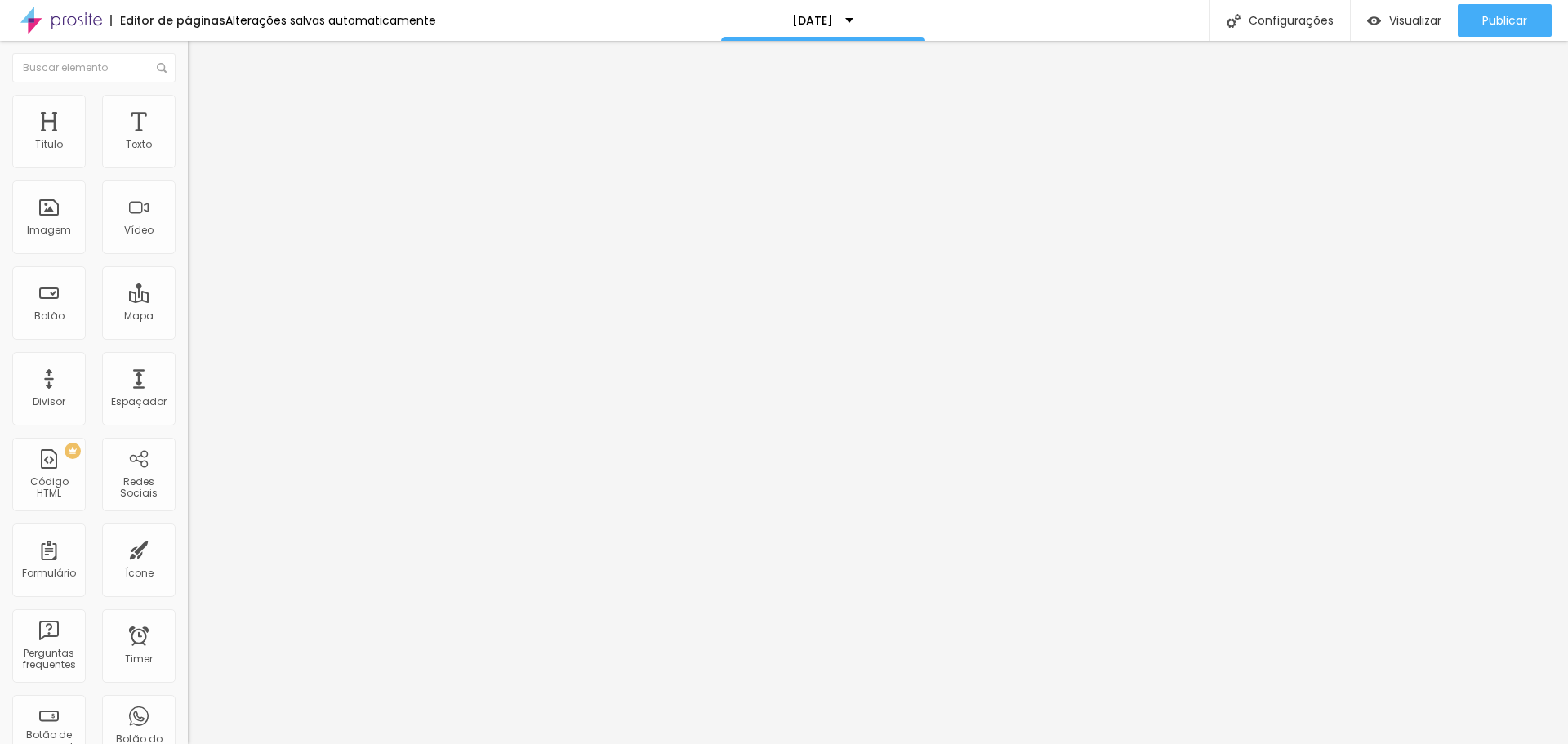
type input "155"
type input "160"
type input "179"
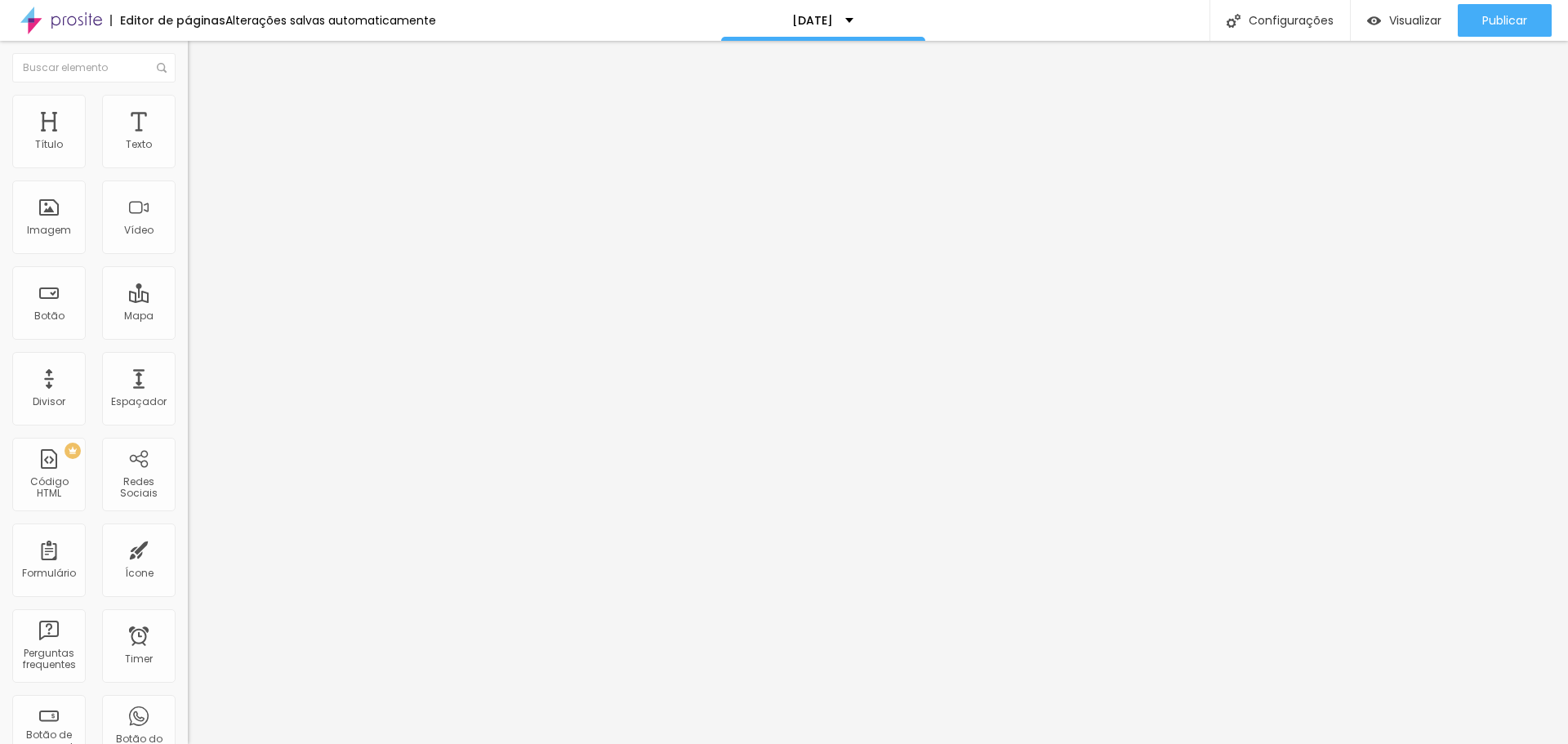
type input "179"
type input "183"
type input "186"
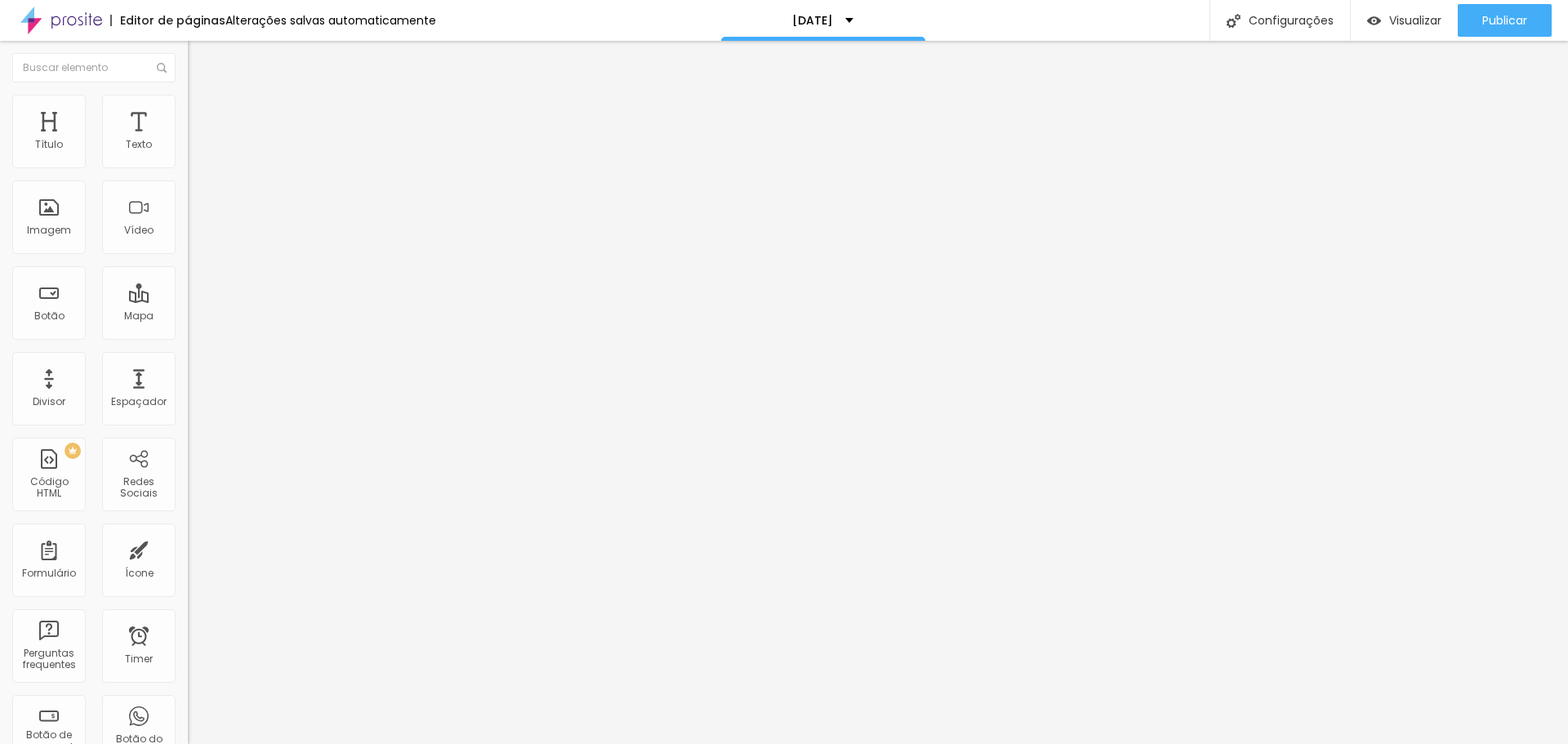
type input "189"
type input "194"
type input "200"
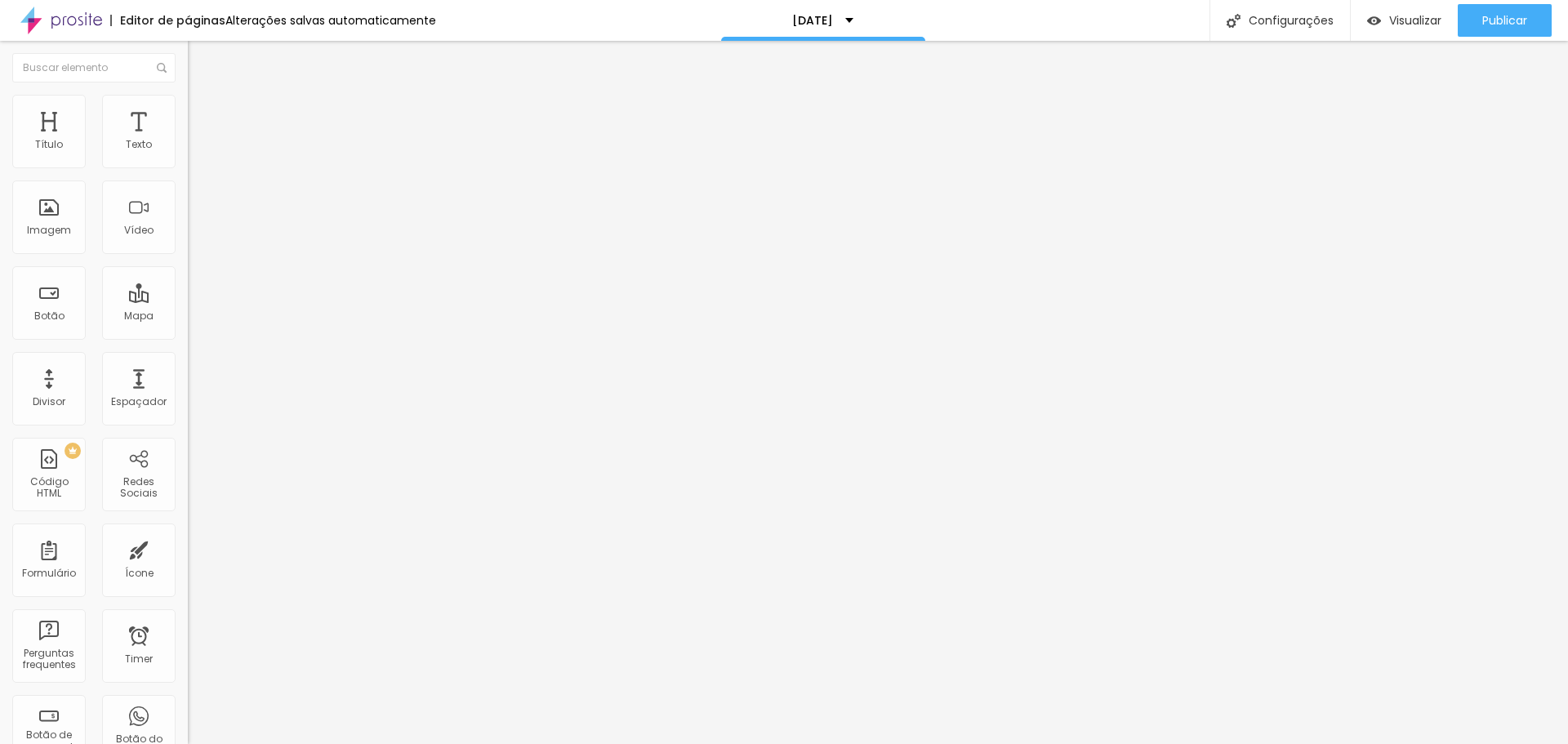
type input "200"
drag, startPoint x: 116, startPoint y: 205, endPoint x: 145, endPoint y: 209, distance: 29.3
click at [188, 359] on input "range" at bounding box center [241, 365] width 105 height 13
type input "26"
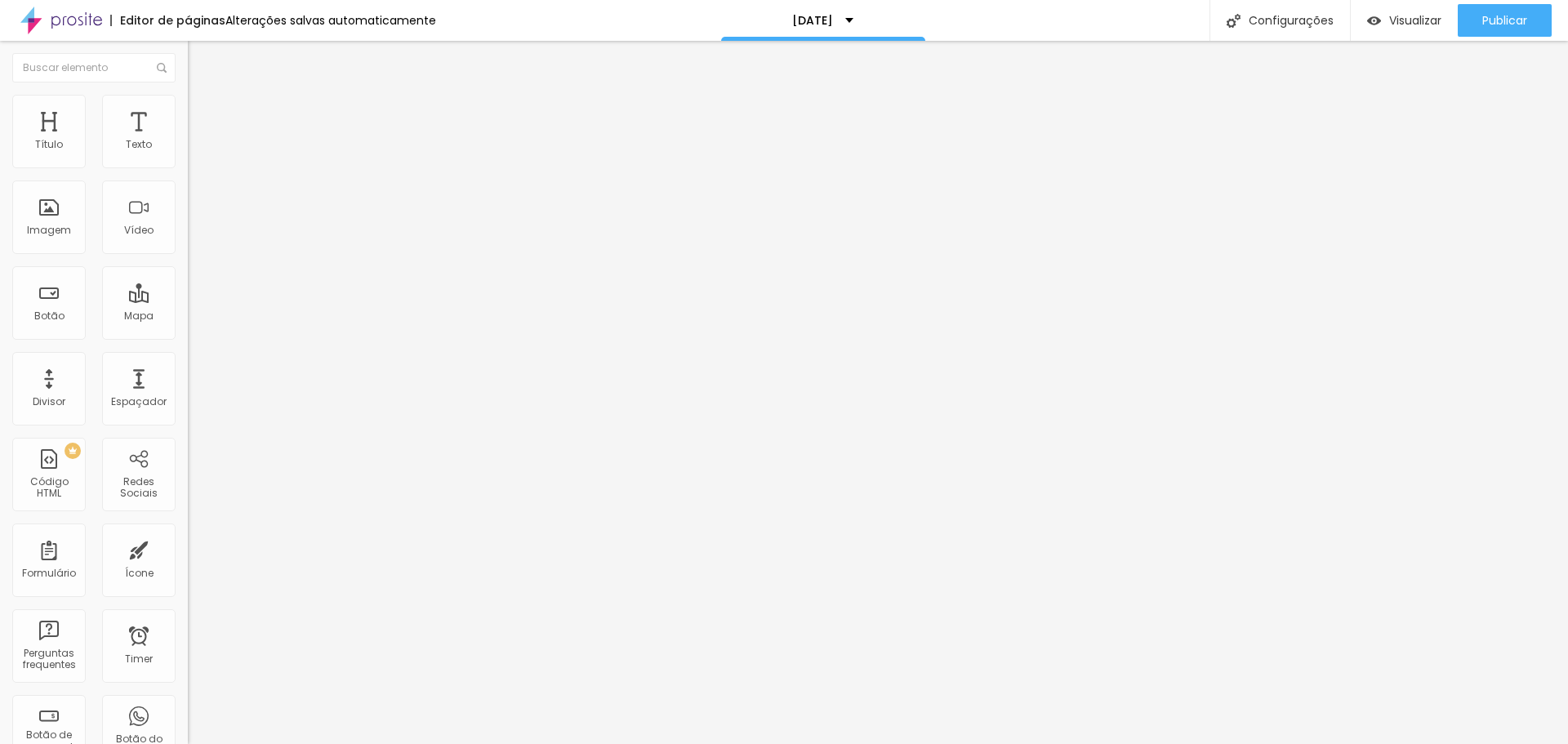
click at [188, 359] on input "range" at bounding box center [241, 365] width 105 height 13
type input "23"
type input "20"
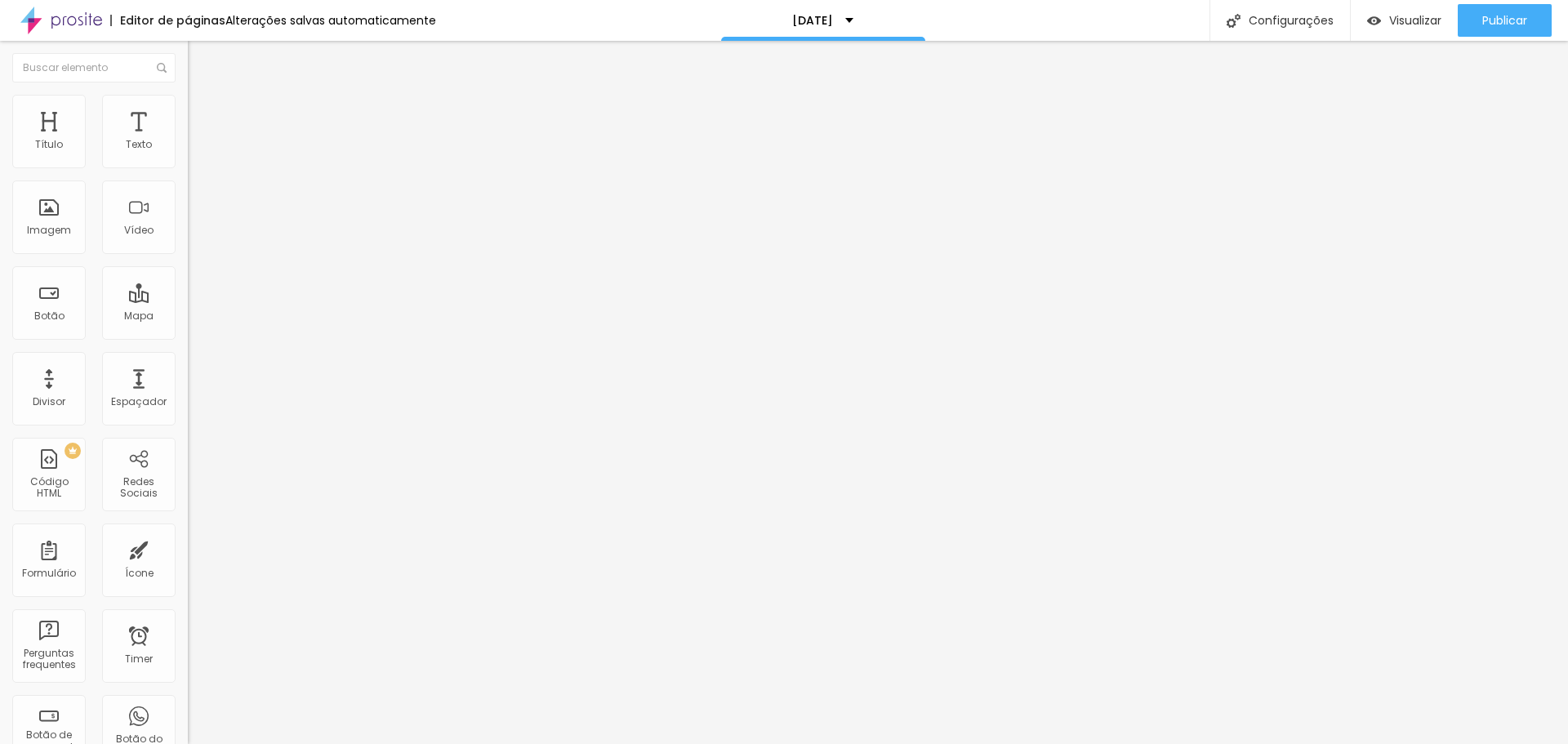
type input "13"
drag, startPoint x: 48, startPoint y: 207, endPoint x: 24, endPoint y: 210, distance: 24.2
click at [188, 359] on input "range" at bounding box center [241, 365] width 105 height 13
click at [188, 95] on li "Conteúdo" at bounding box center [282, 87] width 188 height 16
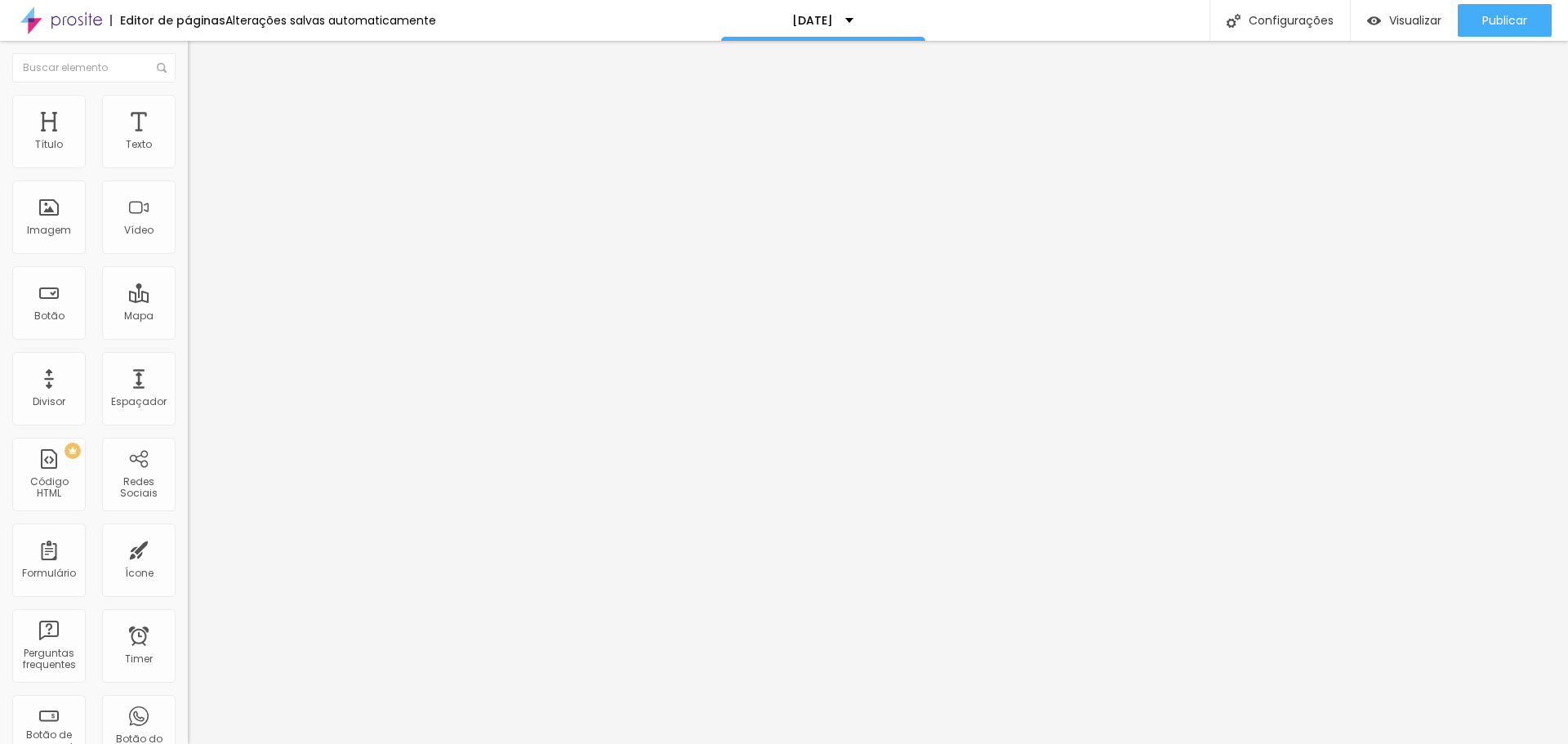
click at [188, 111] on li "Avançado" at bounding box center [282, 119] width 188 height 16
click at [188, 107] on li "Estilo" at bounding box center [282, 103] width 188 height 16
click at [194, 441] on icon "button" at bounding box center [199, 445] width 10 height 10
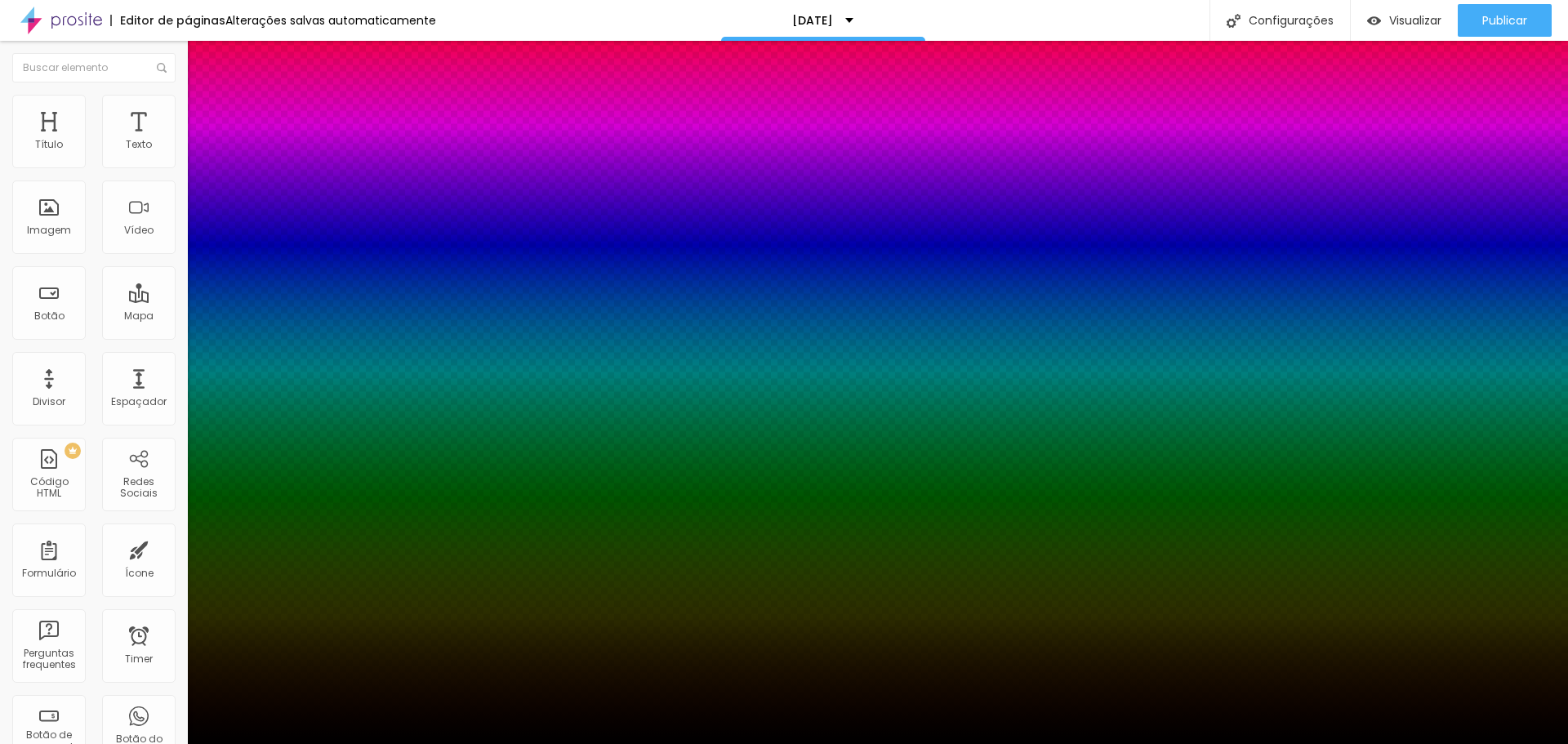
click at [91, 743] on div at bounding box center [784, 754] width 1568 height 0
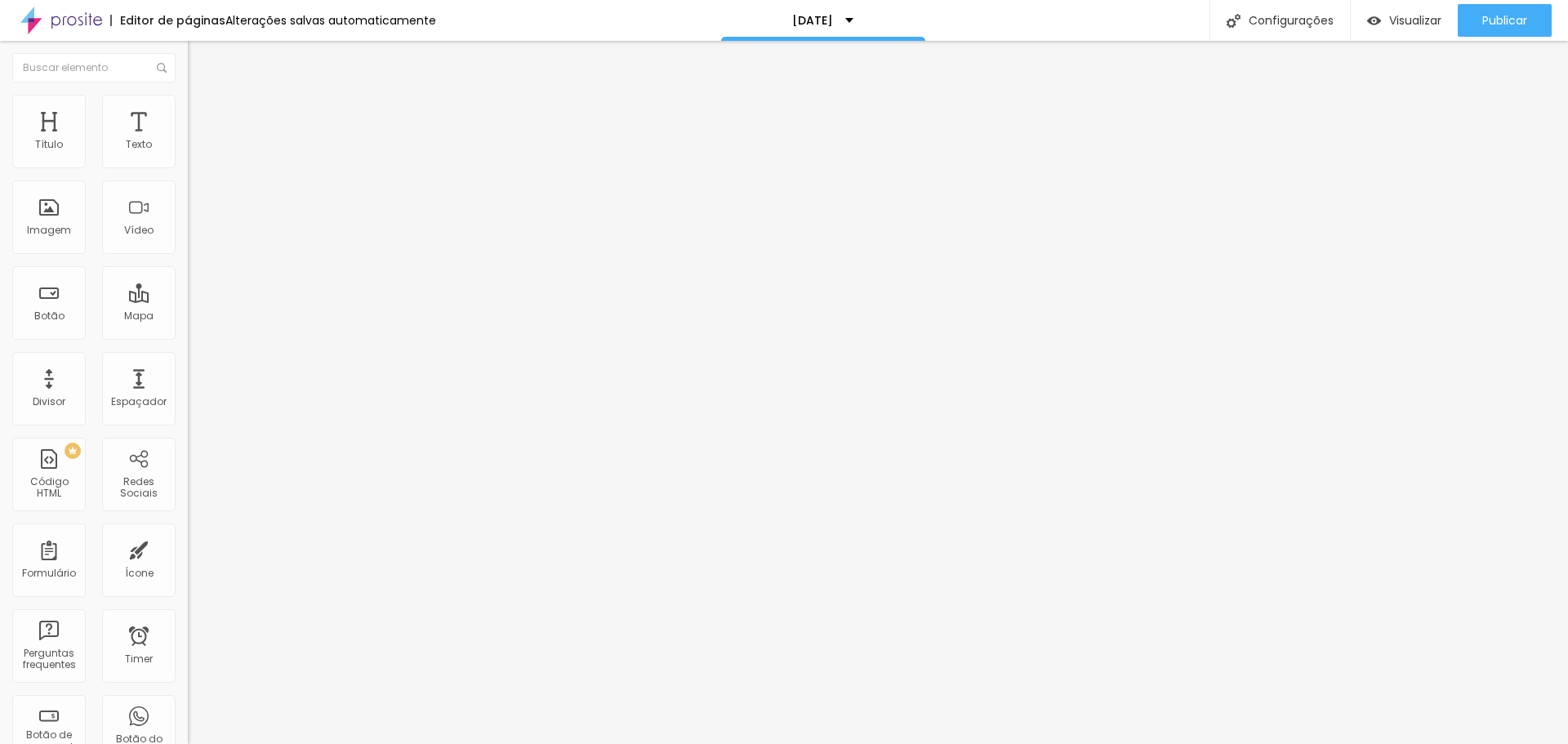
click at [202, 115] on span "Avançado" at bounding box center [229, 122] width 54 height 14
click at [202, 110] on span "Estilo" at bounding box center [215, 106] width 25 height 14
click at [188, 95] on li "Conteúdo" at bounding box center [282, 87] width 188 height 16
click at [188, 105] on li "Estilo" at bounding box center [282, 103] width 188 height 16
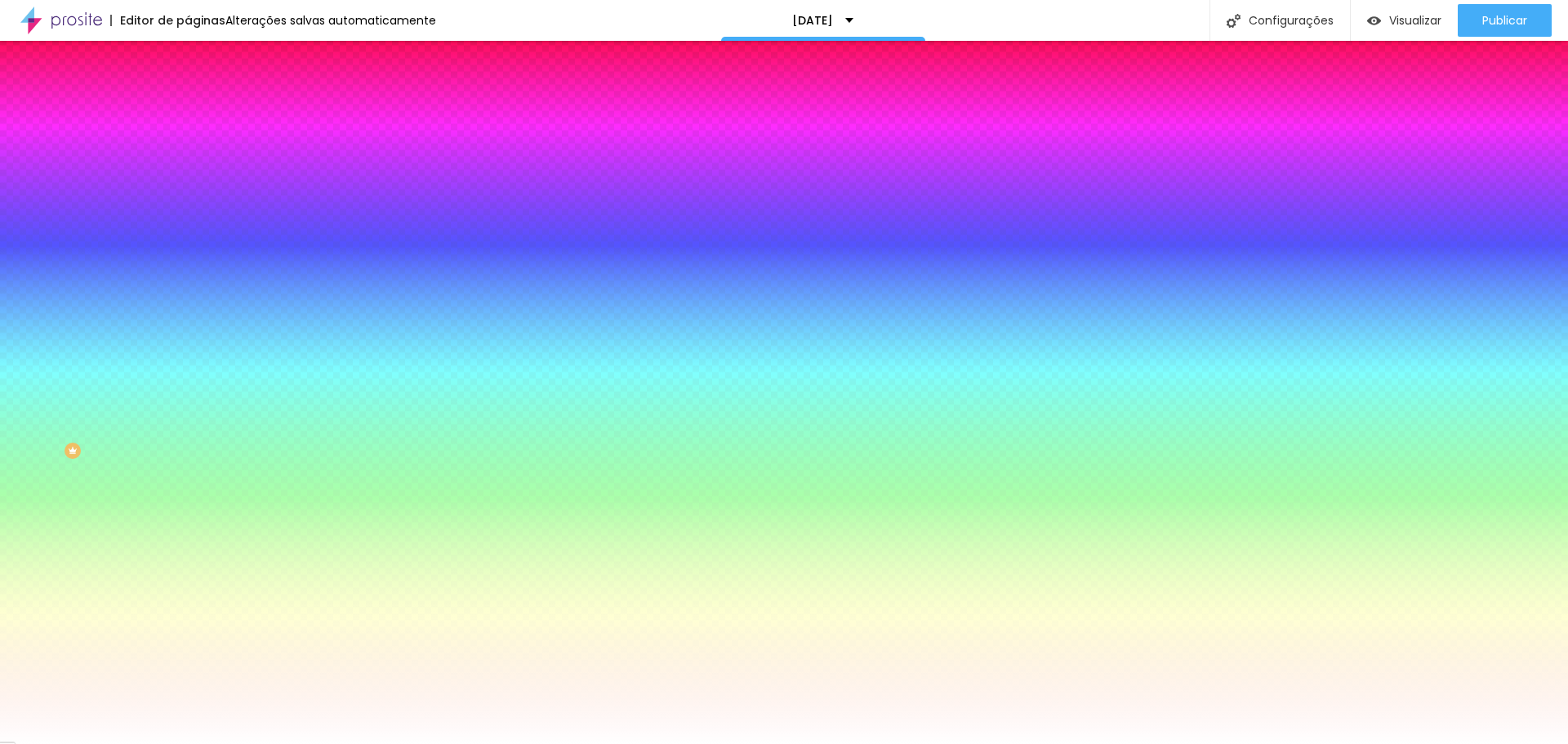
click at [188, 156] on div at bounding box center [282, 156] width 188 height 0
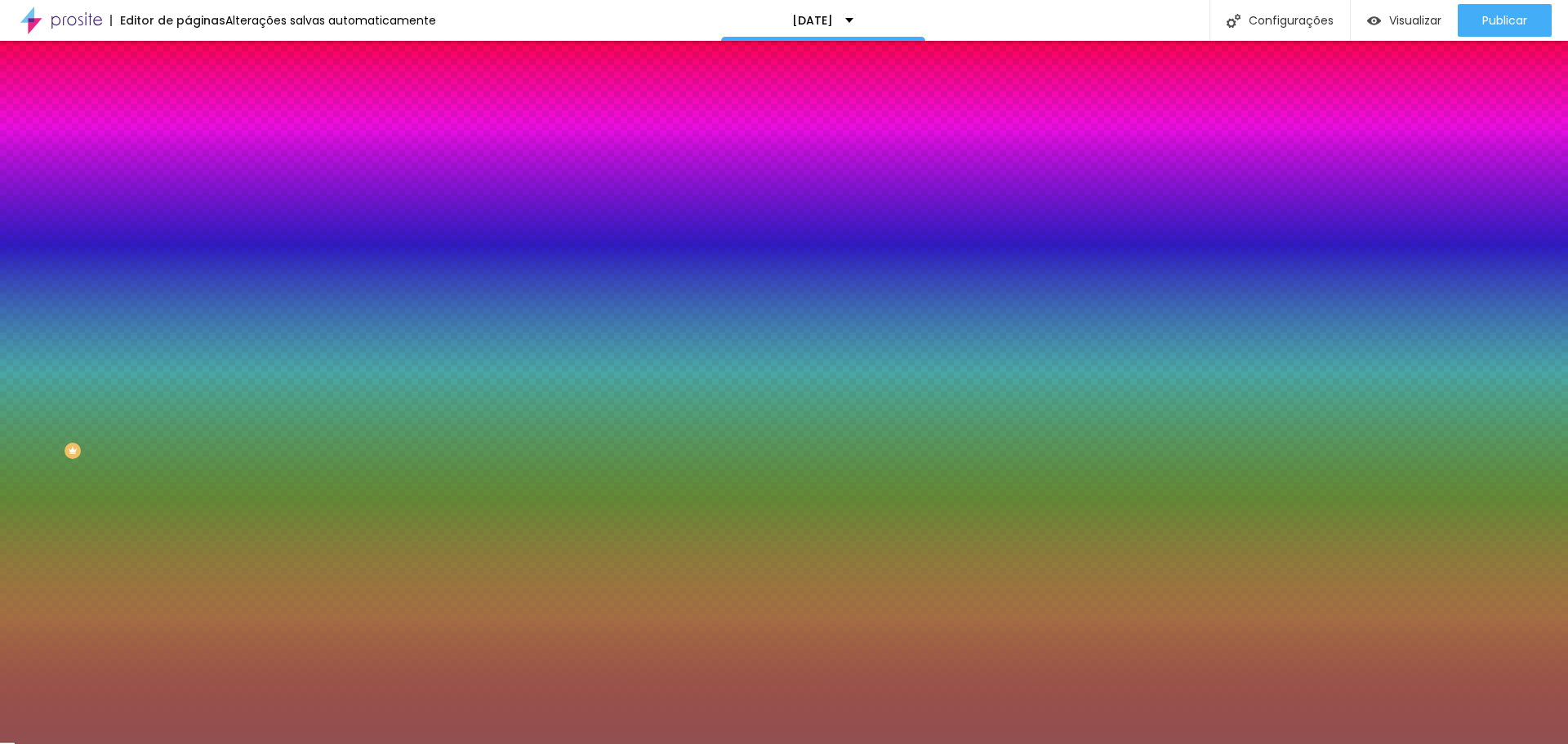
click at [73, 236] on div at bounding box center [784, 372] width 1568 height 744
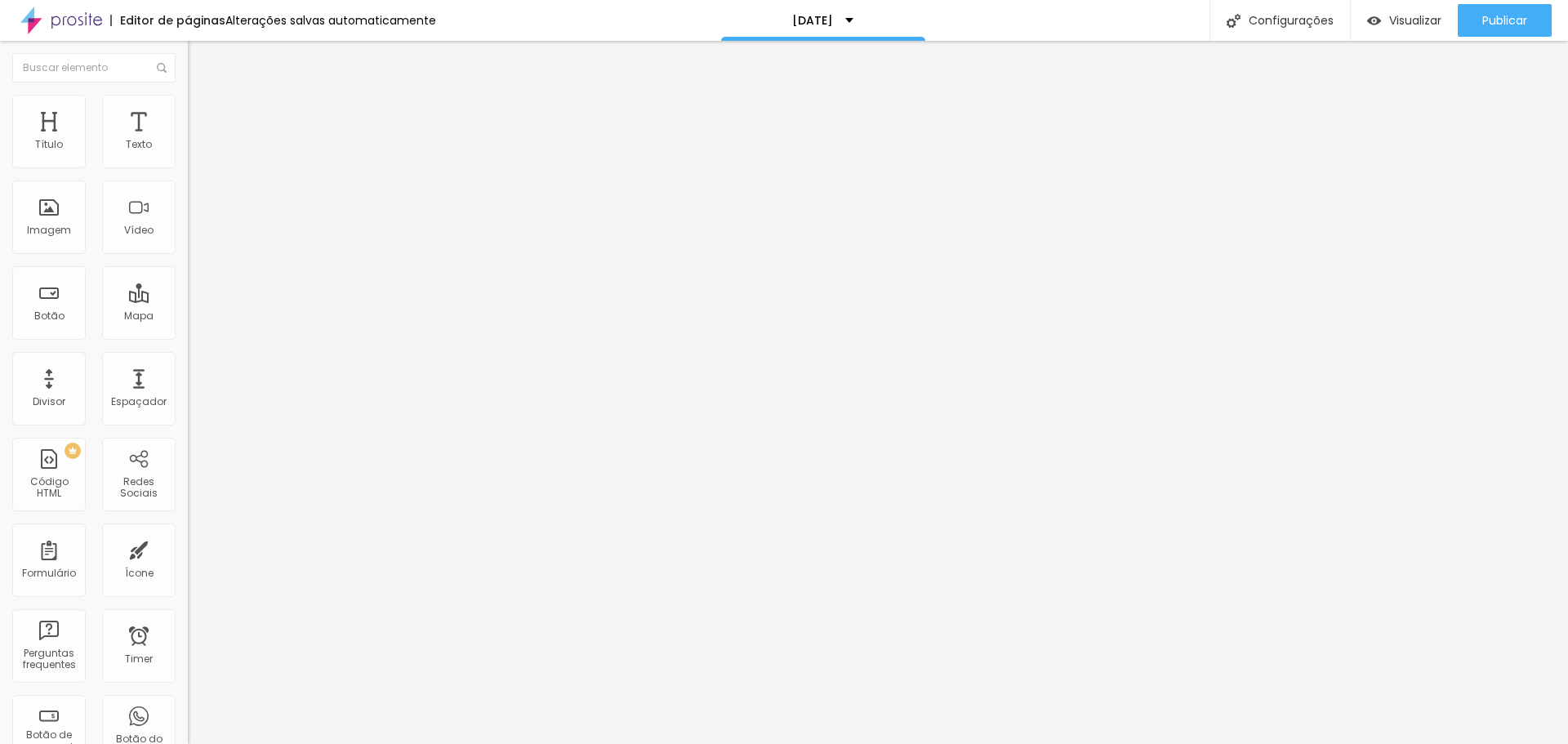
click at [202, 112] on span "Estilo" at bounding box center [215, 106] width 25 height 14
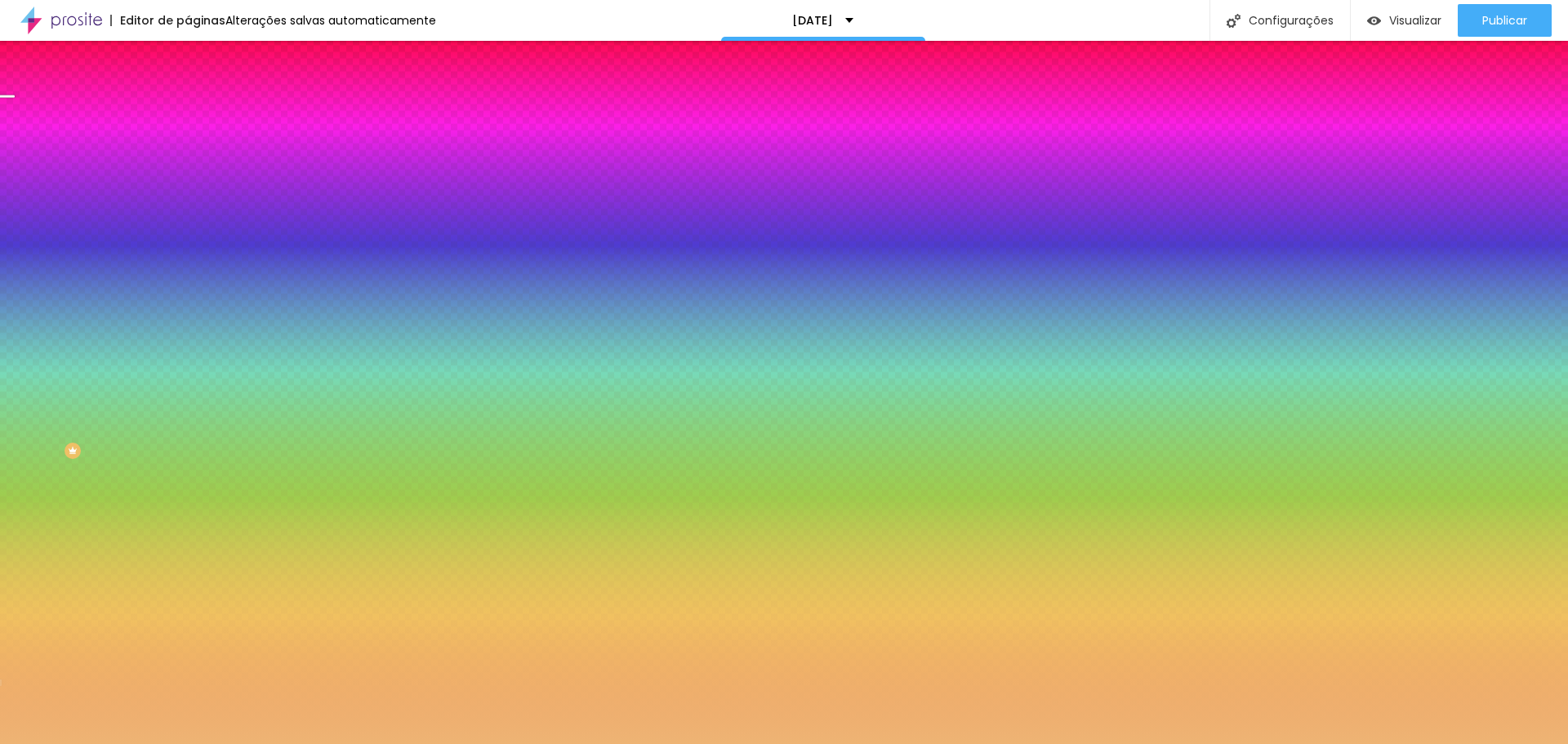
click at [188, 222] on div at bounding box center [282, 222] width 188 height 0
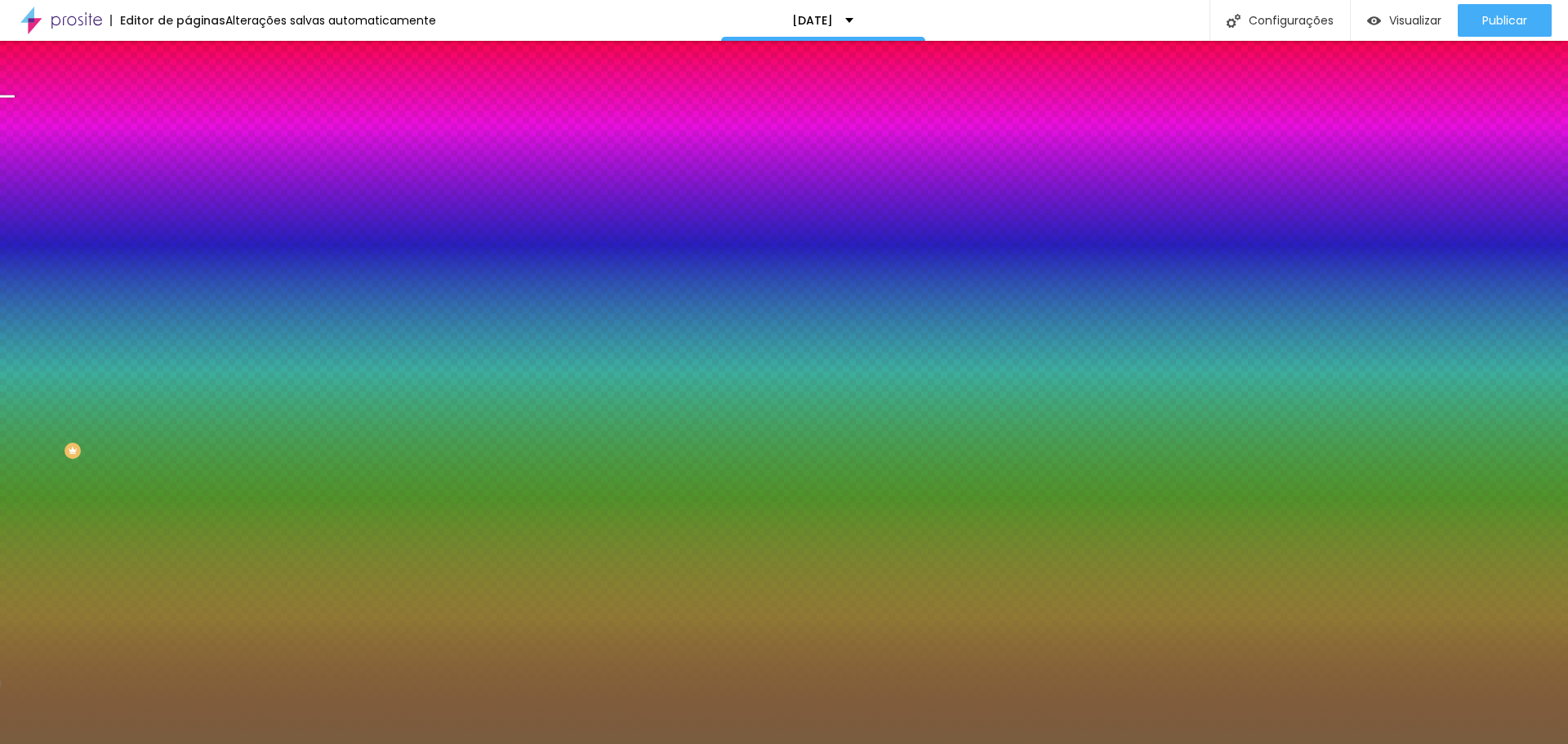
drag, startPoint x: 79, startPoint y: 381, endPoint x: 70, endPoint y: 385, distance: 9.8
click at [70, 385] on div at bounding box center [784, 372] width 1568 height 744
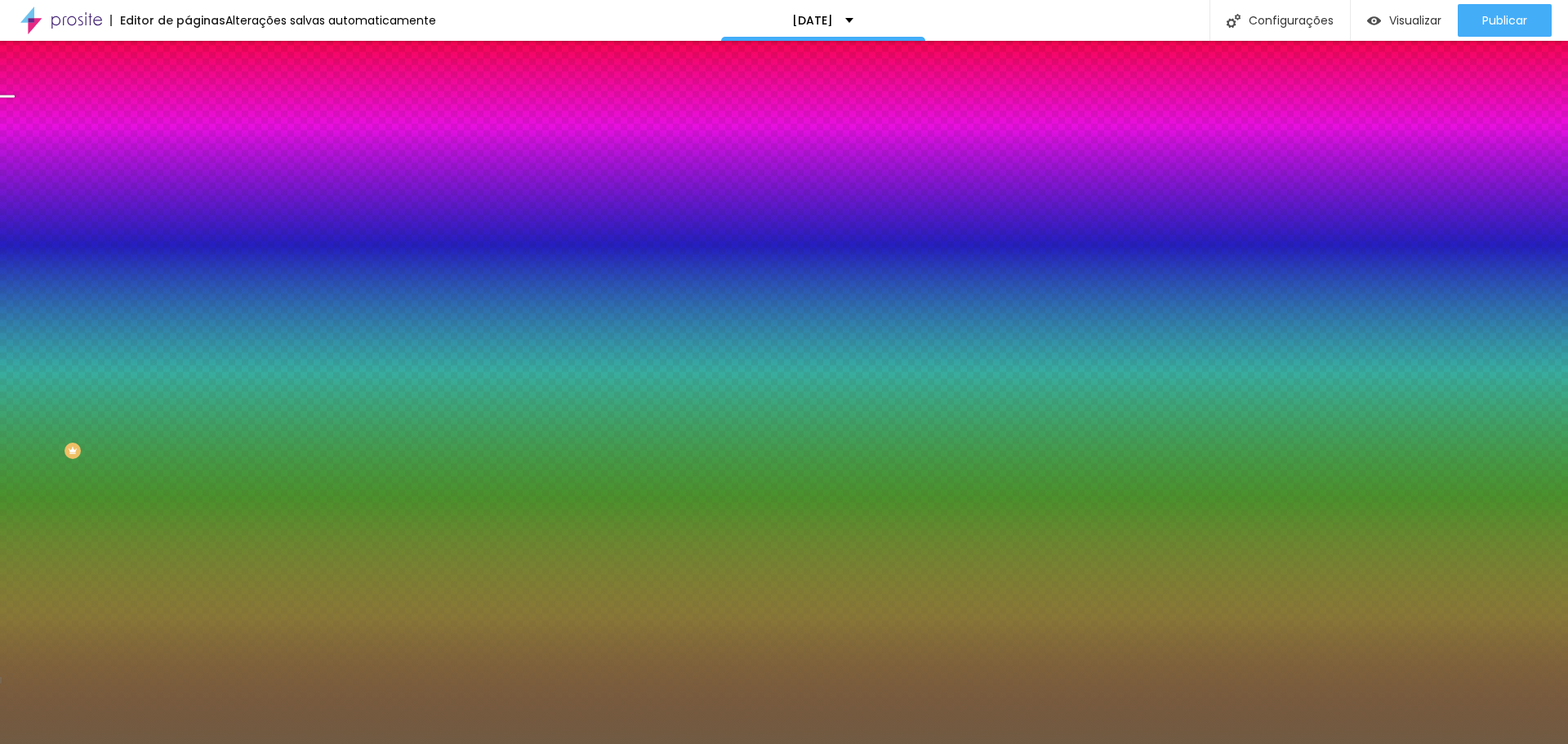
click at [78, 411] on div at bounding box center [784, 372] width 1568 height 744
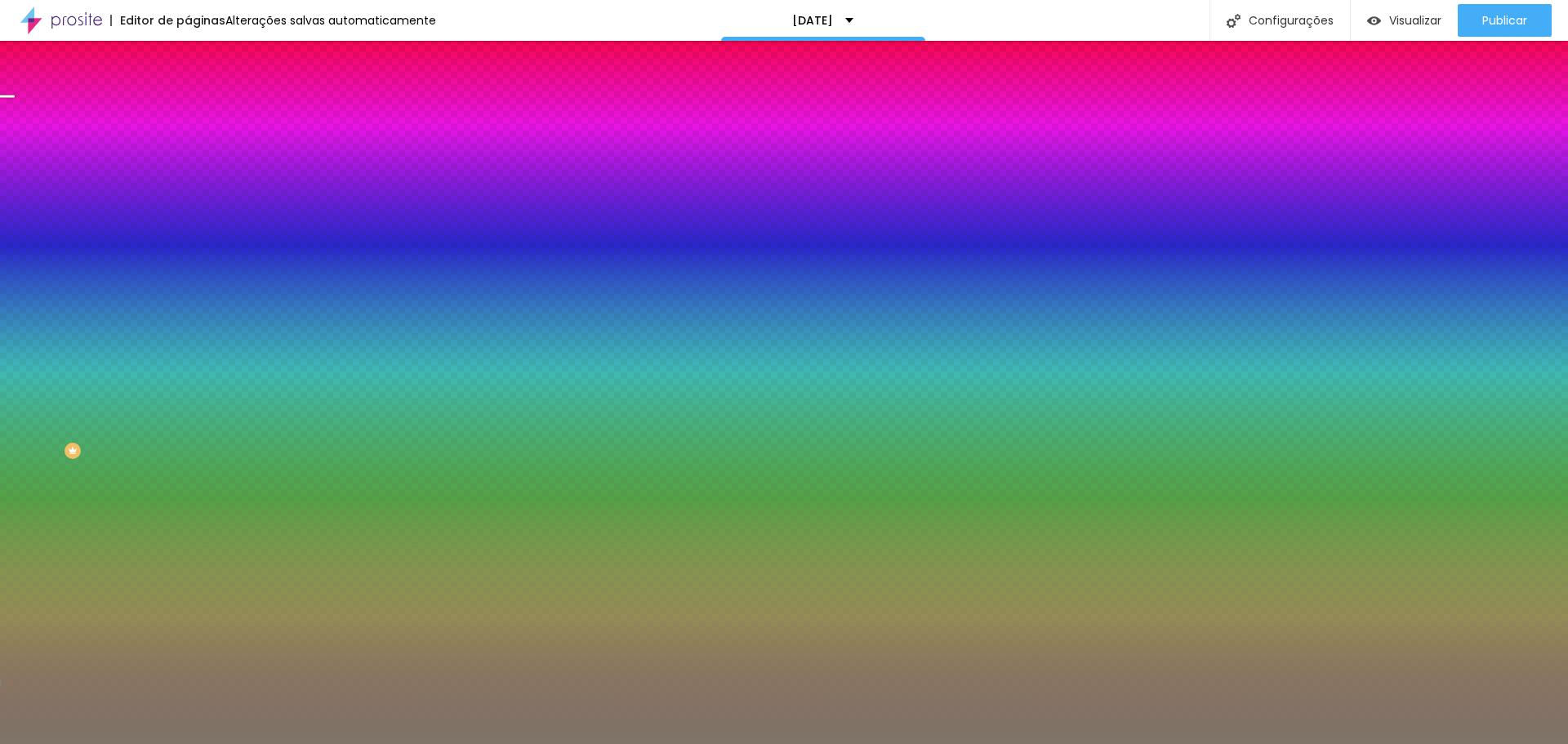
click at [44, 379] on div at bounding box center [784, 372] width 1568 height 744
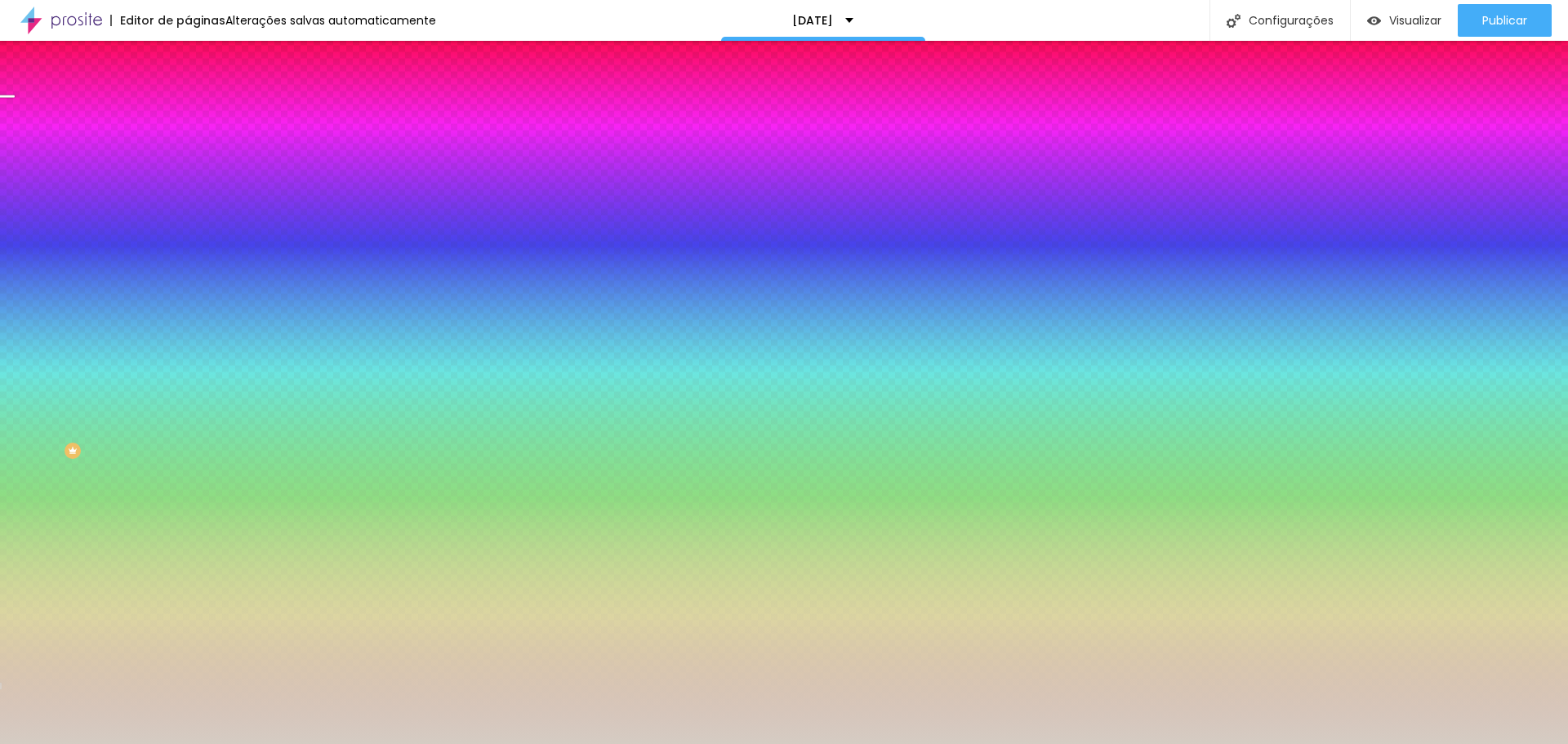
click at [34, 337] on div at bounding box center [784, 372] width 1568 height 744
click at [97, 419] on div at bounding box center [784, 372] width 1568 height 744
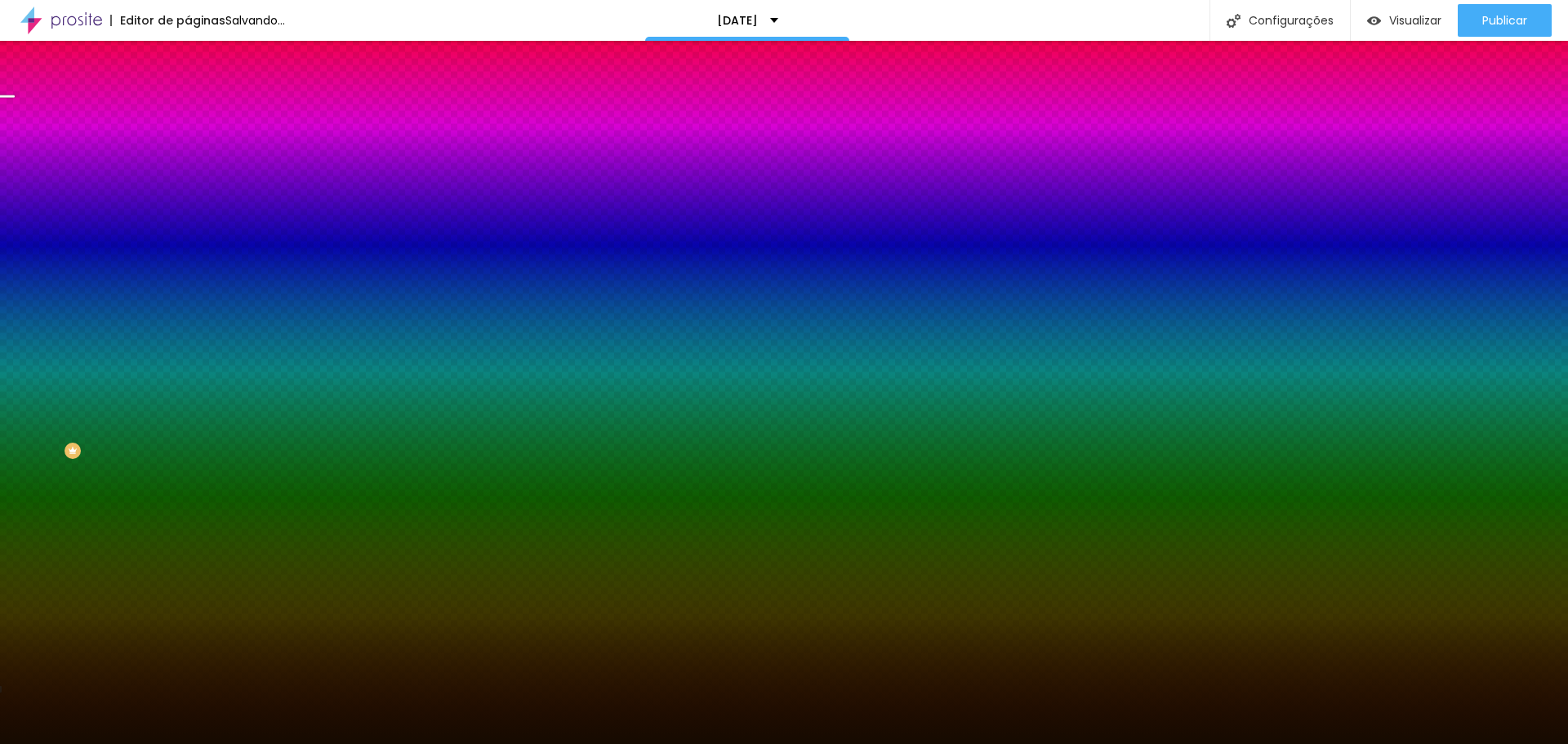
click at [127, 429] on div at bounding box center [784, 372] width 1568 height 744
click at [128, 405] on div at bounding box center [784, 372] width 1568 height 744
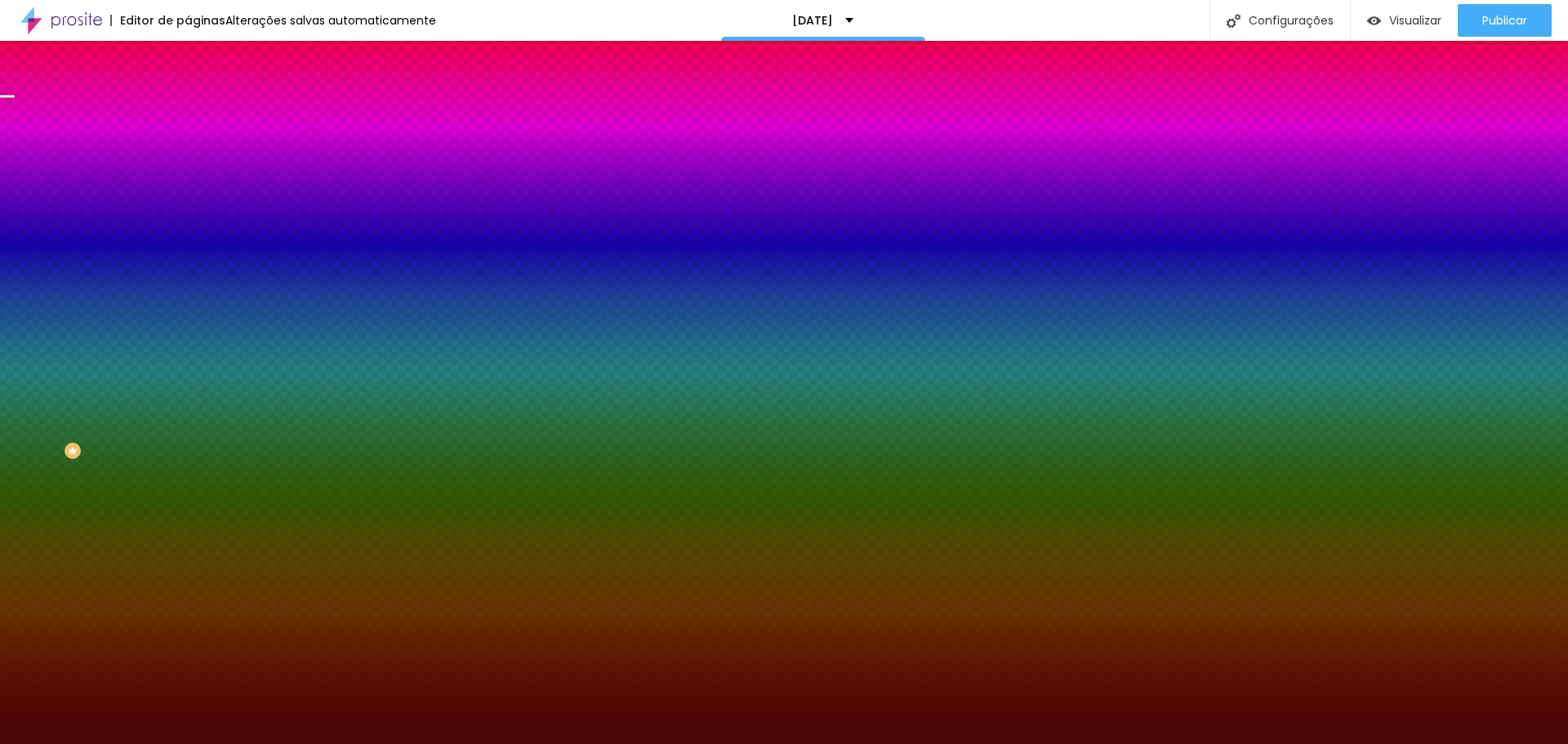
click at [146, 439] on div at bounding box center [784, 372] width 1568 height 744
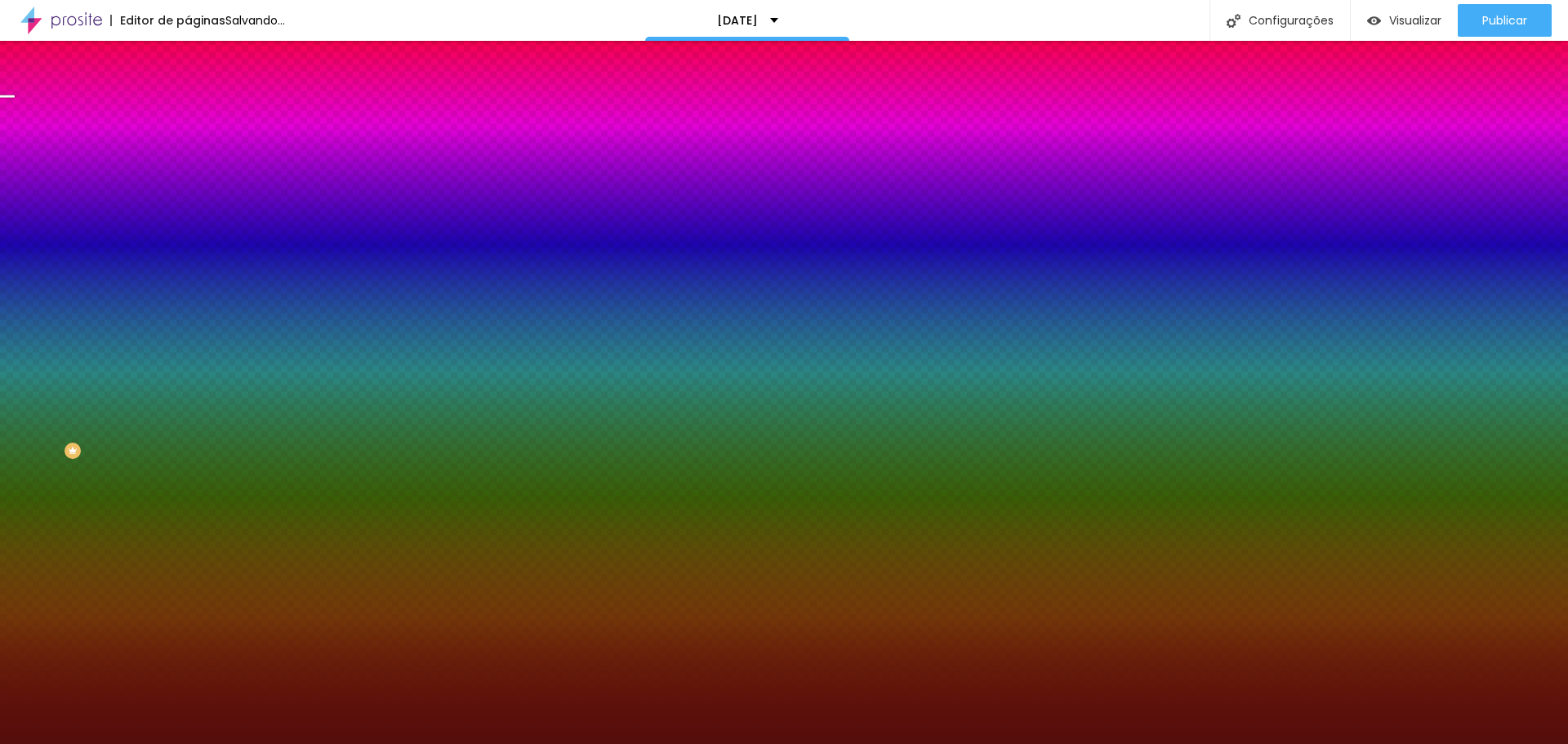
click at [119, 399] on div at bounding box center [784, 372] width 1568 height 744
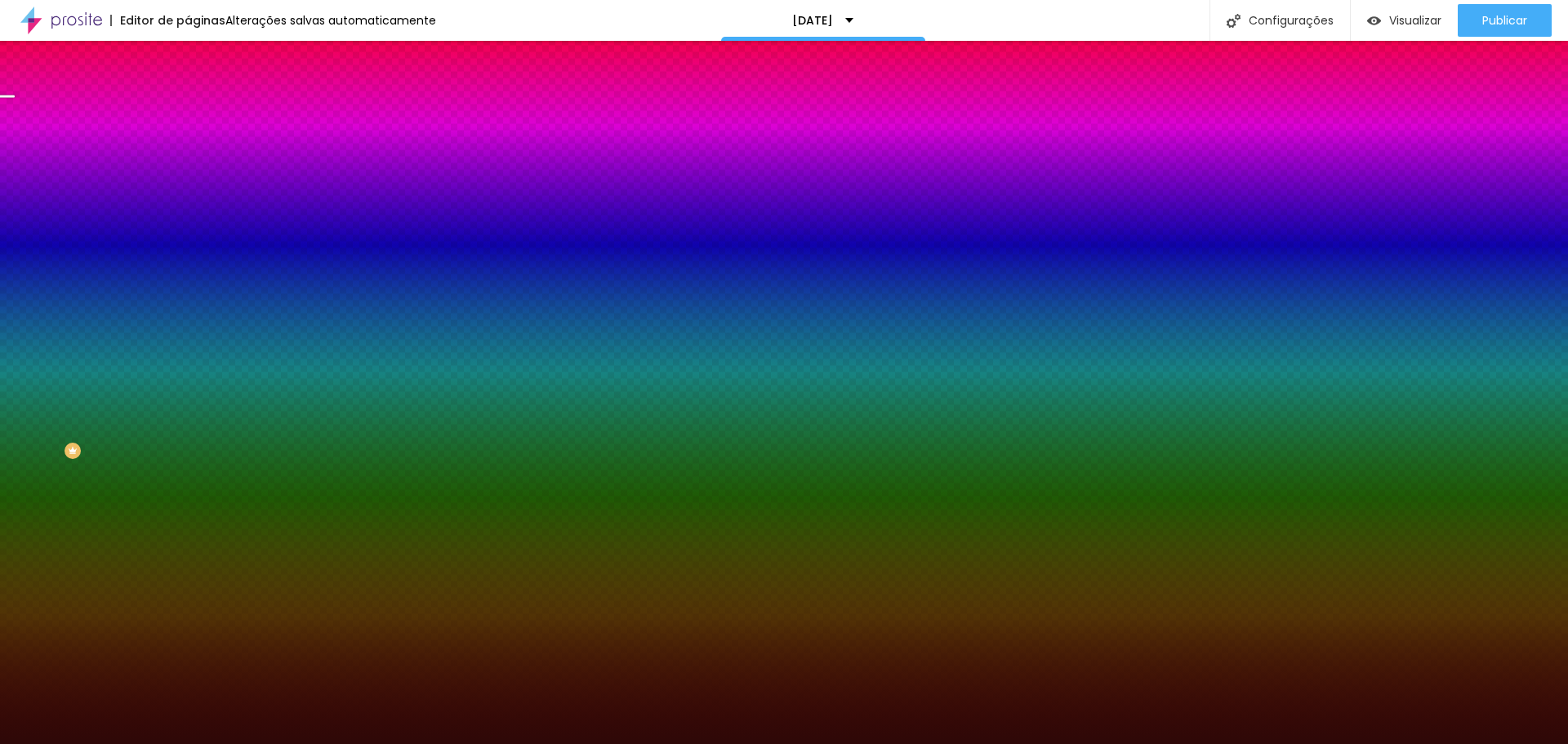
click at [117, 417] on div at bounding box center [784, 372] width 1568 height 744
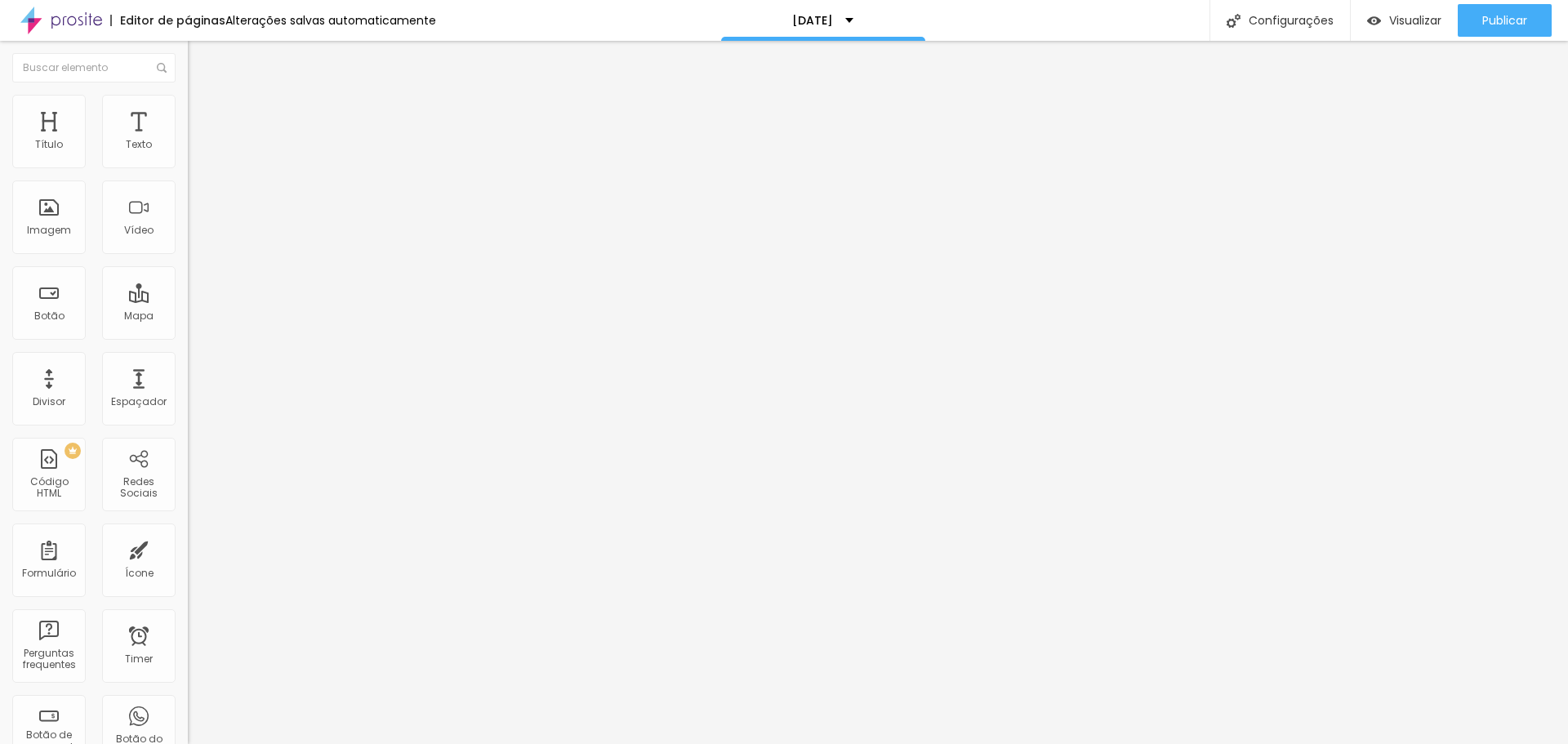
click at [196, 205] on icon "button" at bounding box center [199, 201] width 6 height 6
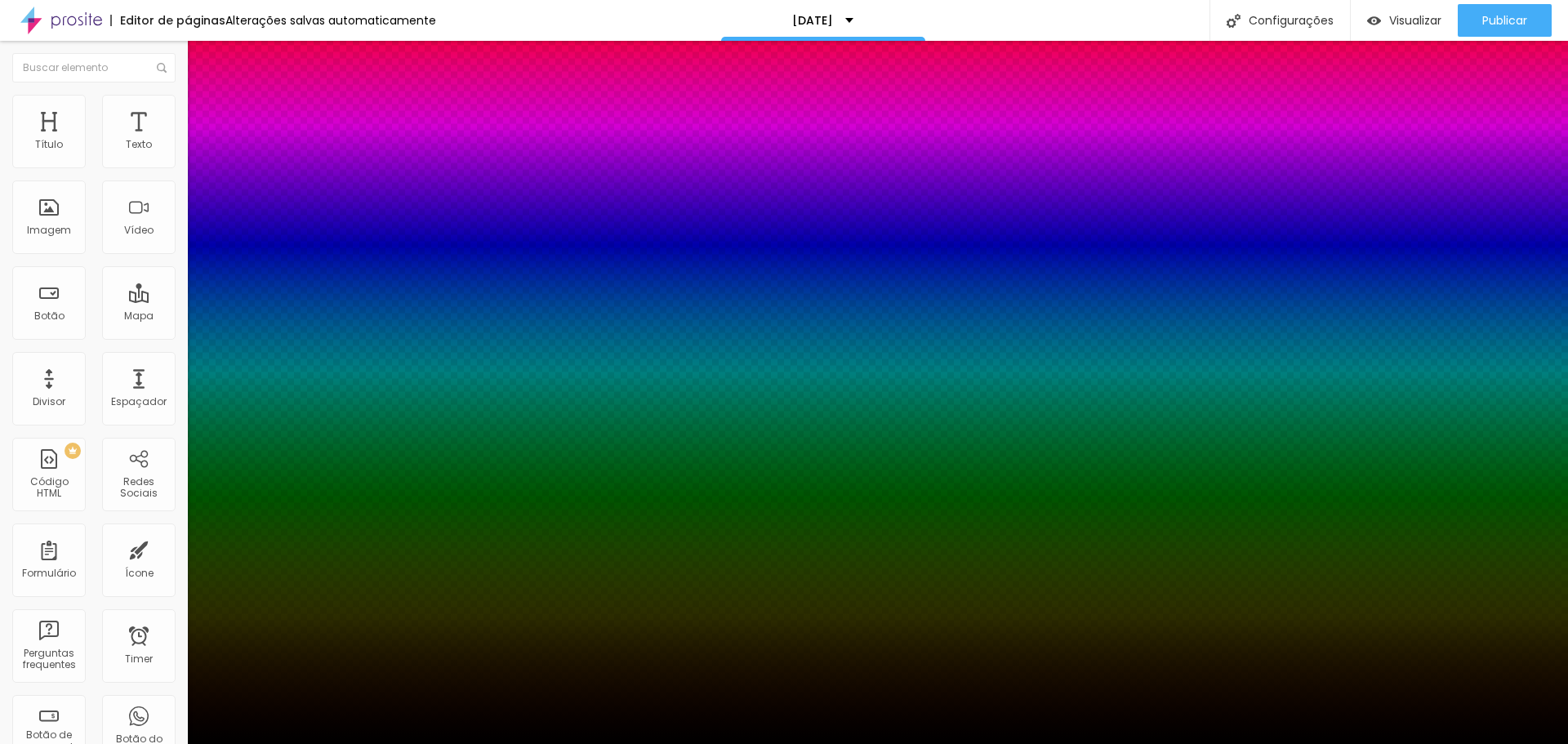
drag, startPoint x: 271, startPoint y: 405, endPoint x: 281, endPoint y: 405, distance: 10.0
click at [1429, 743] on div at bounding box center [784, 754] width 1568 height 0
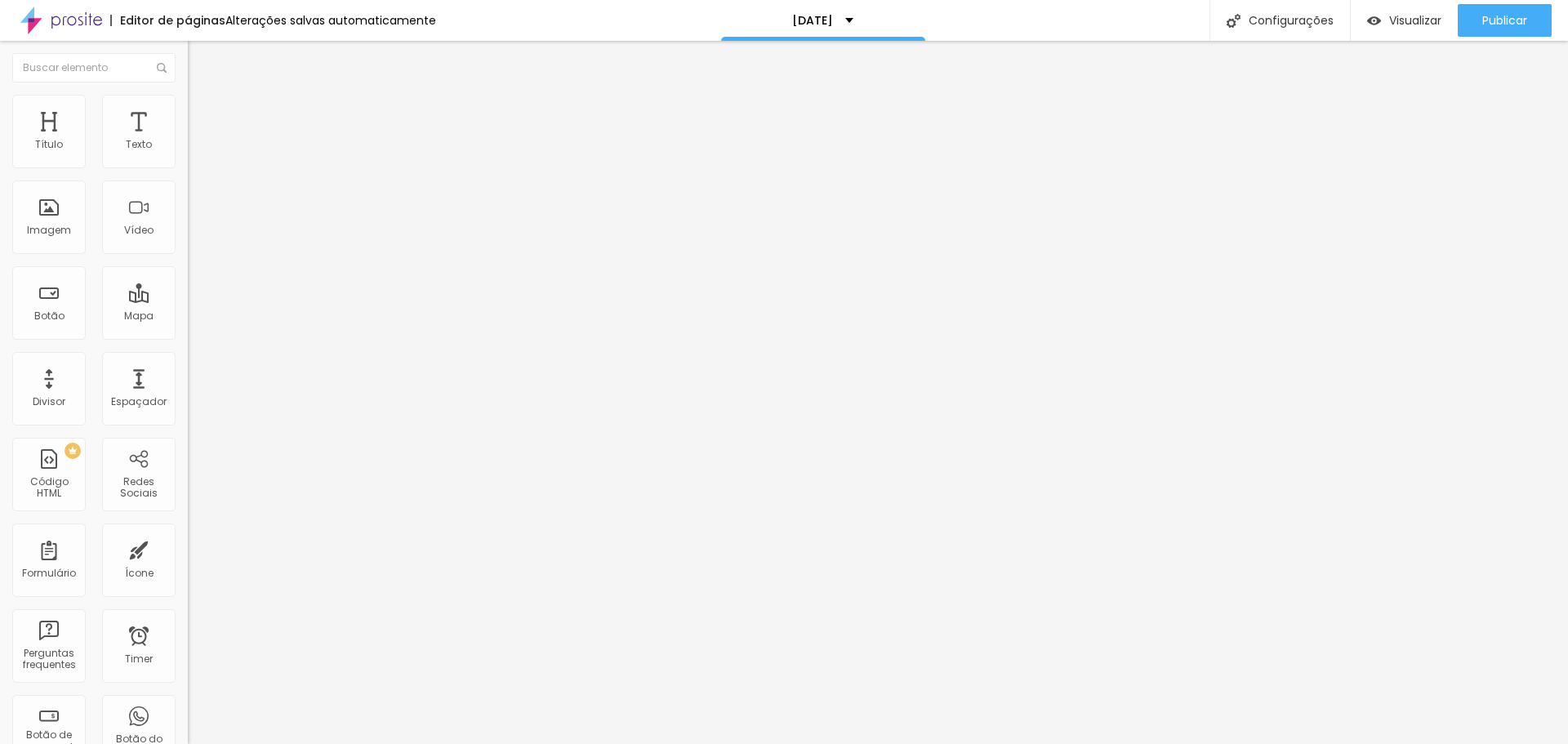
click at [198, 156] on div "ENSAIO [DATE] normal" at bounding box center [281, 148] width 167 height 14
click at [1485, 24] on span "Publicar" at bounding box center [1504, 21] width 45 height 13
click at [198, 156] on div "ENSAIO [DATE] normal" at bounding box center [281, 148] width 167 height 14
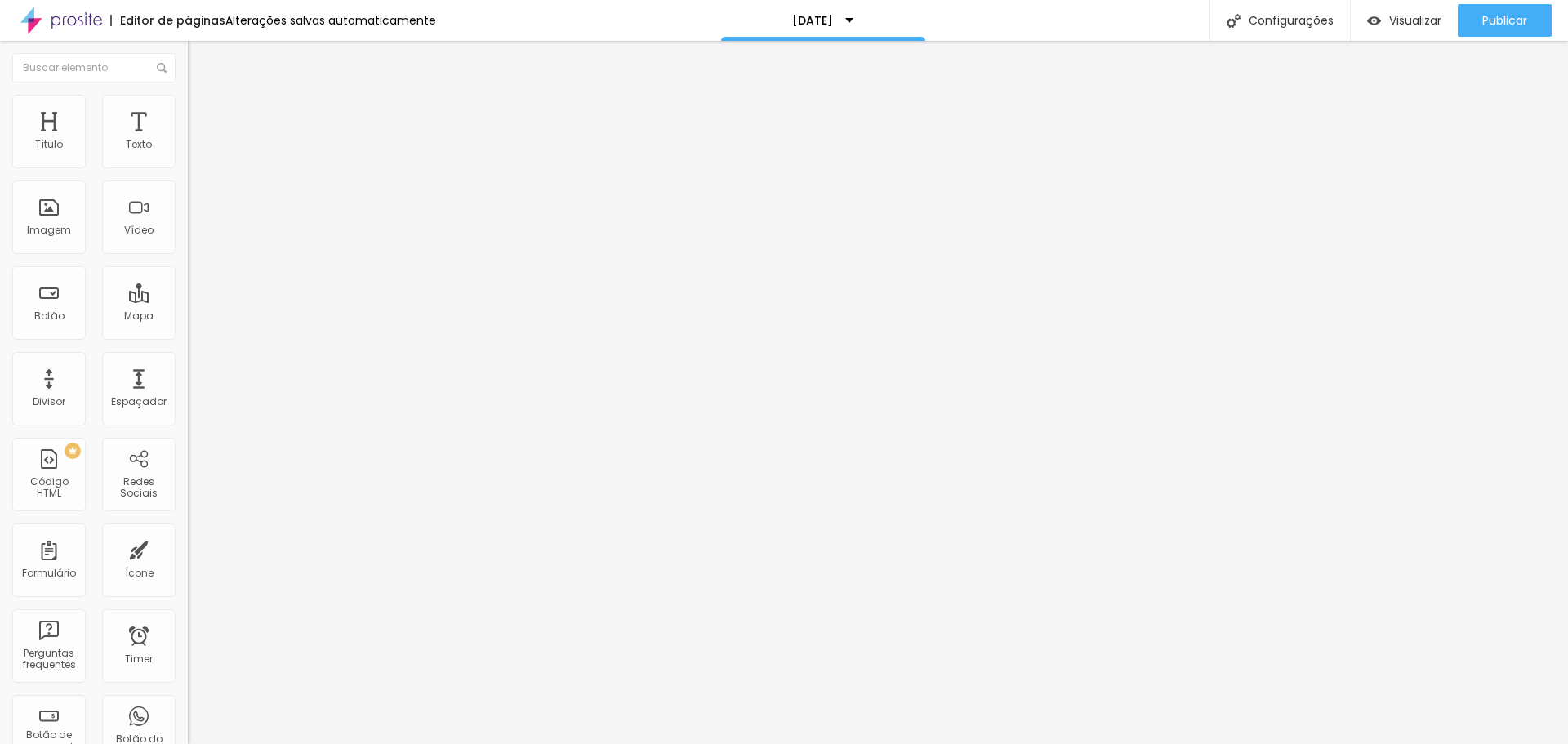
click at [198, 156] on div "ENSAIO [DATE] normal" at bounding box center [281, 148] width 167 height 14
click at [1495, 20] on span "Publicar" at bounding box center [1504, 21] width 45 height 13
click at [1377, 27] on div "Visualizar" at bounding box center [1389, 21] width 74 height 14
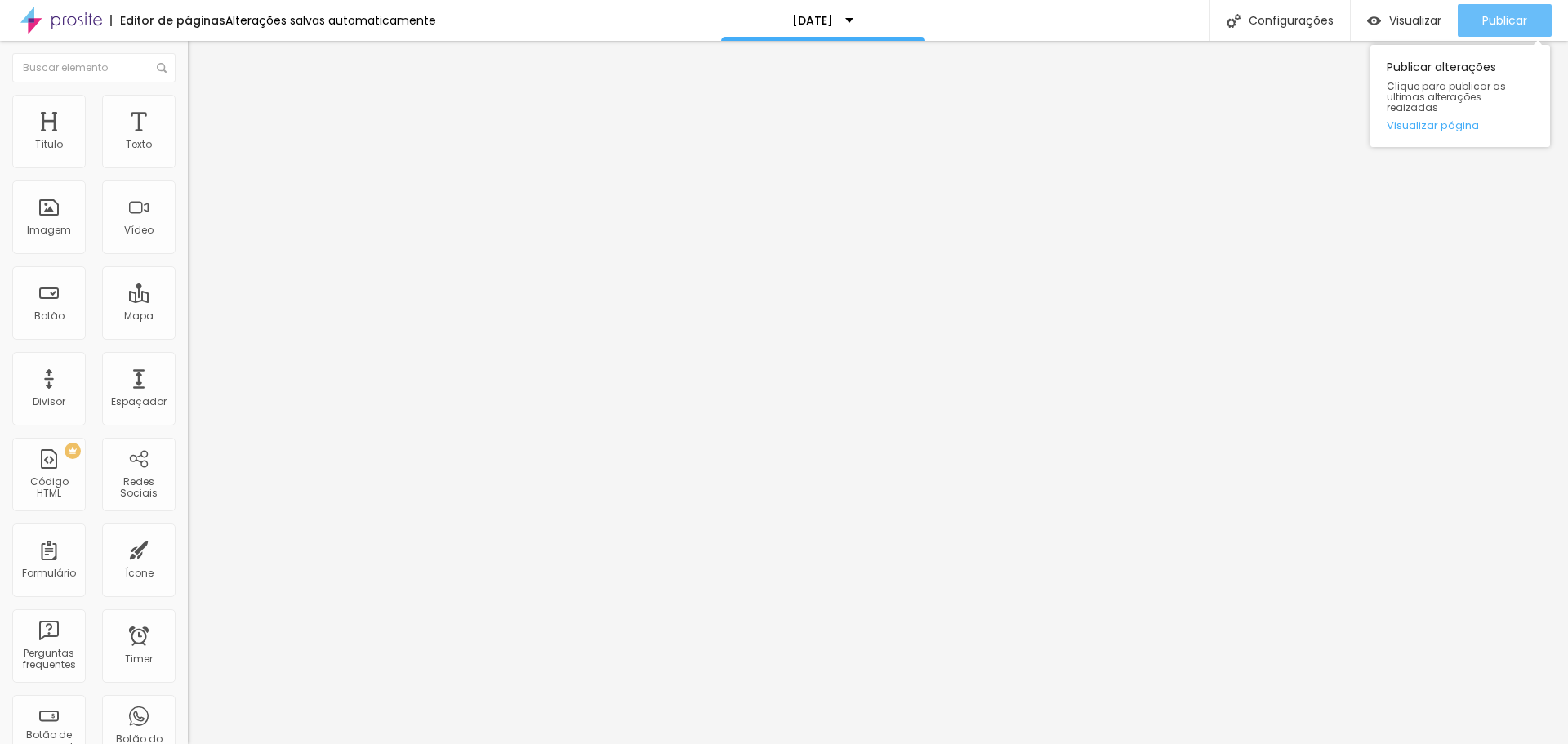
click at [1484, 24] on span "Publicar" at bounding box center [1504, 21] width 45 height 13
